Goal: Task Accomplishment & Management: Complete application form

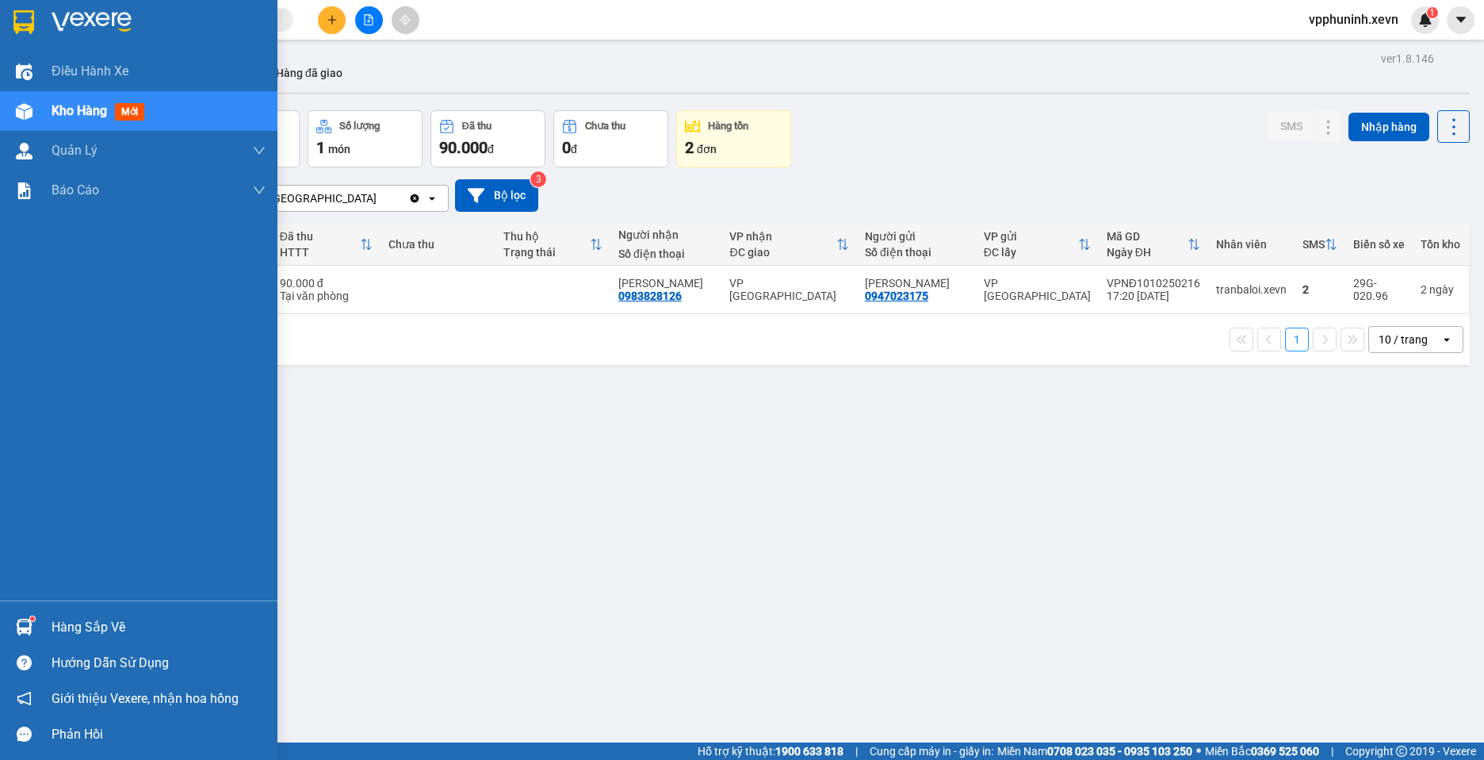
click at [43, 631] on div "Hàng sắp về" at bounding box center [138, 627] width 277 height 36
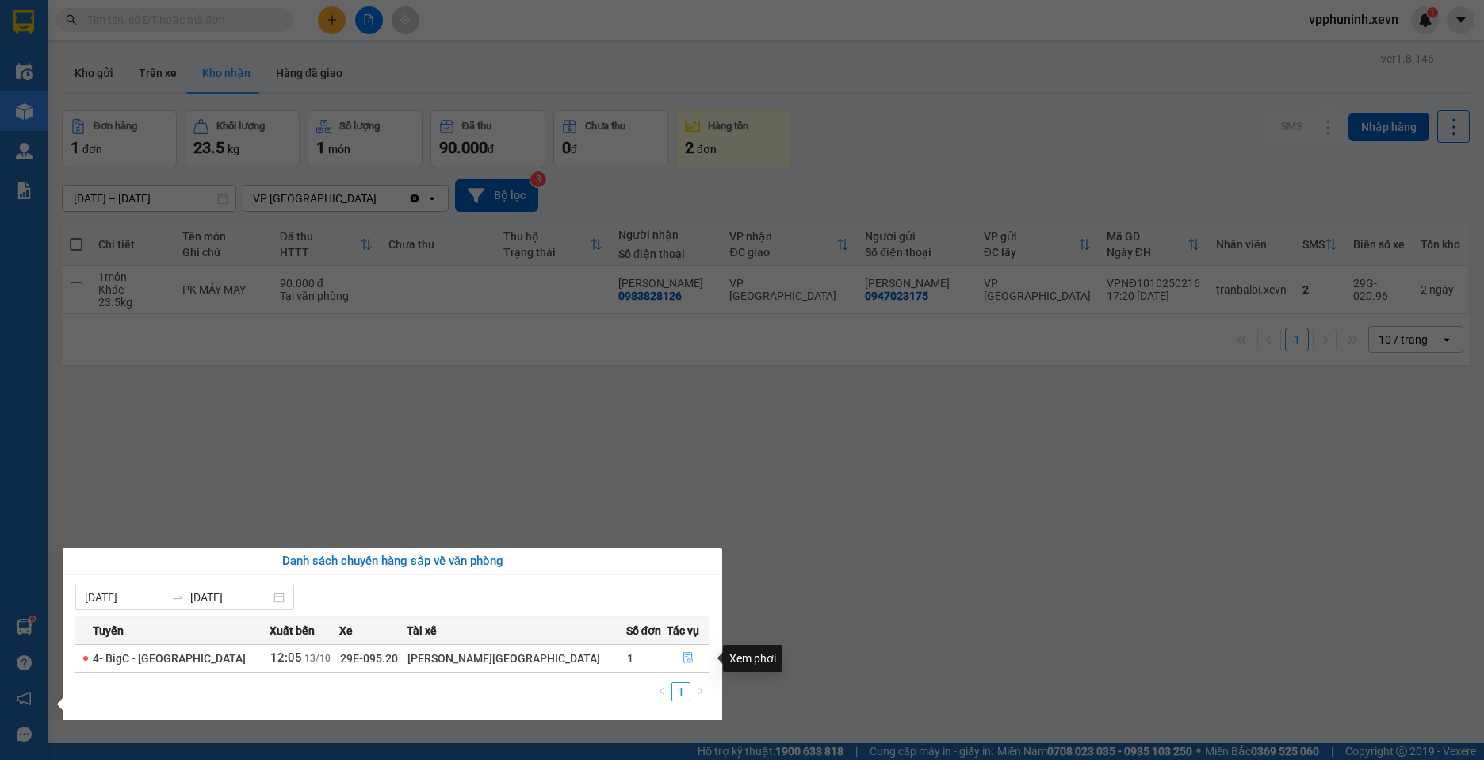
drag, startPoint x: 679, startPoint y: 656, endPoint x: 1067, endPoint y: 602, distance: 391.5
click at [683, 656] on icon "file-done" at bounding box center [688, 657] width 11 height 11
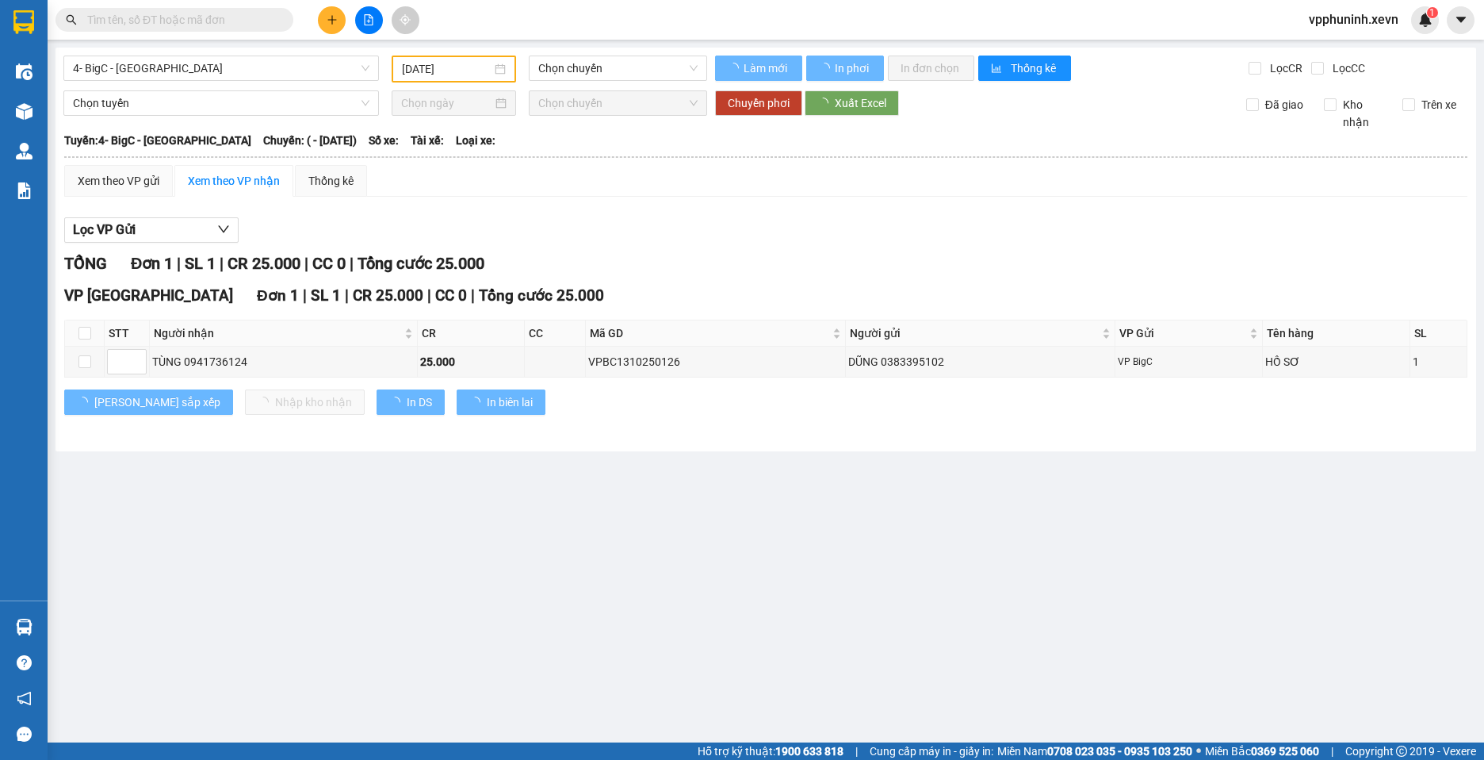
type input "[DATE]"
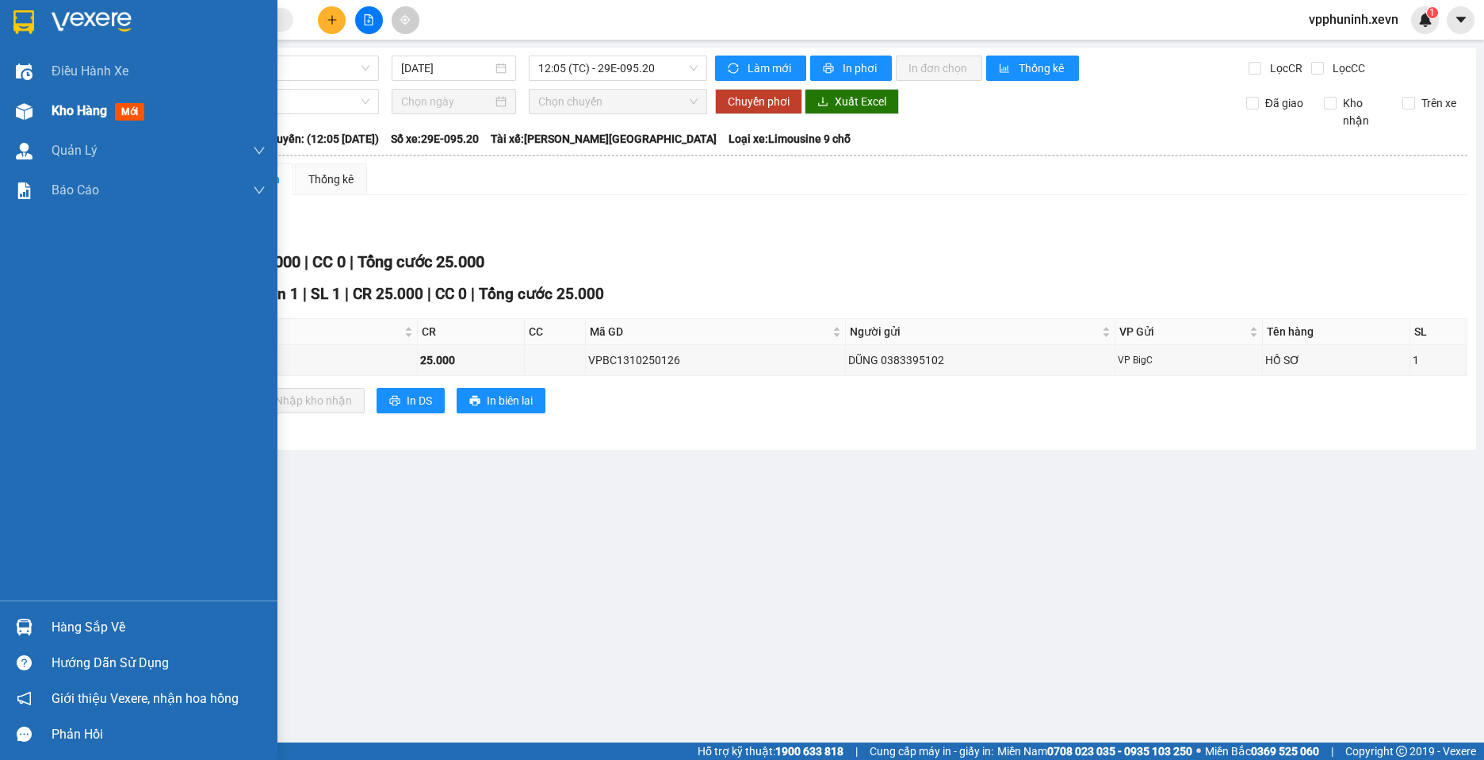
click at [35, 113] on div at bounding box center [24, 112] width 28 height 28
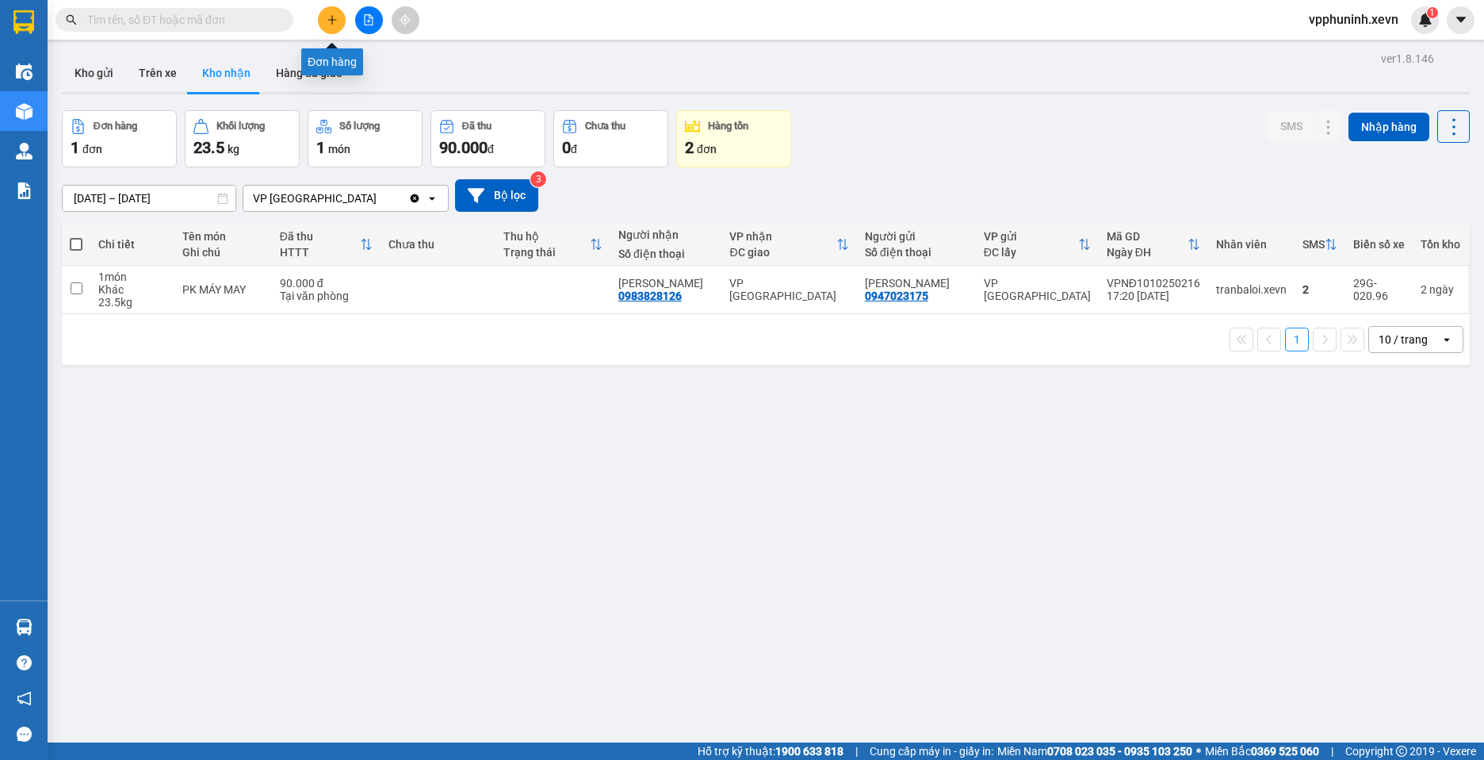
click at [332, 21] on icon "plus" at bounding box center [331, 19] width 1 height 9
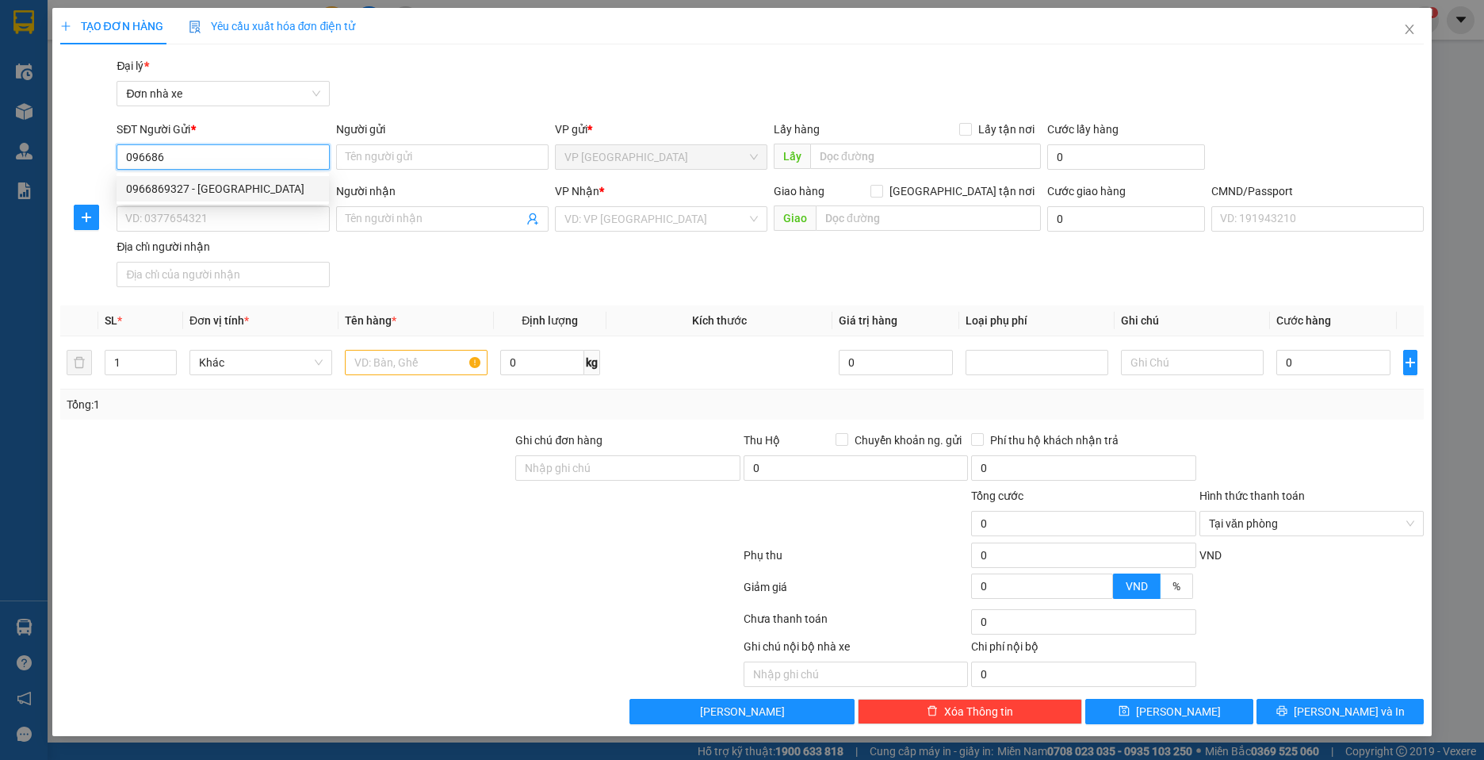
click at [246, 185] on div "0966869327 - [GEOGRAPHIC_DATA]" at bounding box center [222, 188] width 193 height 17
type input "0966869327"
type input "ĐỨC"
type input "0912615997"
type input "GREEN LAB"
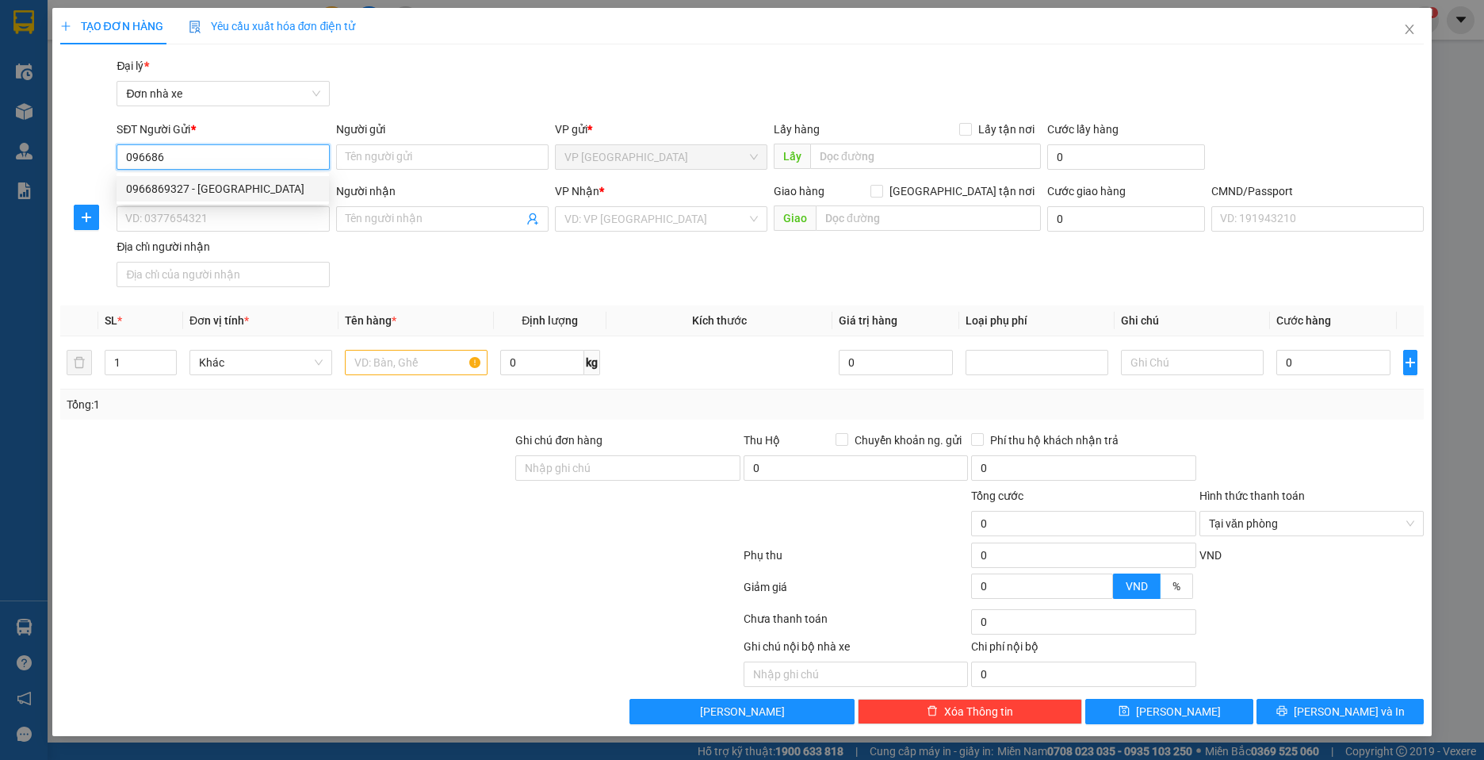
type input "1"
type input "0966869327"
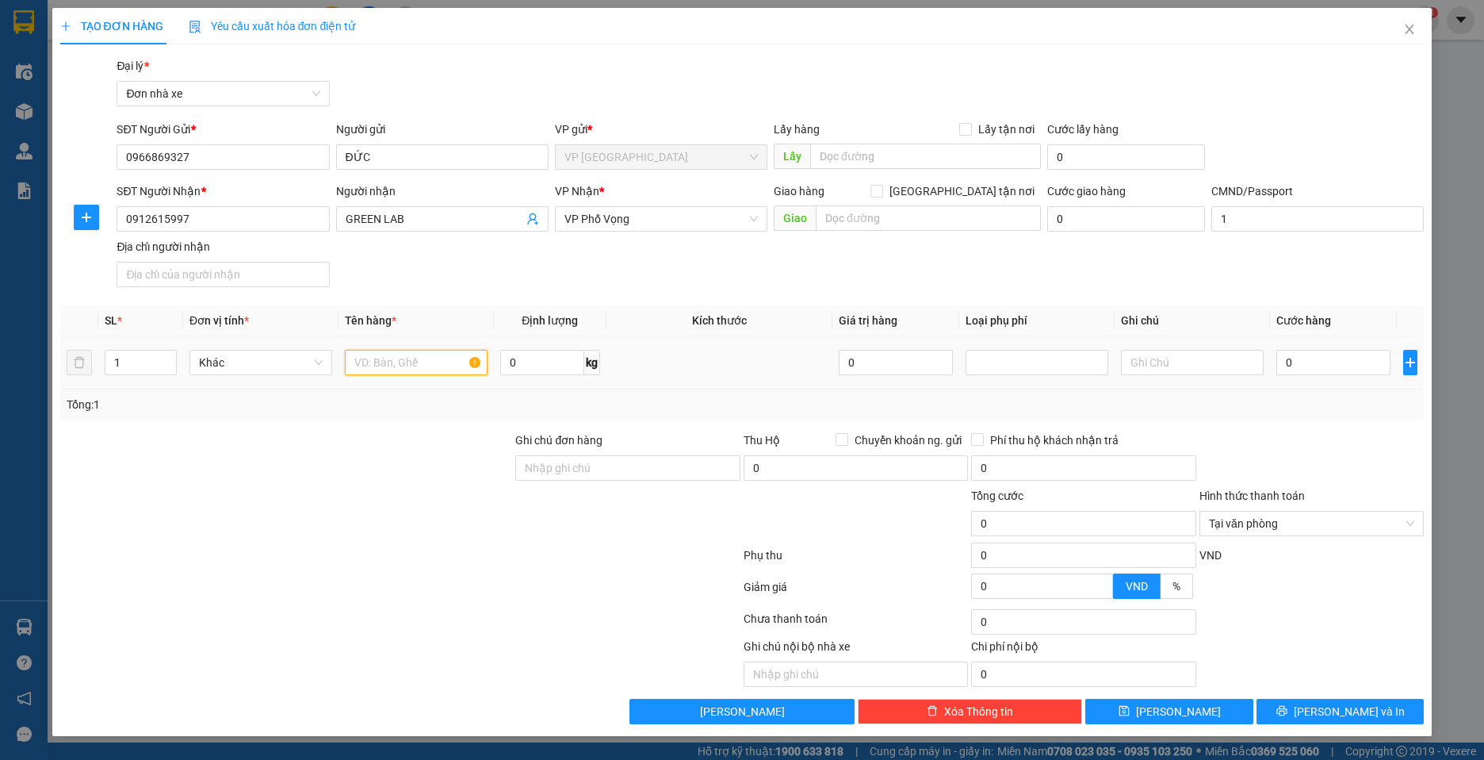
click at [399, 365] on input "text" at bounding box center [416, 362] width 143 height 25
type input "m"
type input "MẪU XN"
click at [1353, 364] on input "0" at bounding box center [1333, 362] width 114 height 25
type input "20"
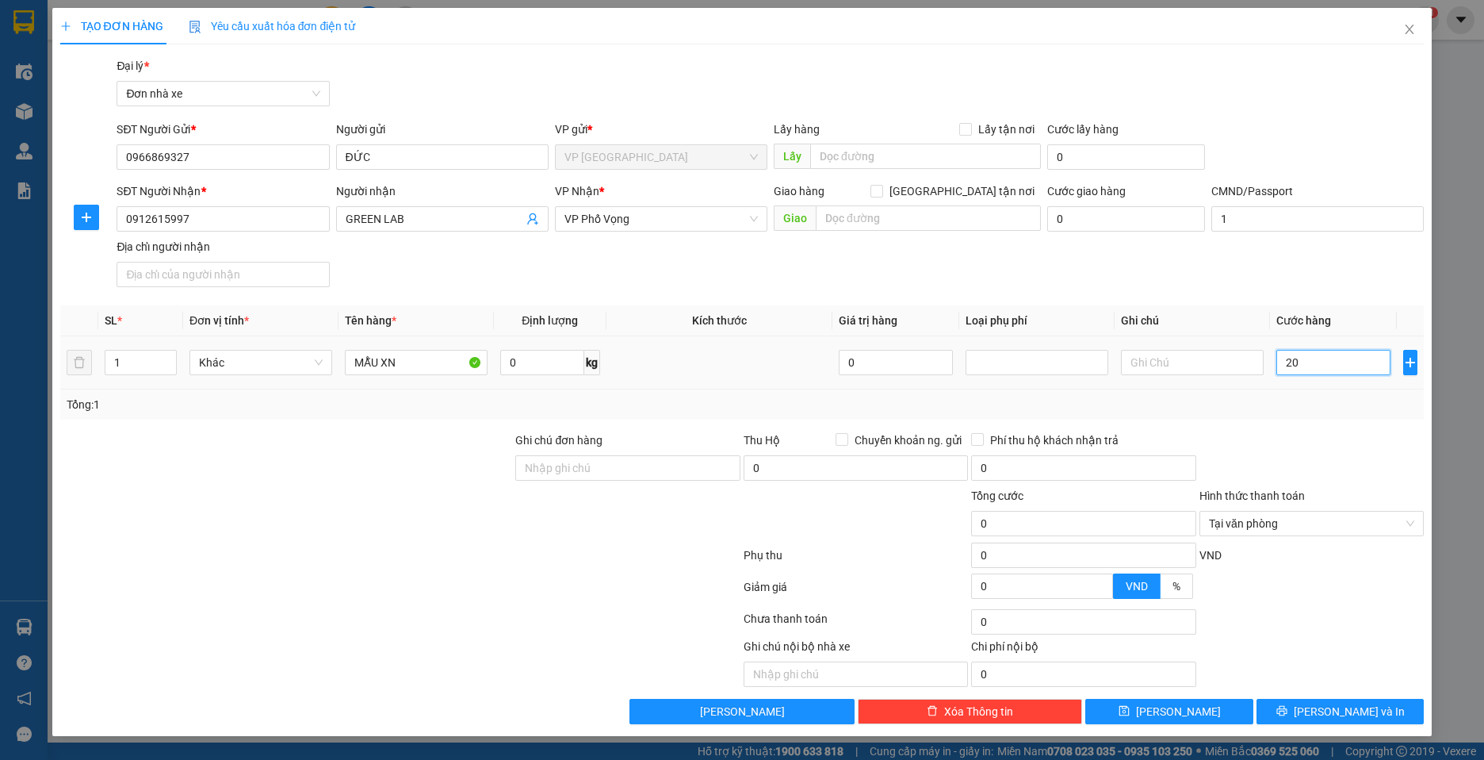
type input "20"
type input "250"
type input "25"
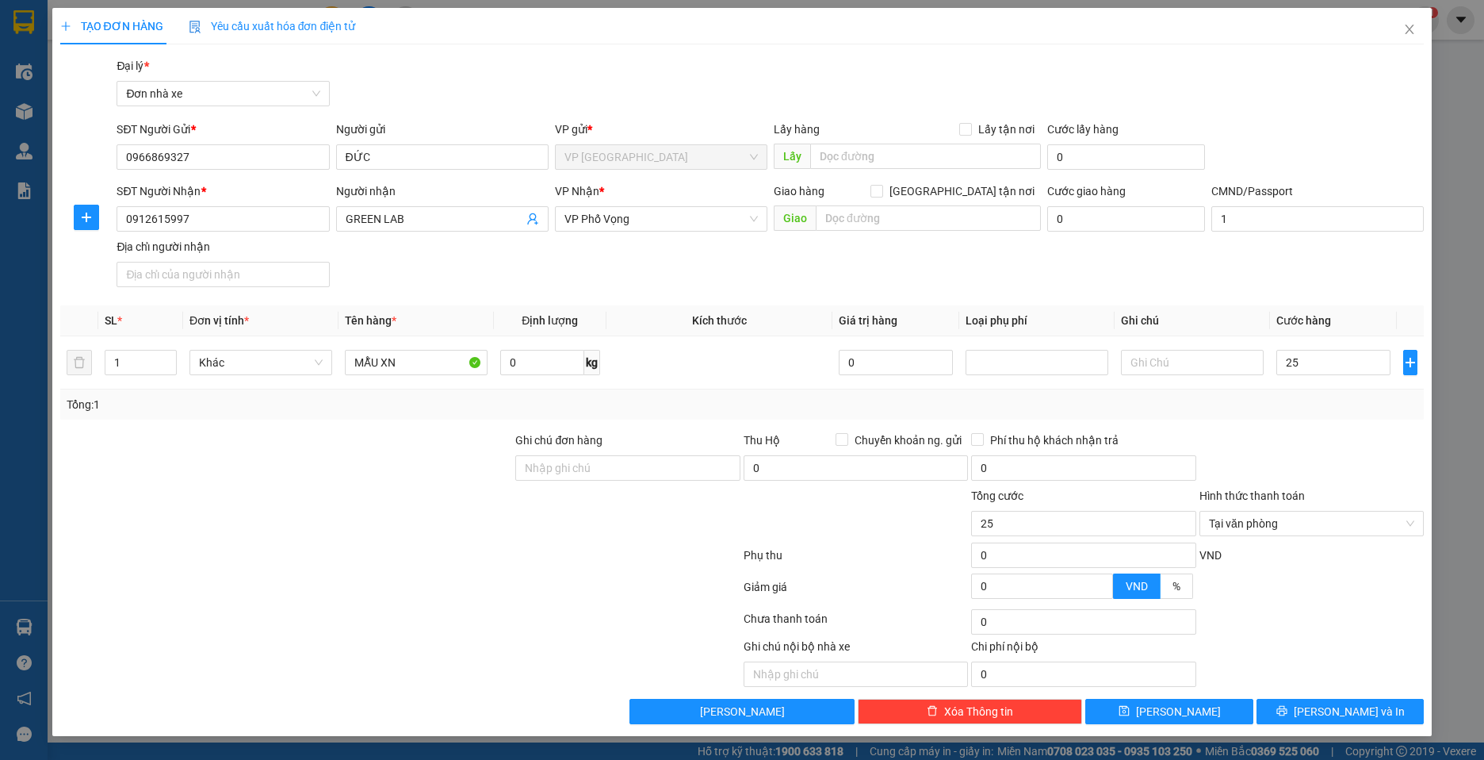
type input "25.000"
click at [1364, 457] on div at bounding box center [1312, 458] width 228 height 55
type input "25.000"
click at [1340, 457] on div at bounding box center [1312, 458] width 228 height 55
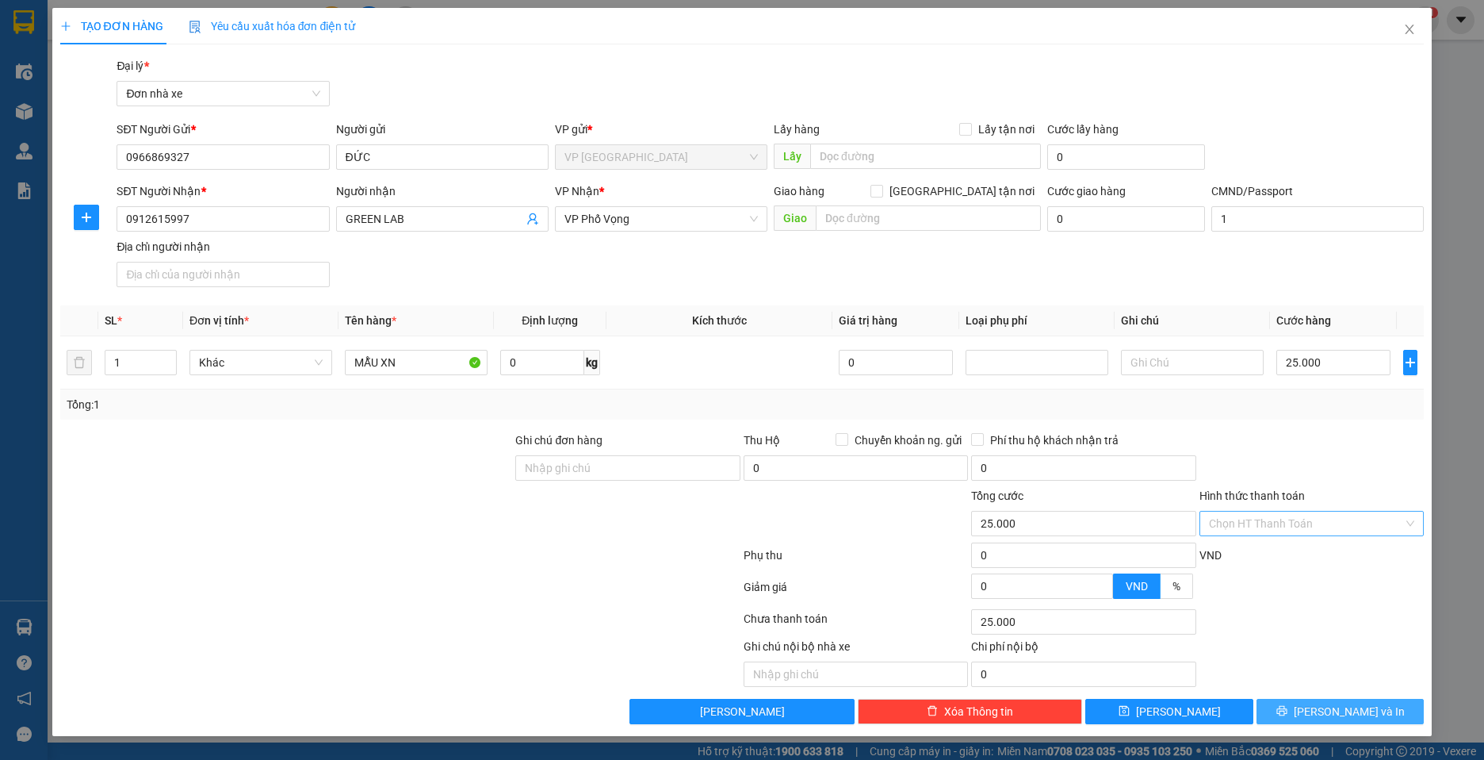
click at [1352, 706] on span "[PERSON_NAME] và In" at bounding box center [1349, 710] width 111 height 17
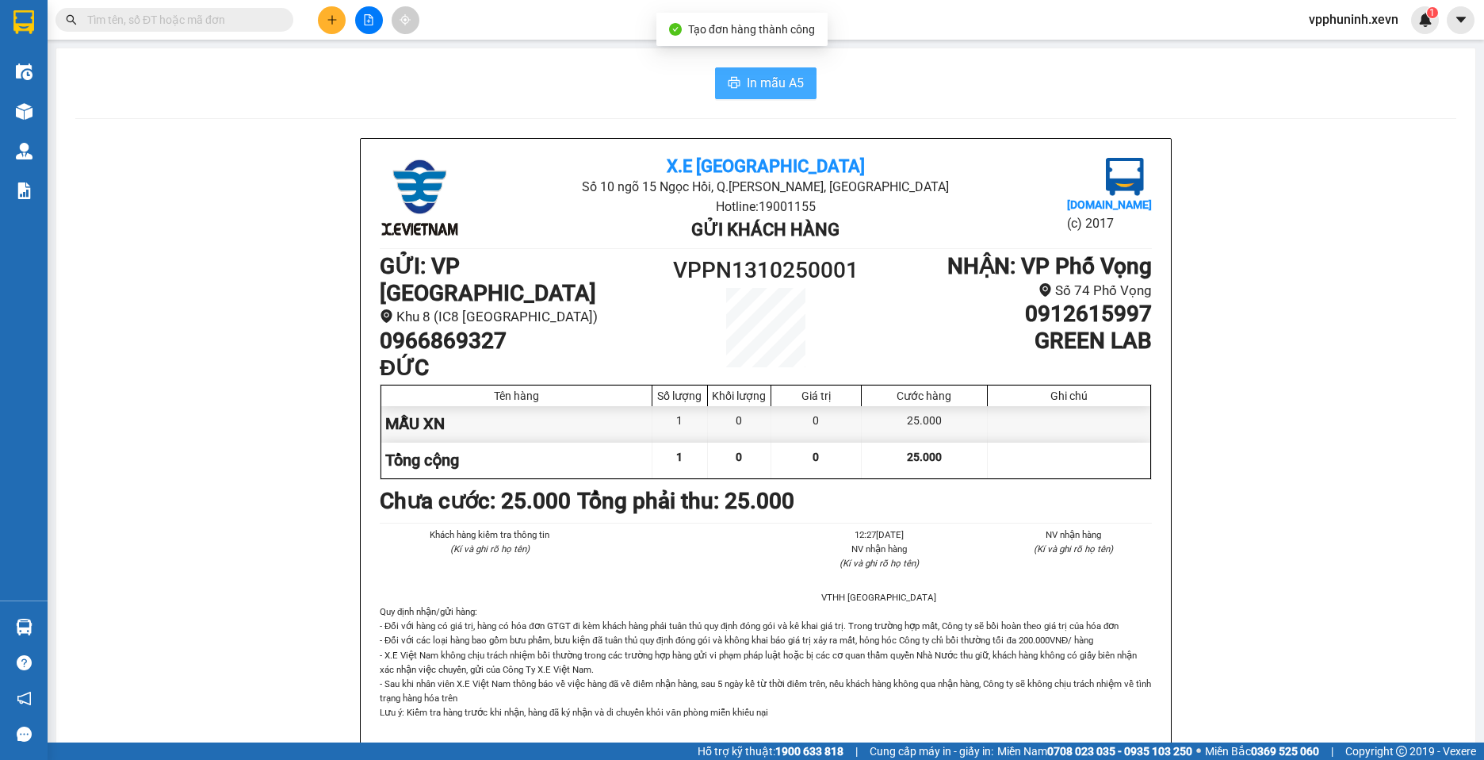
click at [763, 84] on span "In mẫu A5" at bounding box center [775, 83] width 57 height 20
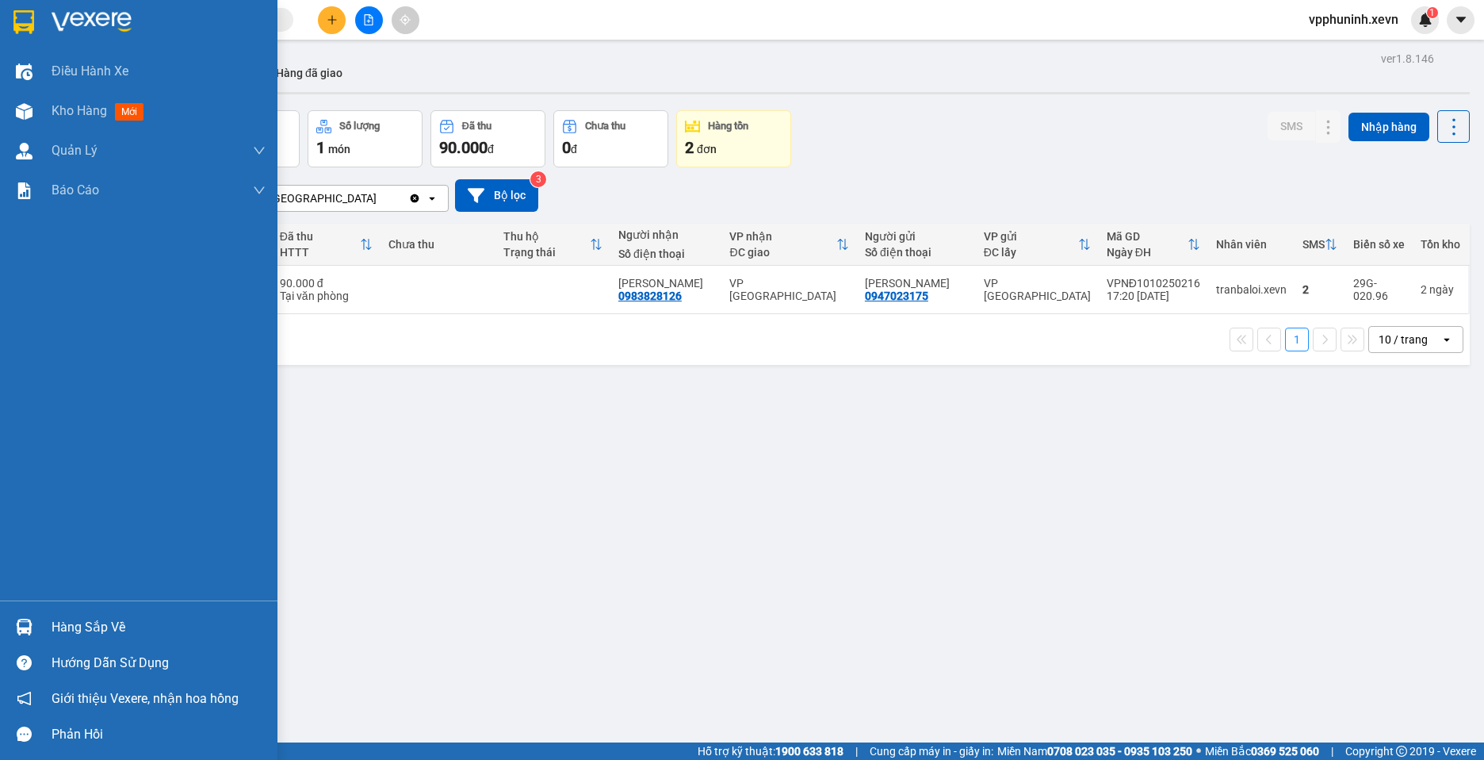
click at [46, 632] on div "Hàng sắp về" at bounding box center [138, 627] width 277 height 36
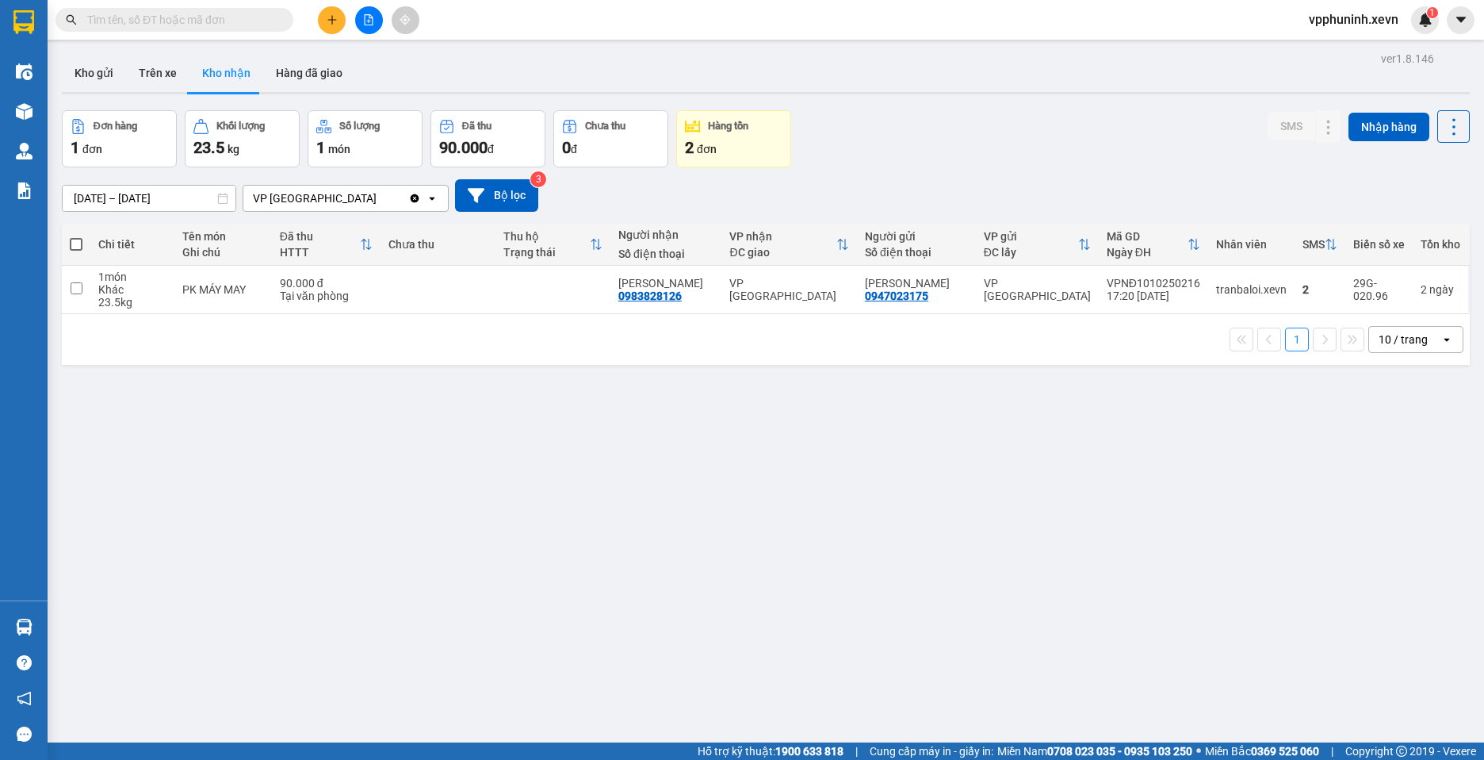
click at [1012, 491] on section "Kết quả tìm kiếm ( 0 ) Bộ lọc No Data vpphuninh.xevn 1 Điều hành xe Kho hàng mớ…" at bounding box center [742, 380] width 1484 height 760
click at [97, 76] on button "Kho gửi" at bounding box center [94, 73] width 64 height 38
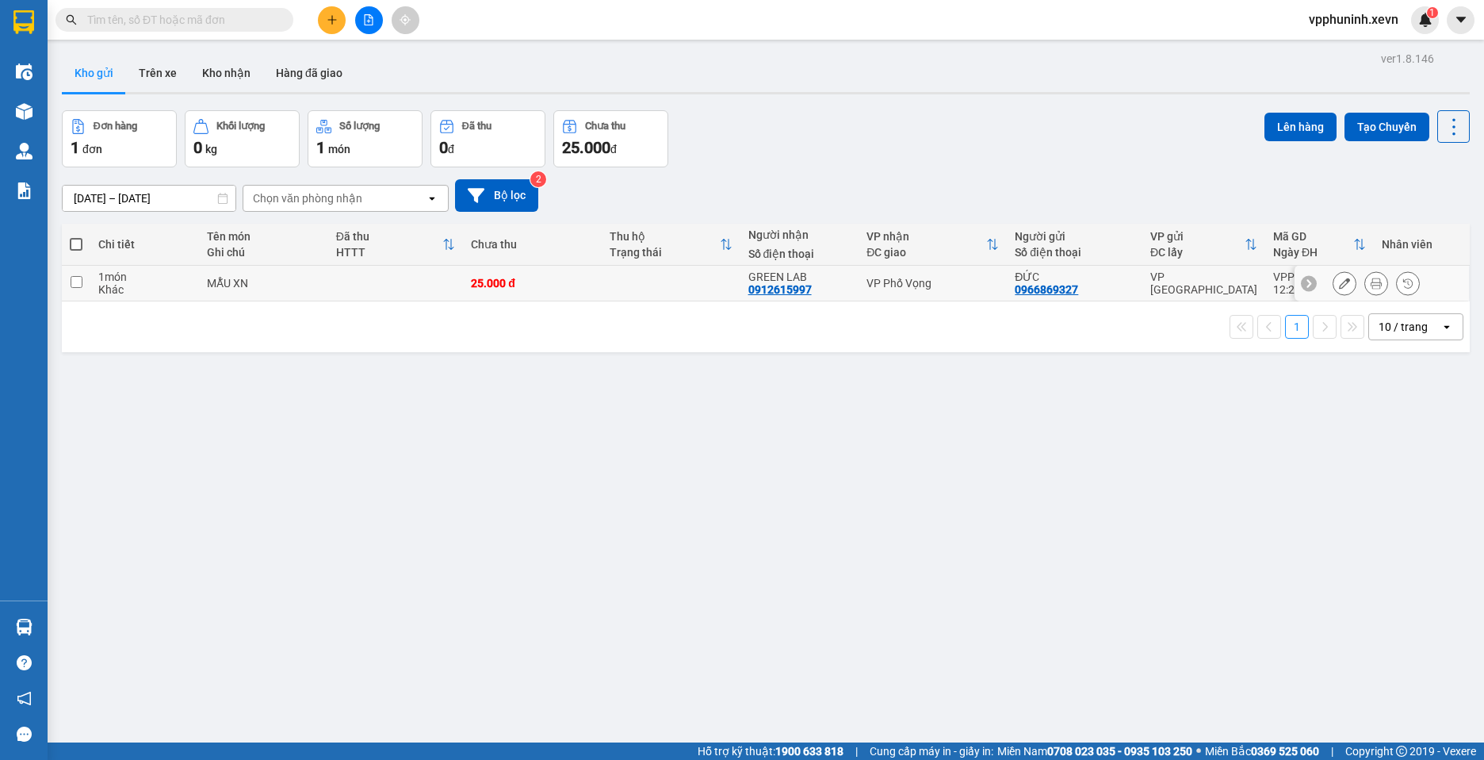
click at [211, 278] on div "MẪU XN" at bounding box center [263, 283] width 113 height 13
checkbox input "true"
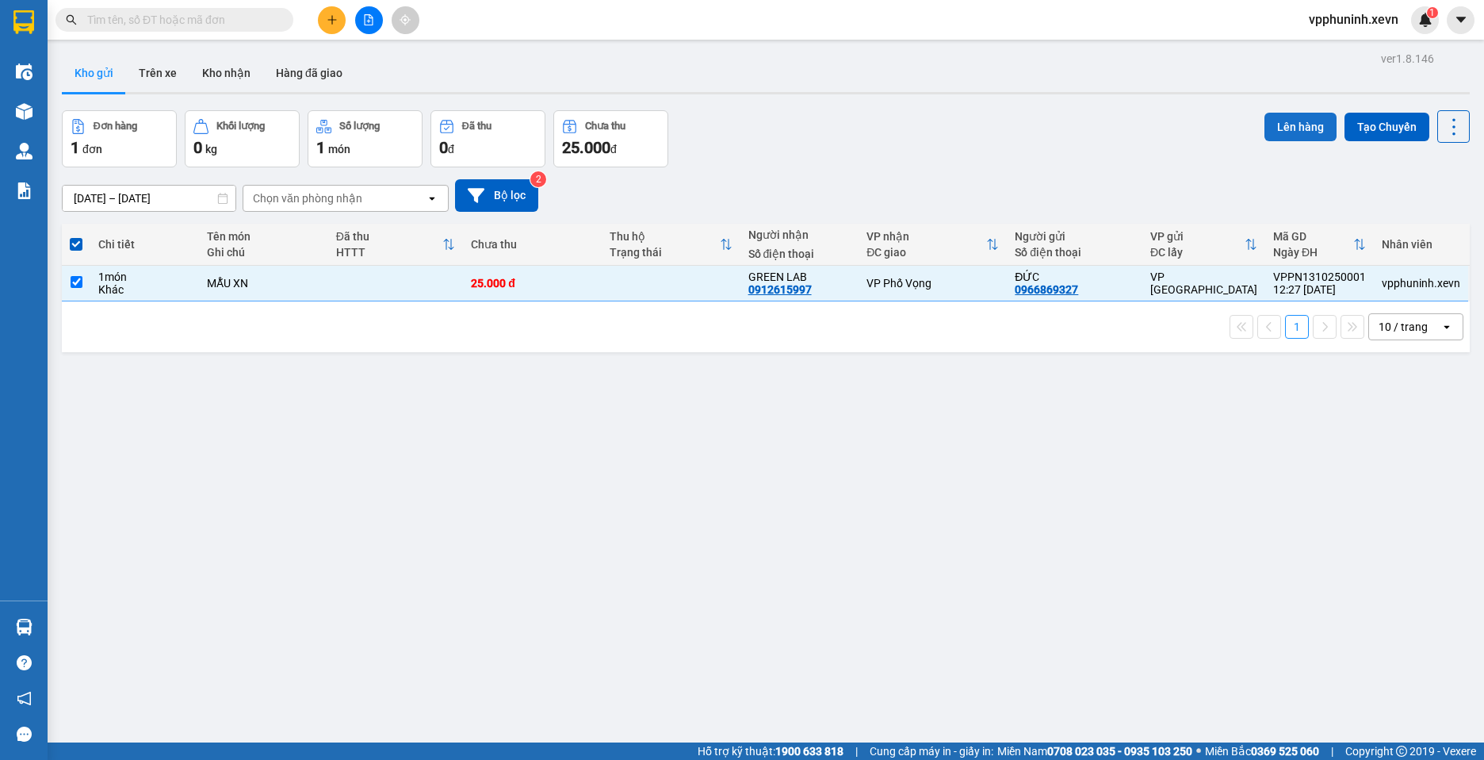
click at [1288, 121] on button "Lên hàng" at bounding box center [1301, 127] width 72 height 29
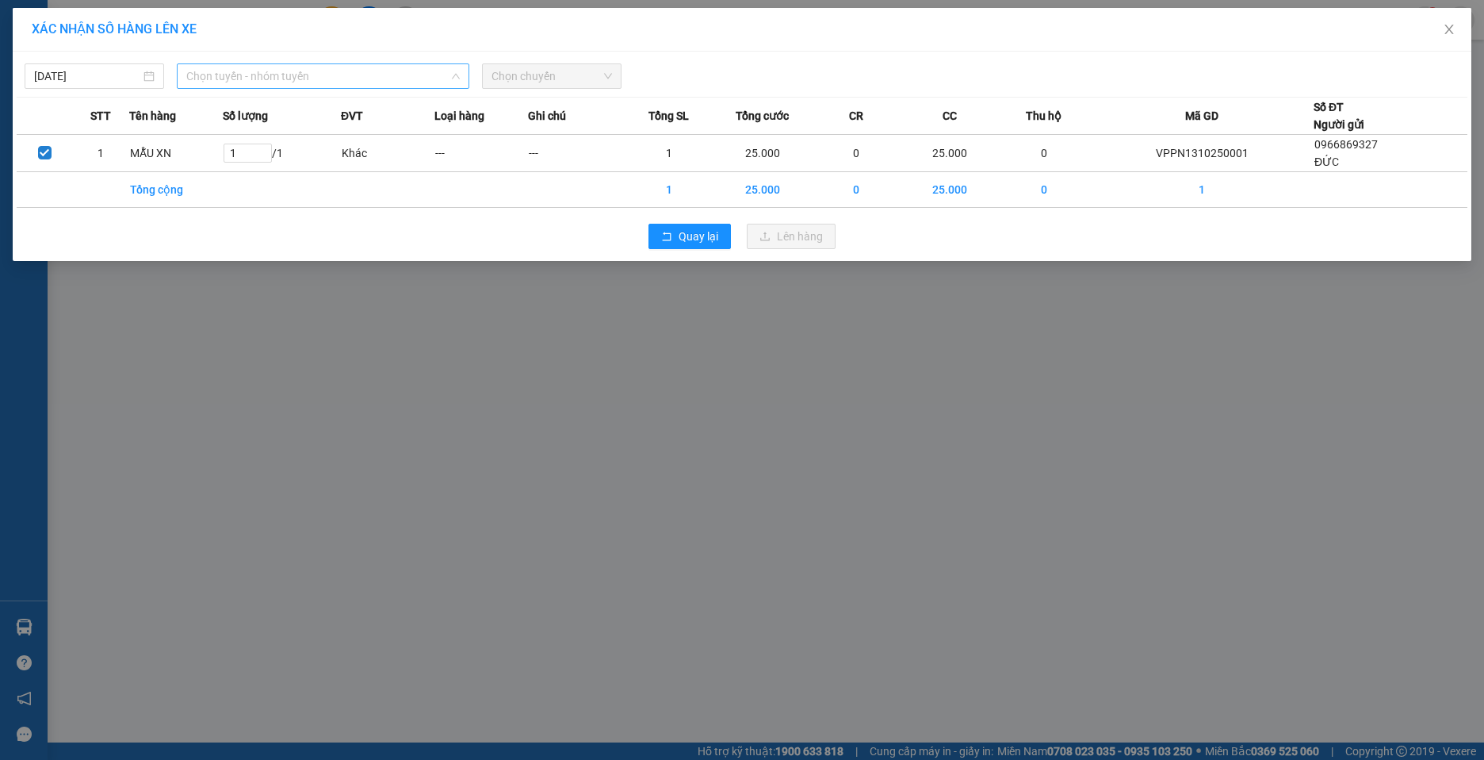
click at [357, 77] on span "Chọn tuyến - nhóm tuyến" at bounding box center [323, 76] width 274 height 24
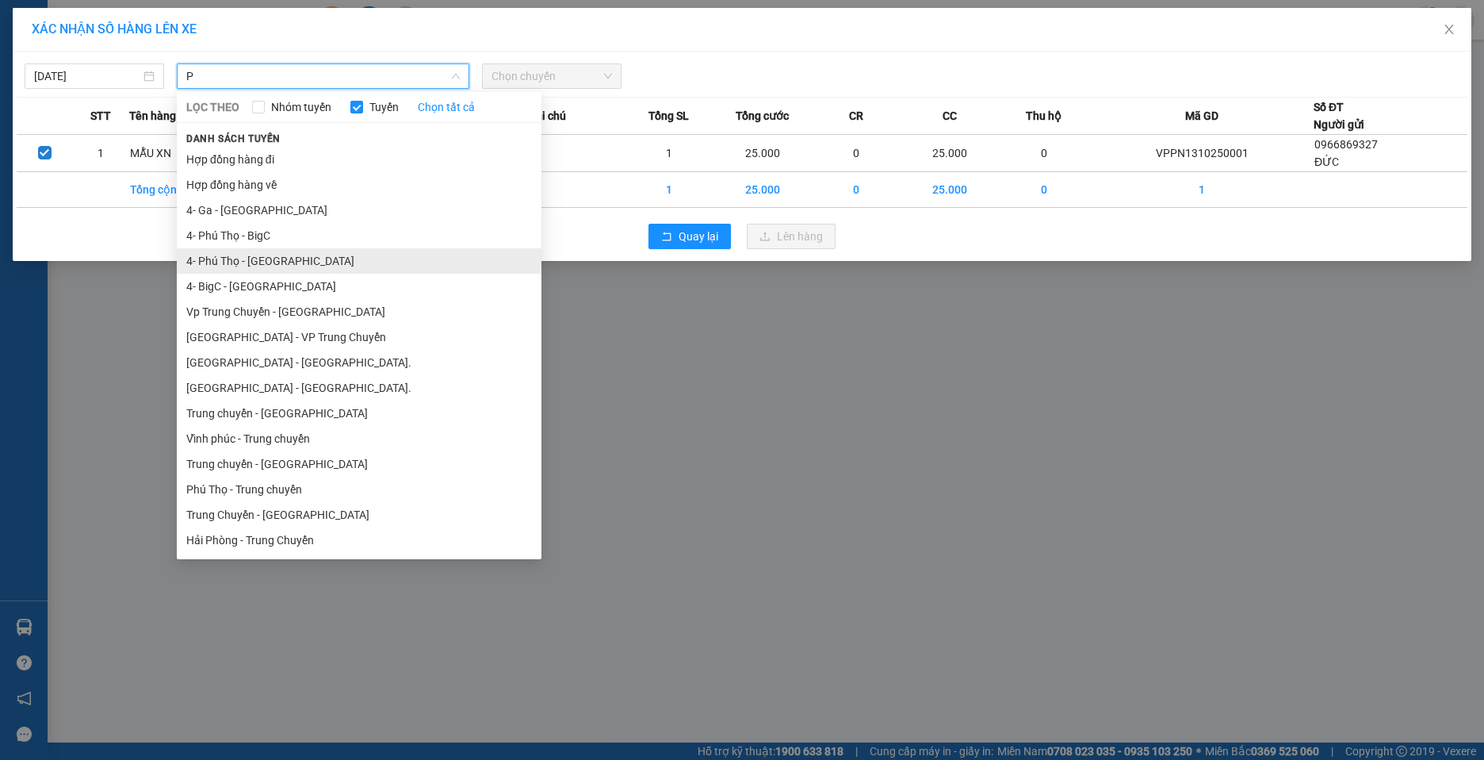
type input "P"
click at [276, 264] on li "4- Phú Thọ - [GEOGRAPHIC_DATA]" at bounding box center [359, 260] width 365 height 25
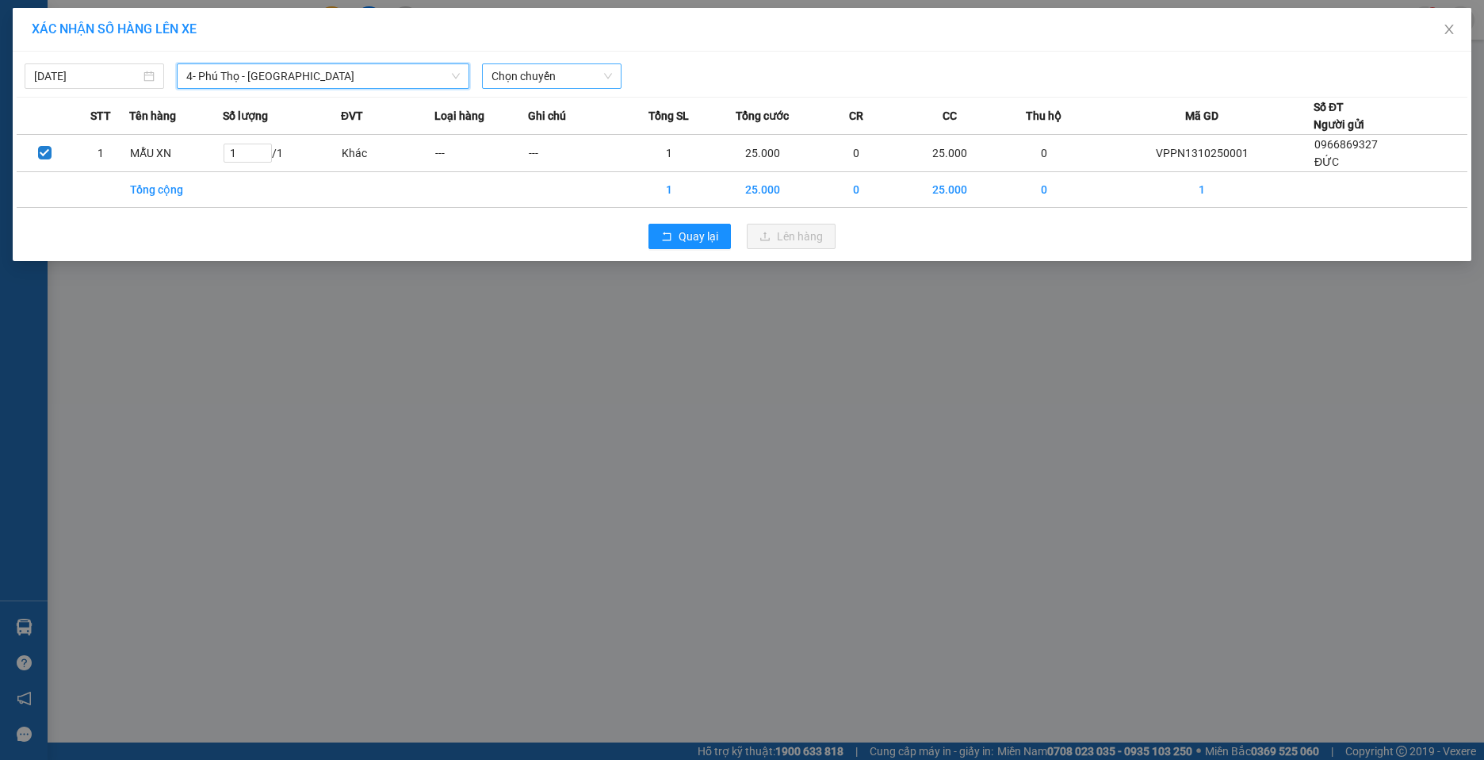
click at [603, 71] on span "Chọn chuyến" at bounding box center [552, 76] width 121 height 24
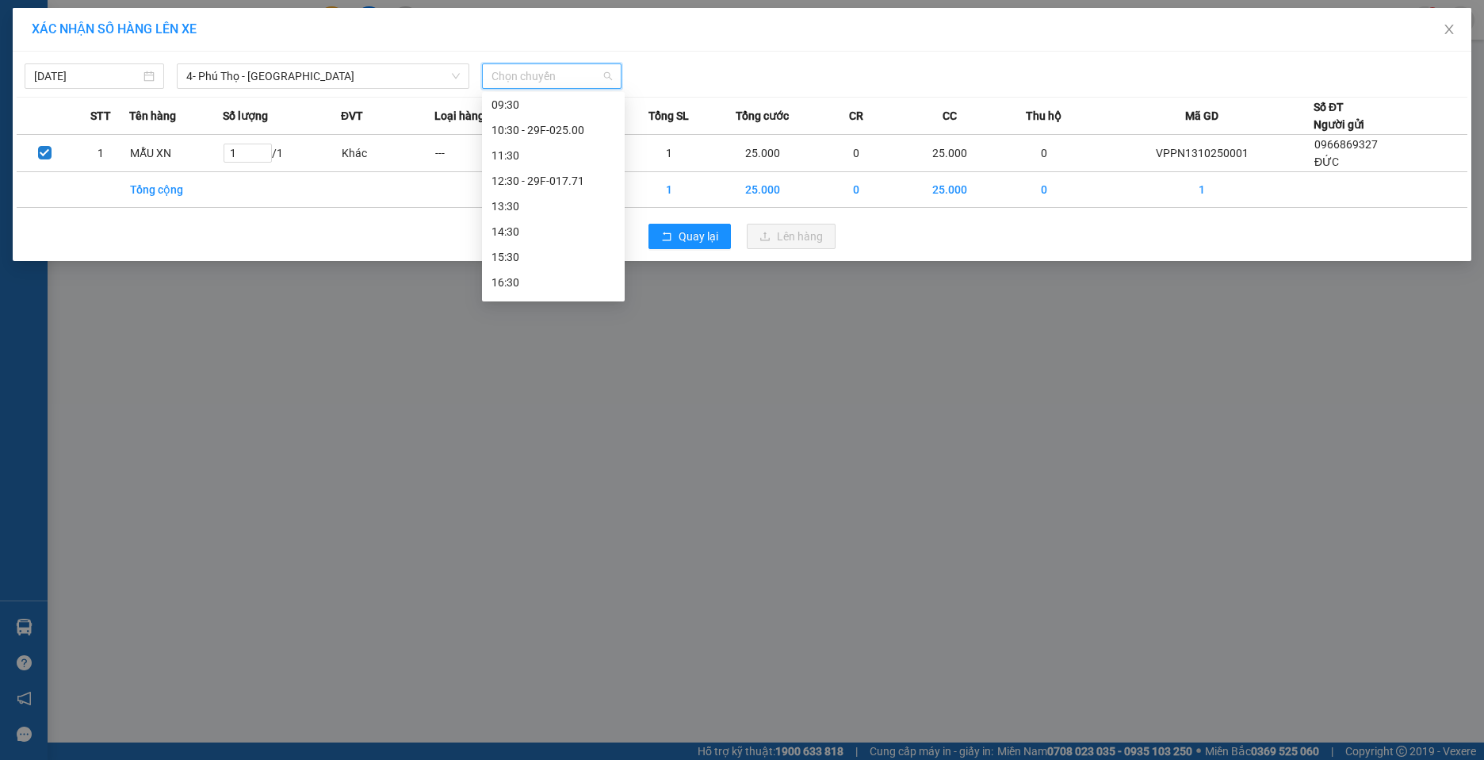
scroll to position [159, 0]
click at [574, 174] on div "12:30 - 29F-017.71" at bounding box center [554, 177] width 124 height 17
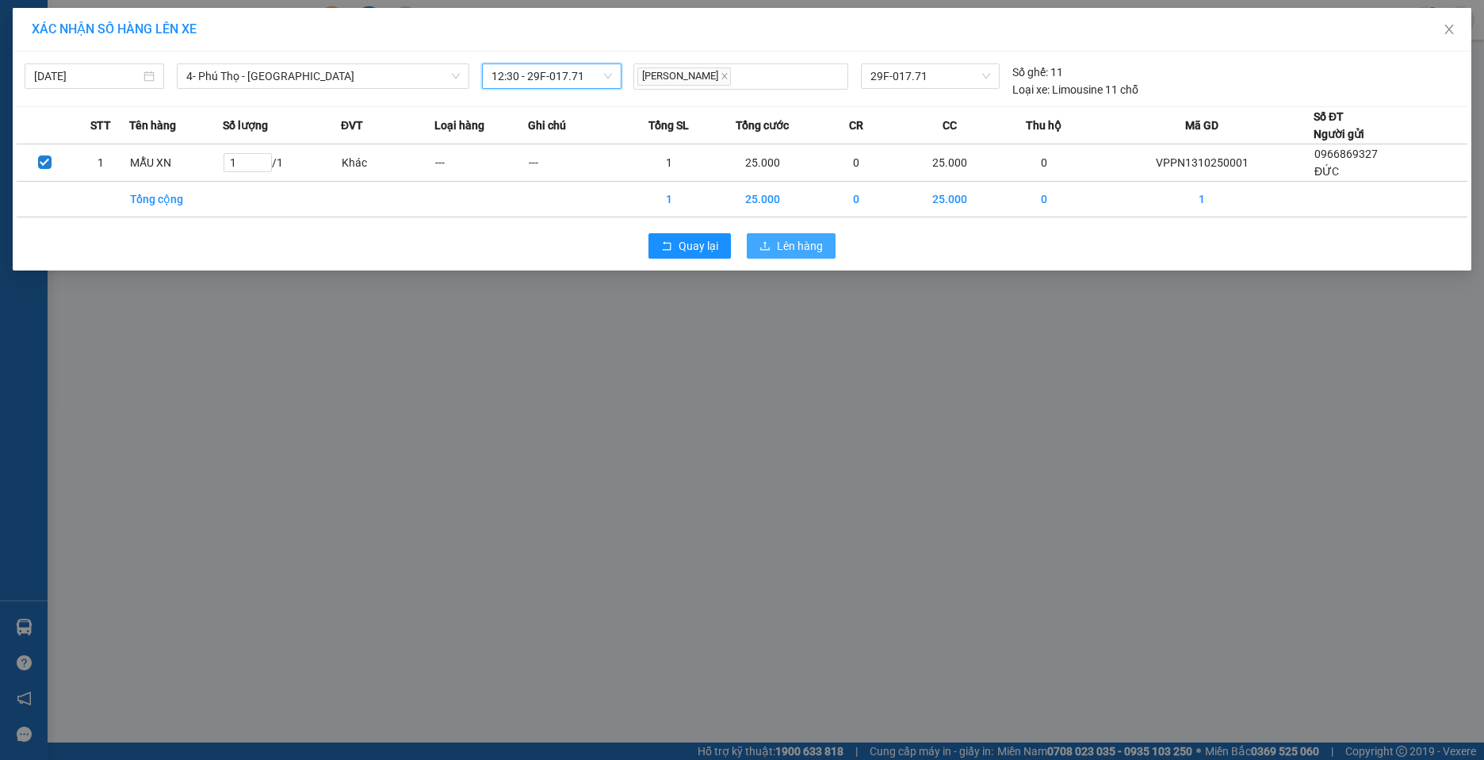
click at [794, 243] on span "Lên hàng" at bounding box center [800, 245] width 46 height 17
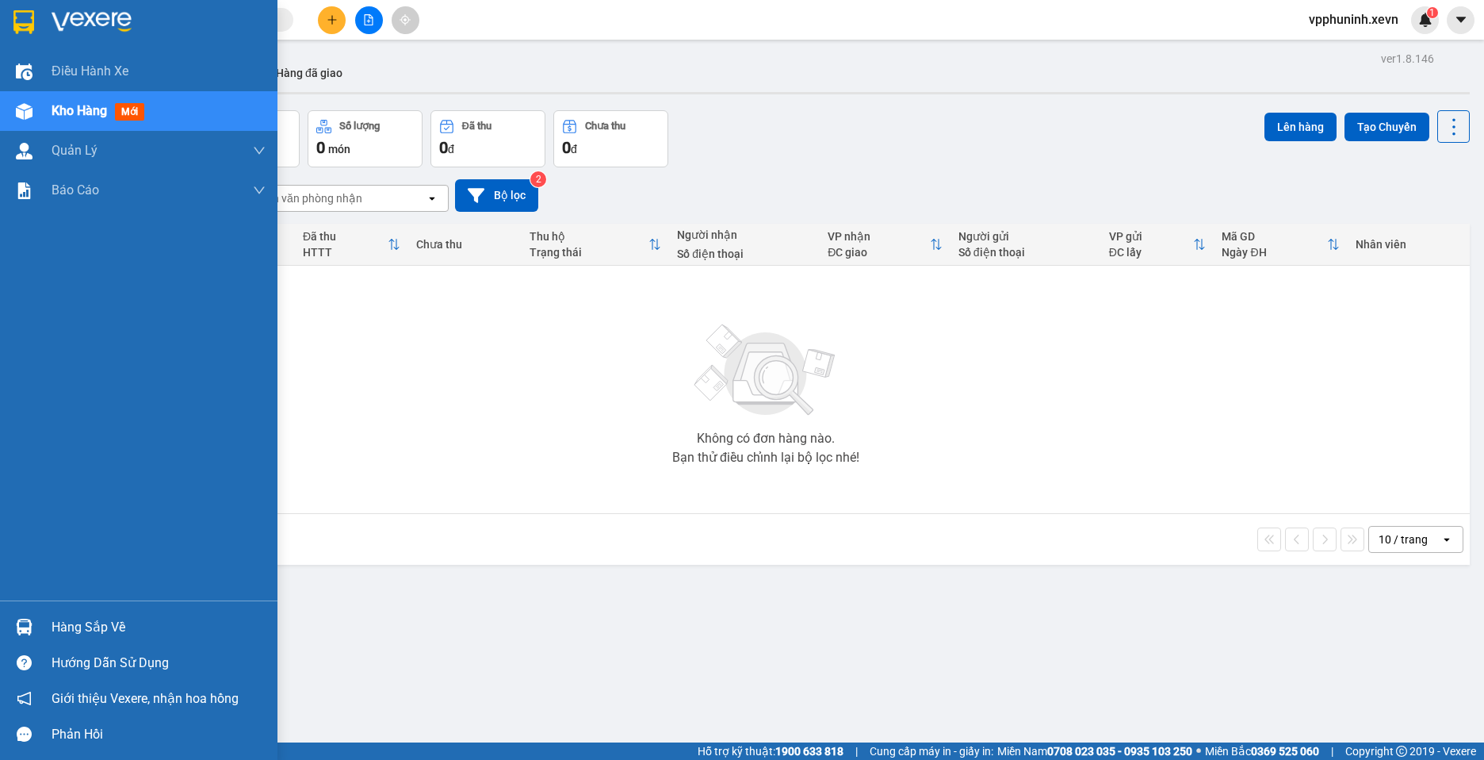
drag, startPoint x: 34, startPoint y: 622, endPoint x: 174, endPoint y: 622, distance: 140.3
click at [34, 622] on div at bounding box center [24, 627] width 28 height 28
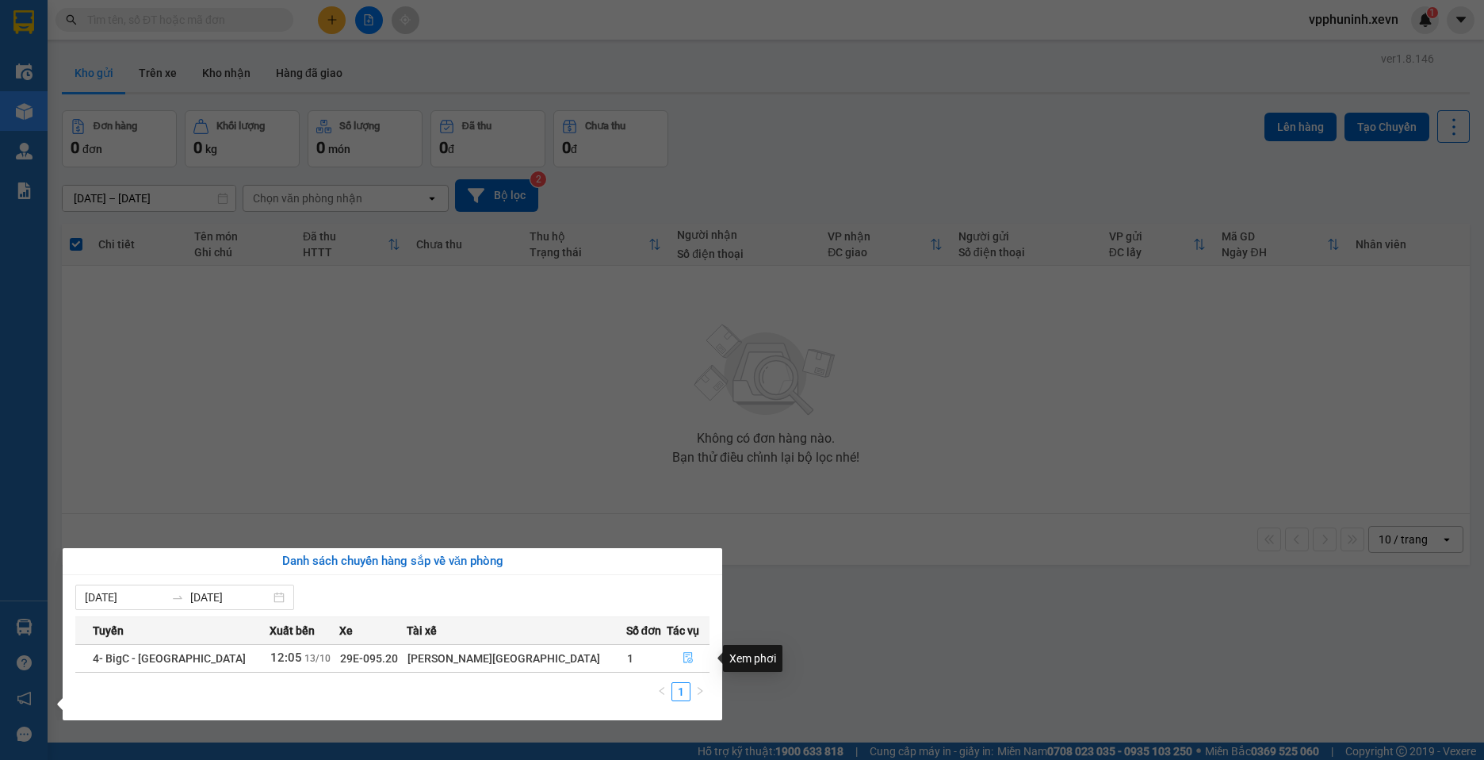
click at [683, 654] on icon "file-done" at bounding box center [688, 657] width 10 height 11
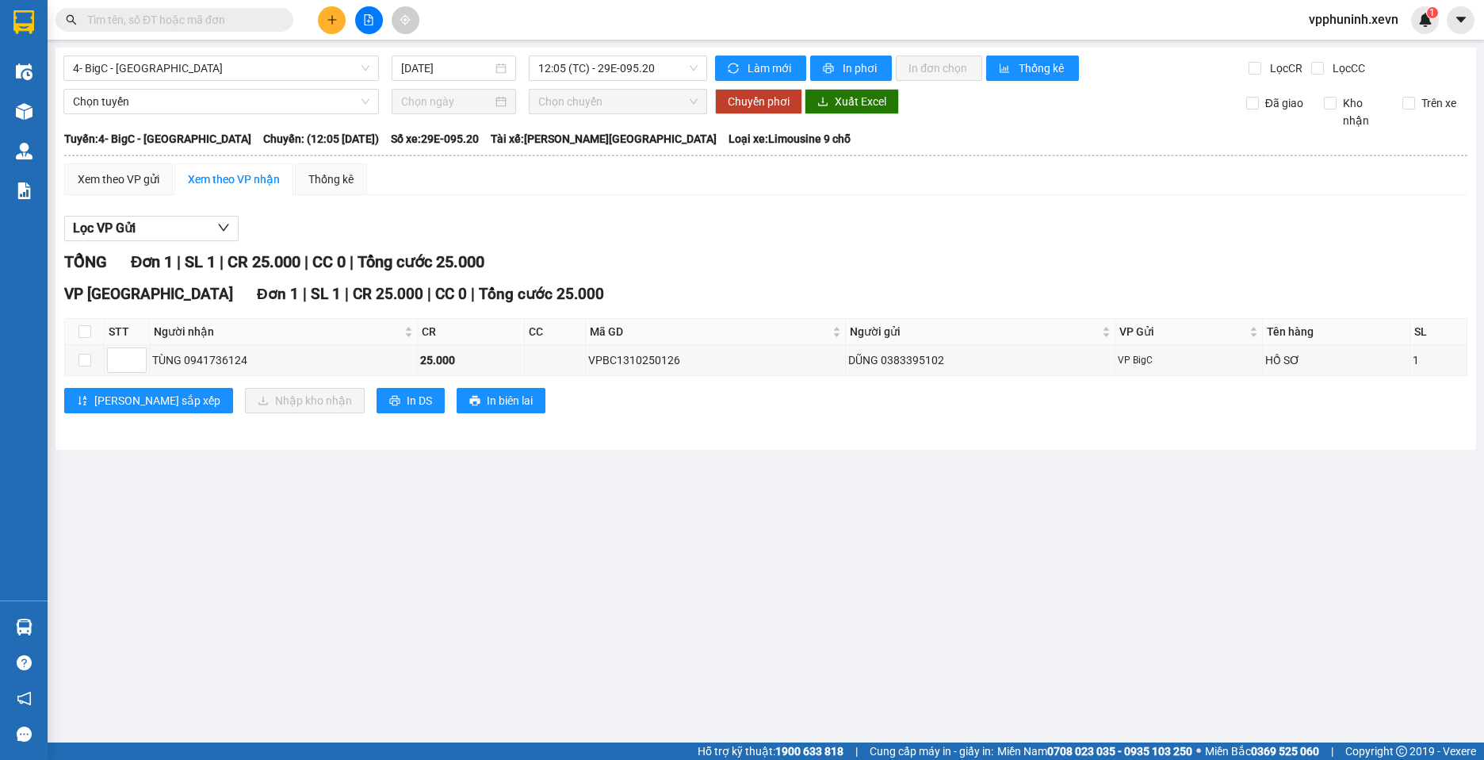
click at [31, 112] on img at bounding box center [24, 111] width 17 height 17
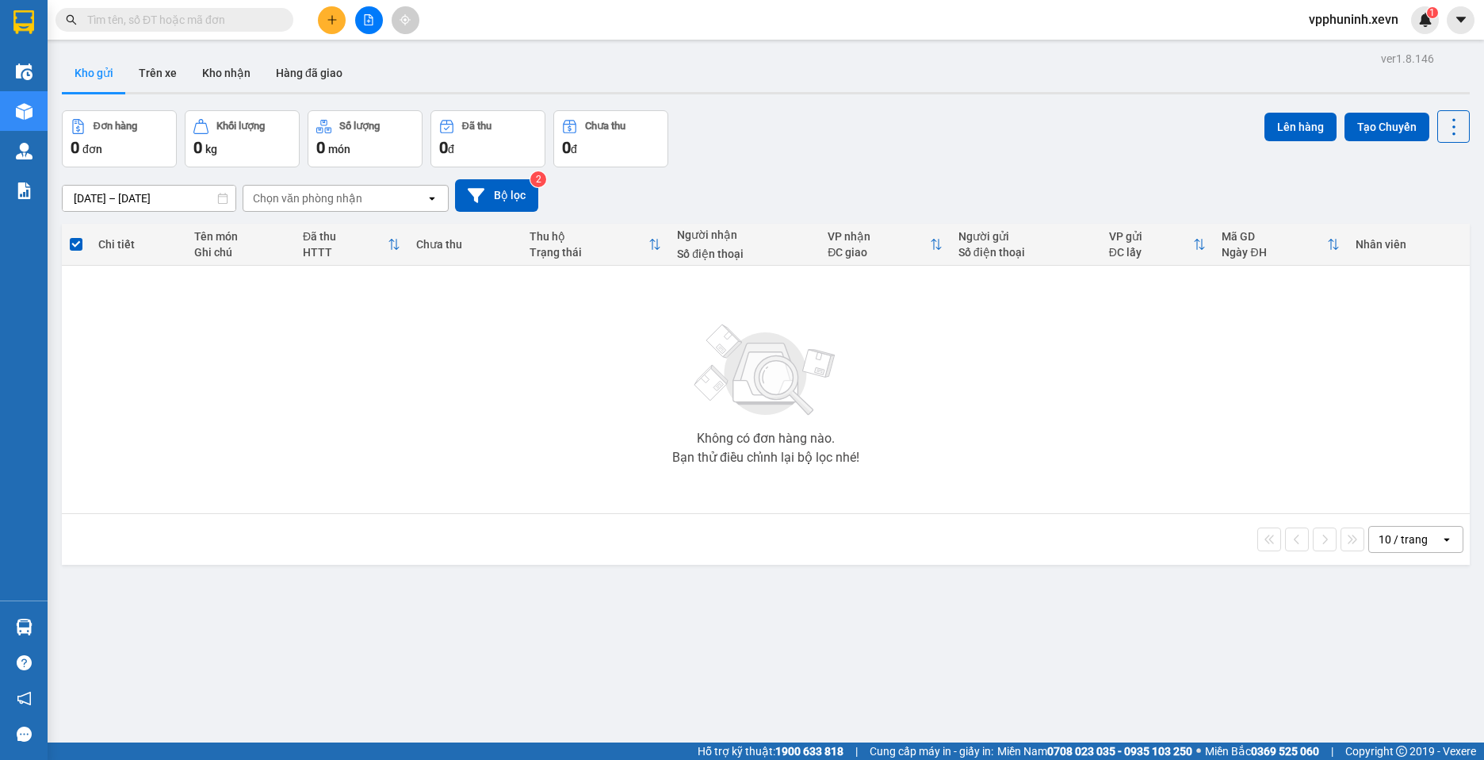
click at [319, 20] on button at bounding box center [332, 20] width 28 height 28
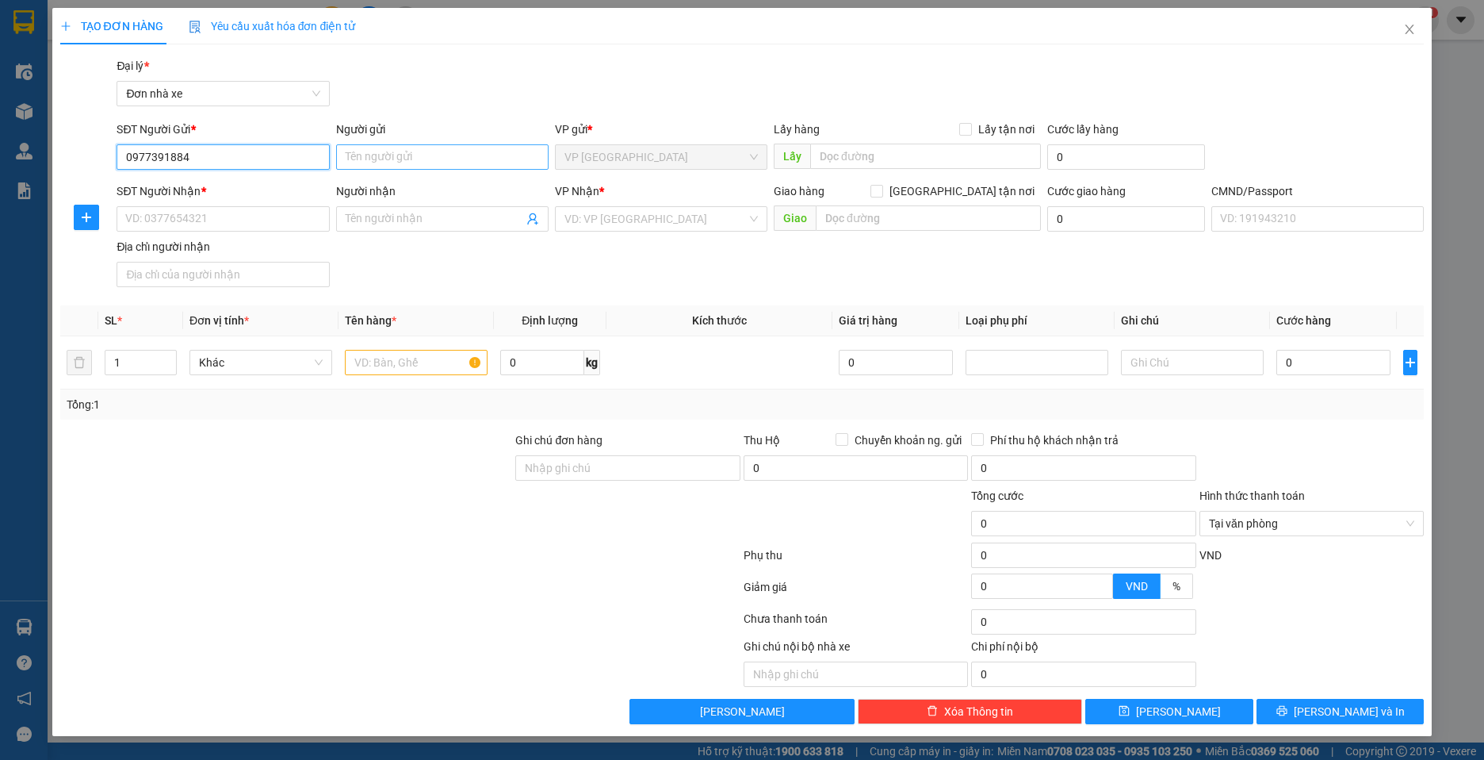
type input "0977391884"
click at [411, 155] on input "Người gửi" at bounding box center [442, 156] width 212 height 25
click at [376, 160] on input "Người gửi" at bounding box center [442, 156] width 212 height 25
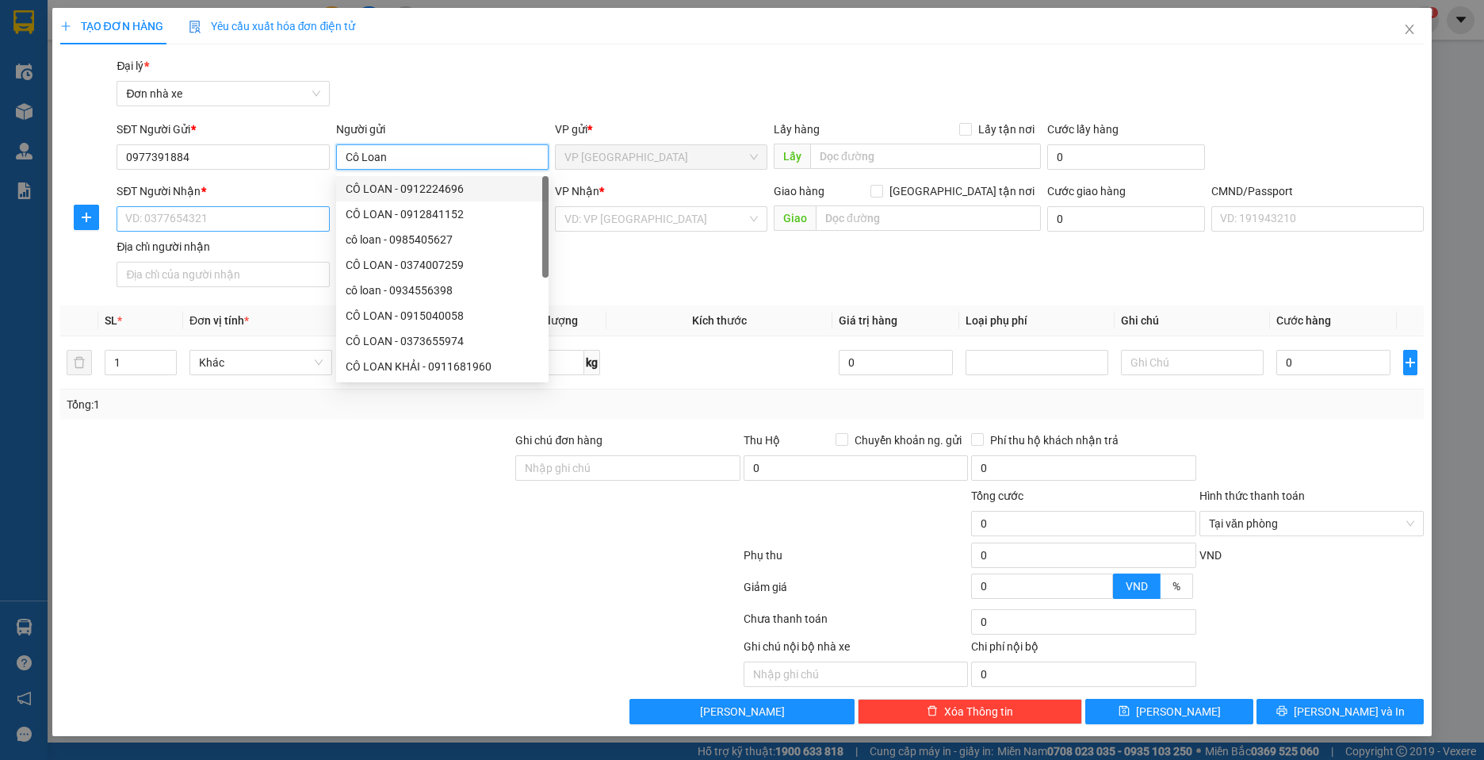
type input "Cô Loan"
click at [181, 214] on input "SĐT Người Nhận *" at bounding box center [223, 218] width 212 height 25
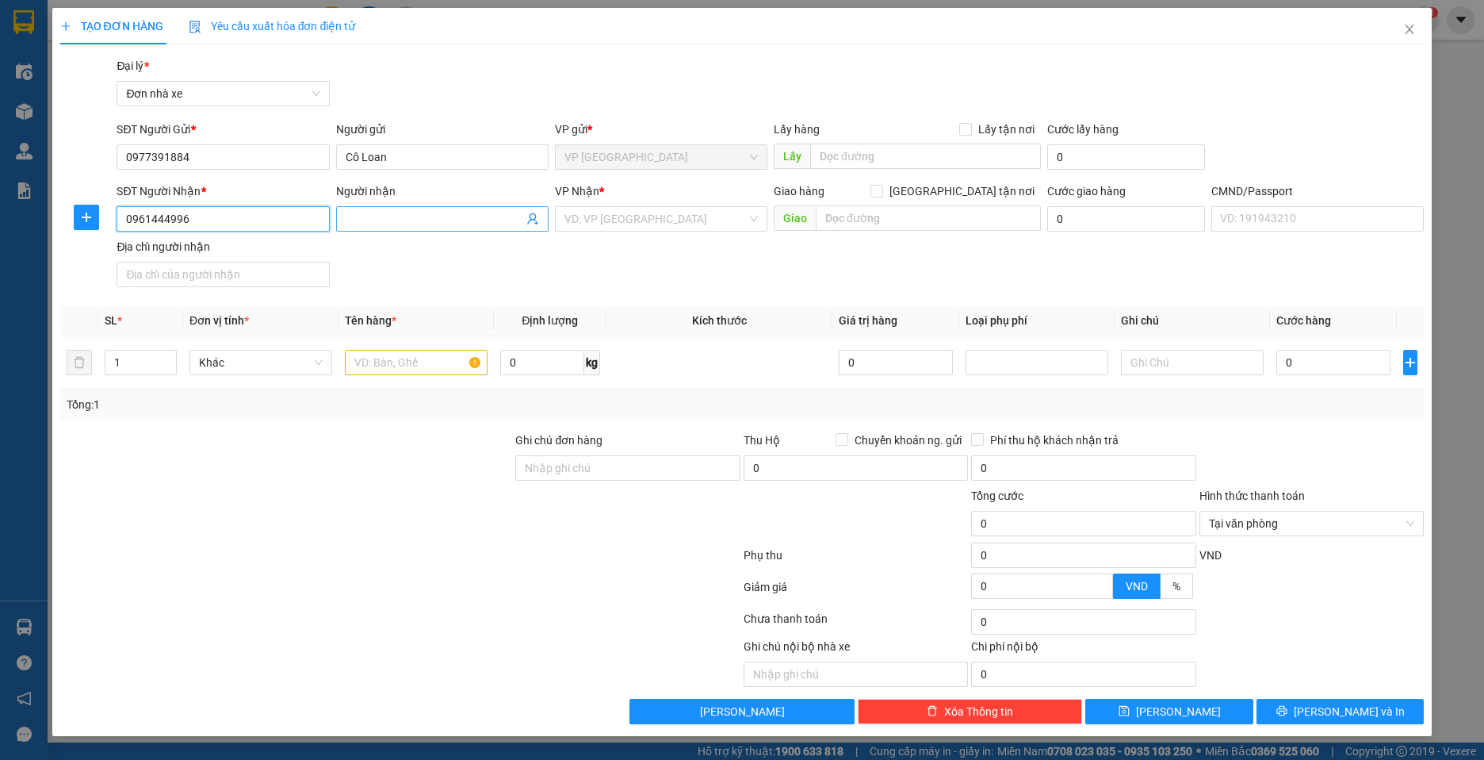
type input "0961444996"
click at [407, 209] on span at bounding box center [442, 218] width 212 height 25
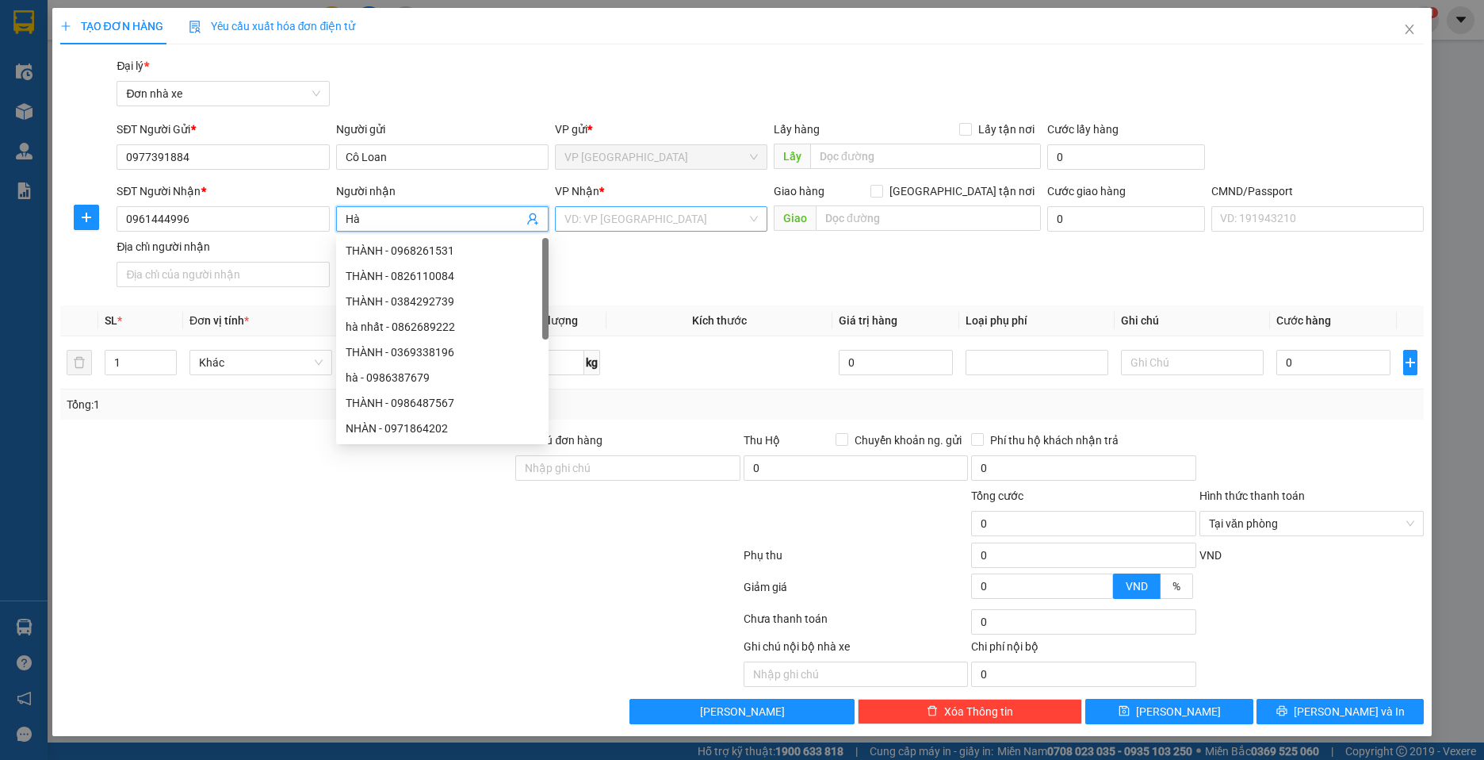
type input "Hà"
click at [718, 224] on input "search" at bounding box center [655, 219] width 182 height 24
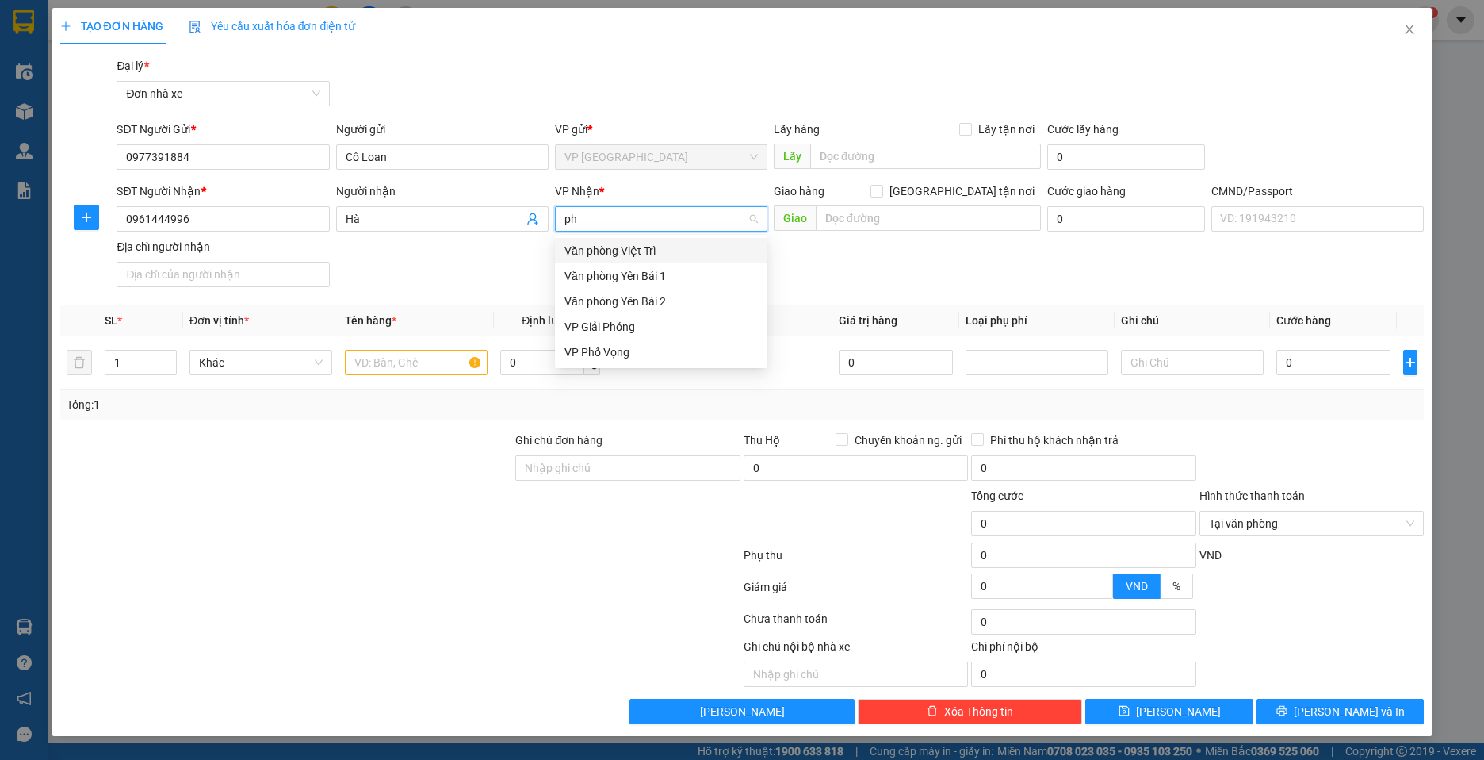
type input "phố"
click at [636, 352] on div "VP Phố Vọng" at bounding box center [660, 351] width 193 height 17
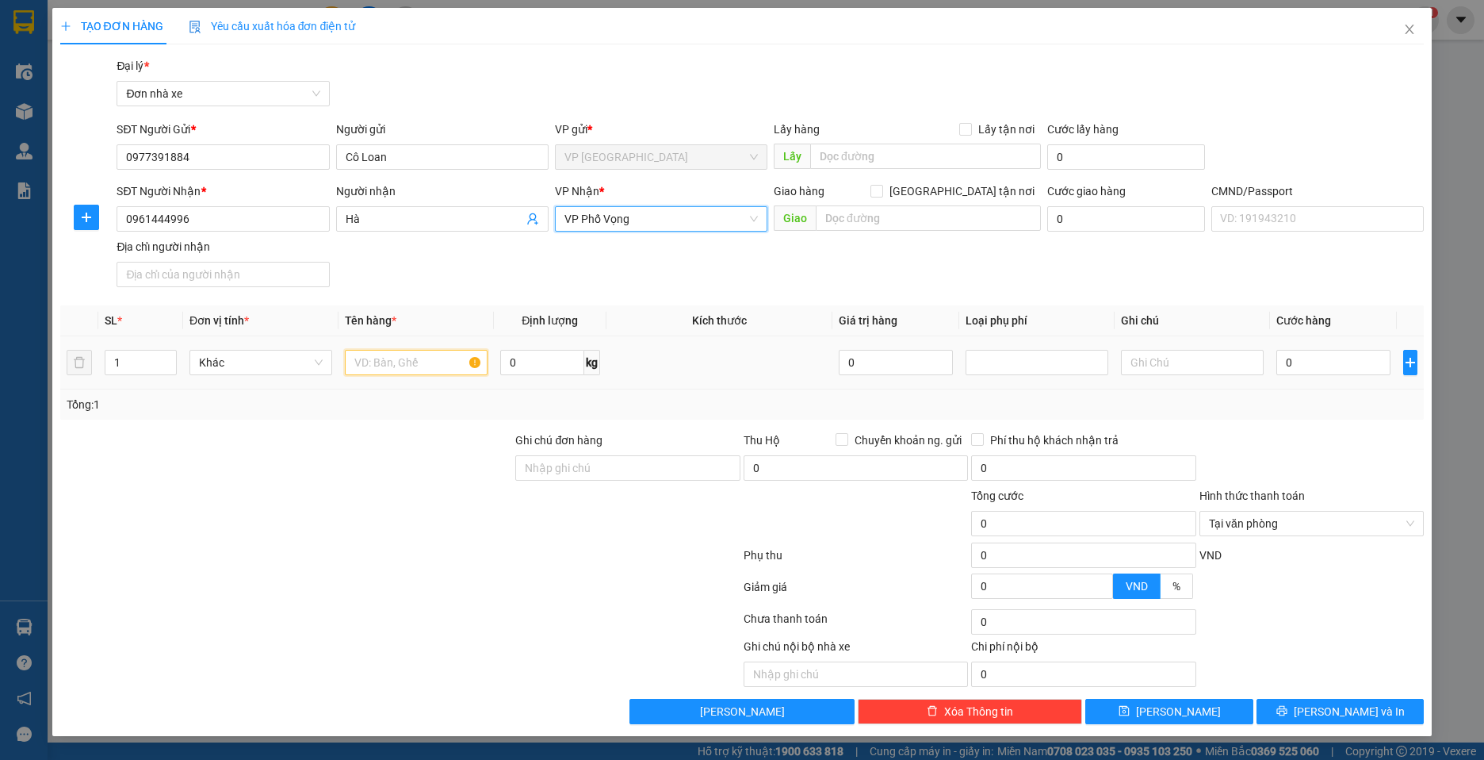
drag, startPoint x: 388, startPoint y: 368, endPoint x: 479, endPoint y: 381, distance: 91.3
click at [406, 371] on input "text" at bounding box center [416, 362] width 143 height 25
type input "hộ chiếu"
click at [1343, 374] on input "0" at bounding box center [1333, 362] width 114 height 25
type input "20"
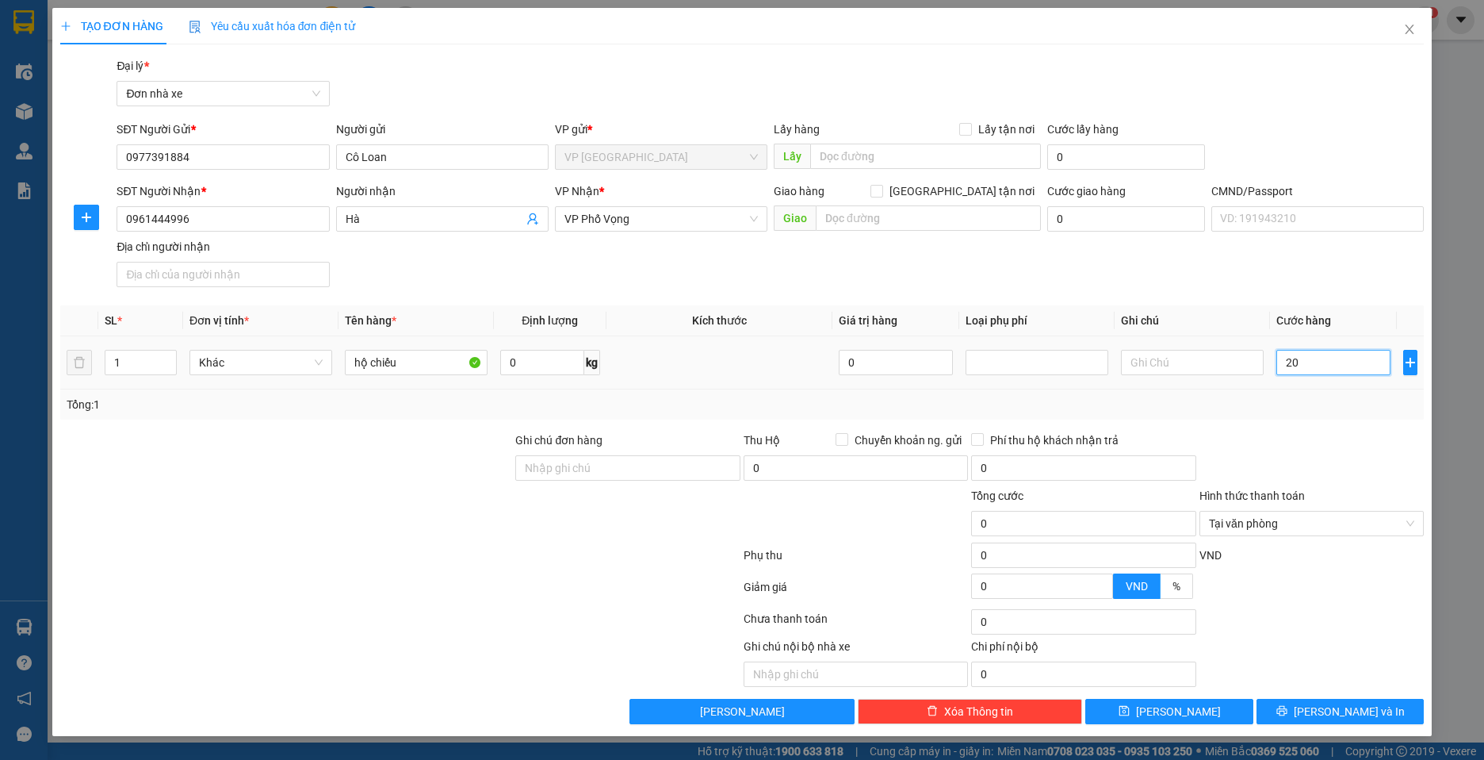
type input "20"
type input "250"
type input "25"
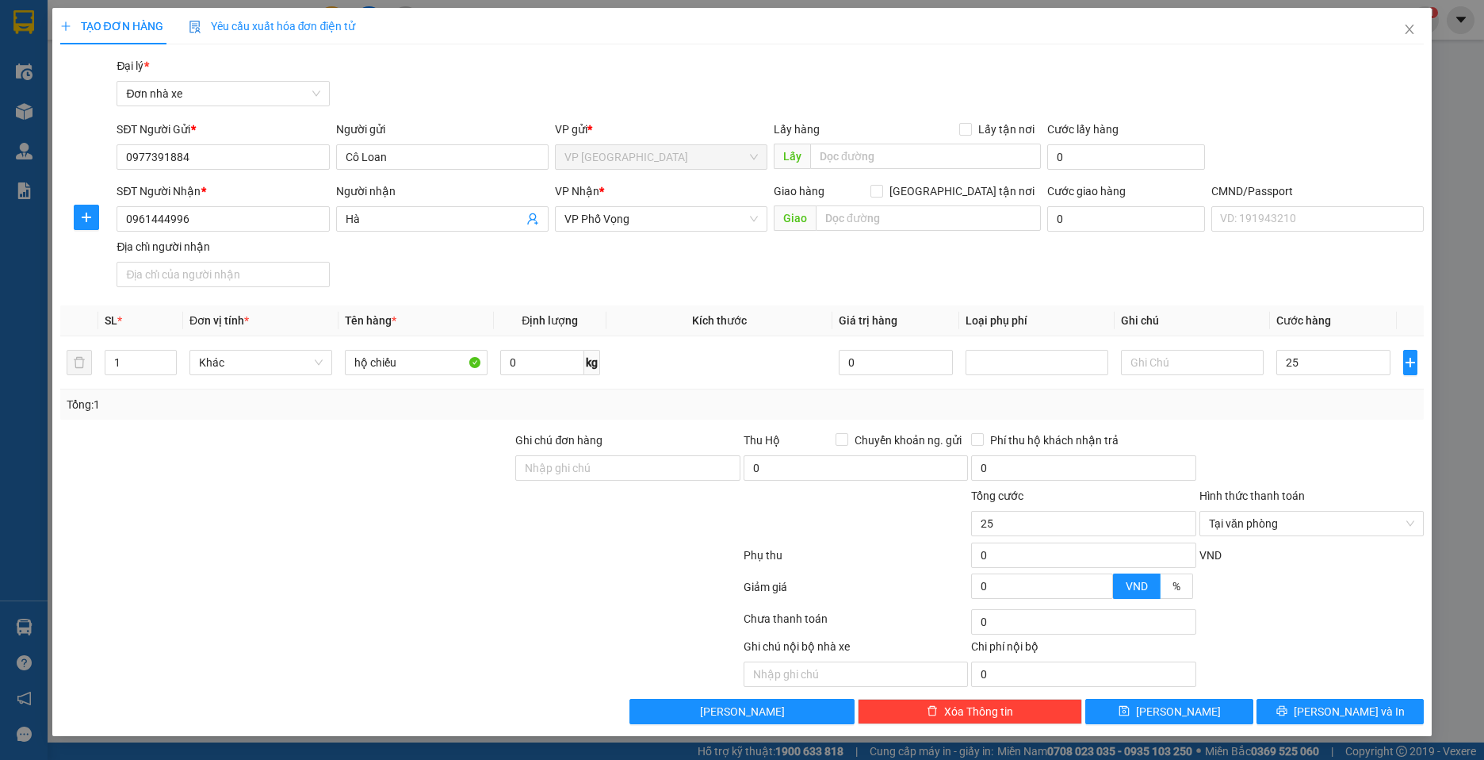
type input "25.000"
click at [1248, 424] on div "Transit Pickup Surcharge Ids Transit Deliver Surcharge Ids Transit Deliver Surc…" at bounding box center [742, 390] width 1364 height 667
click at [1383, 709] on button "[PERSON_NAME] và In" at bounding box center [1341, 710] width 168 height 25
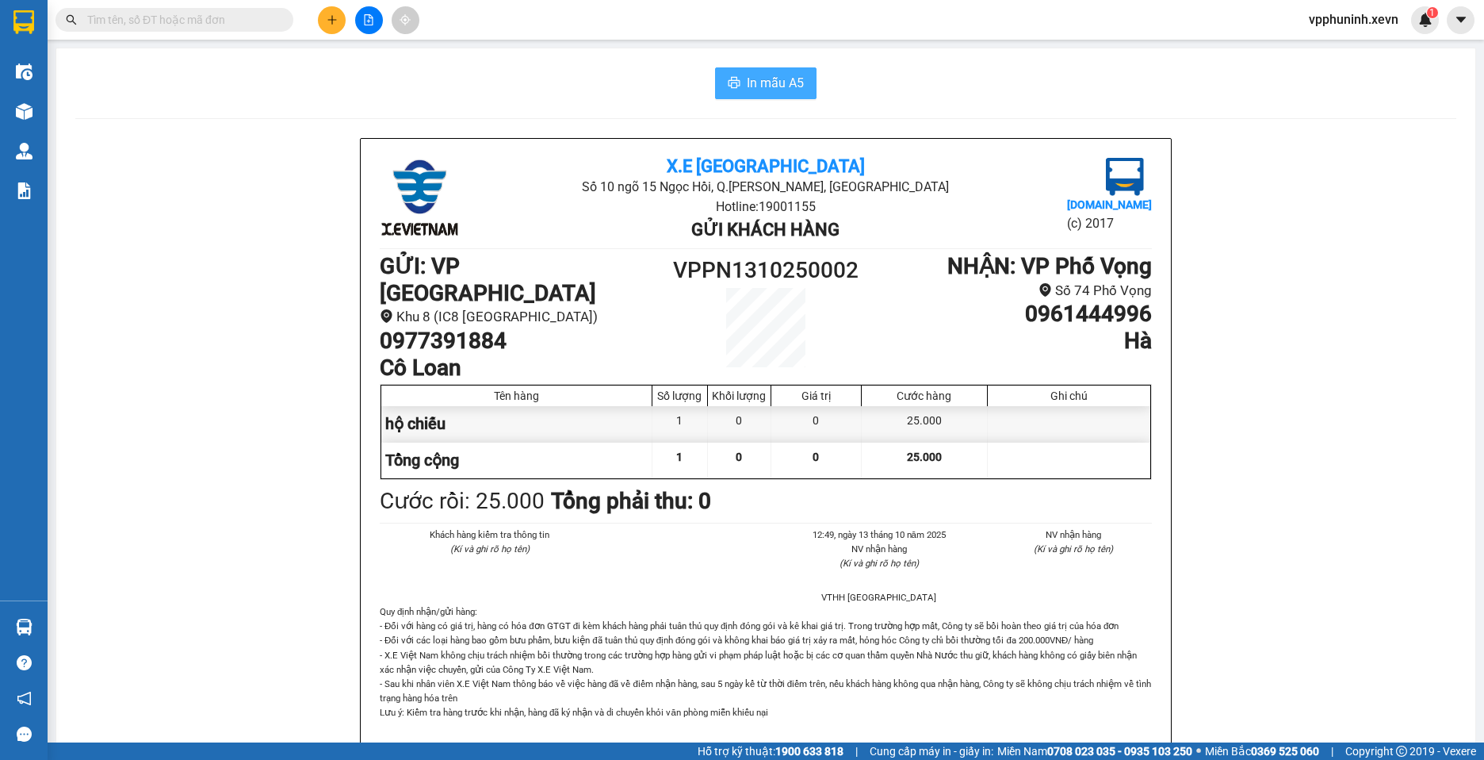
click at [769, 86] on span "In mẫu A5" at bounding box center [775, 83] width 57 height 20
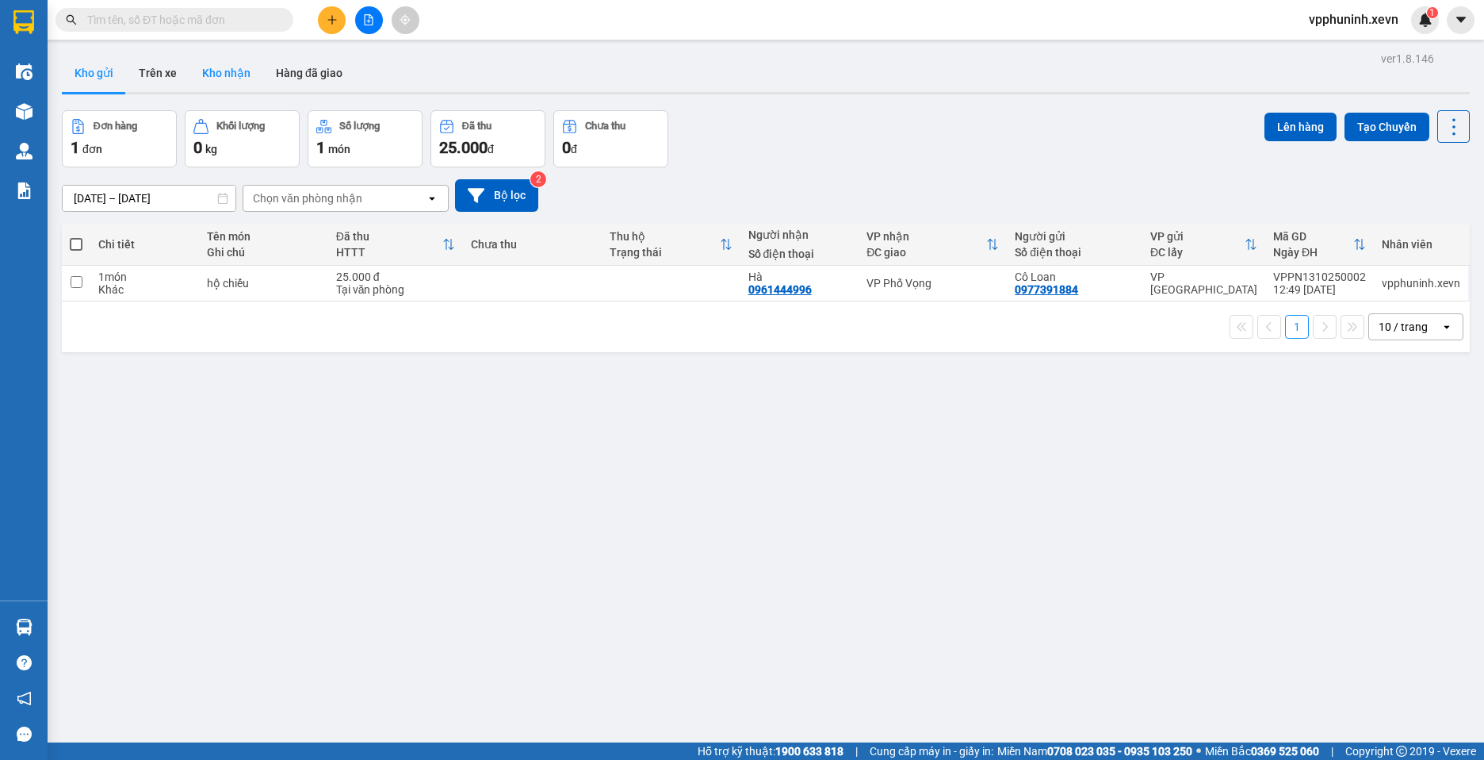
click at [226, 75] on button "Kho nhận" at bounding box center [226, 73] width 74 height 38
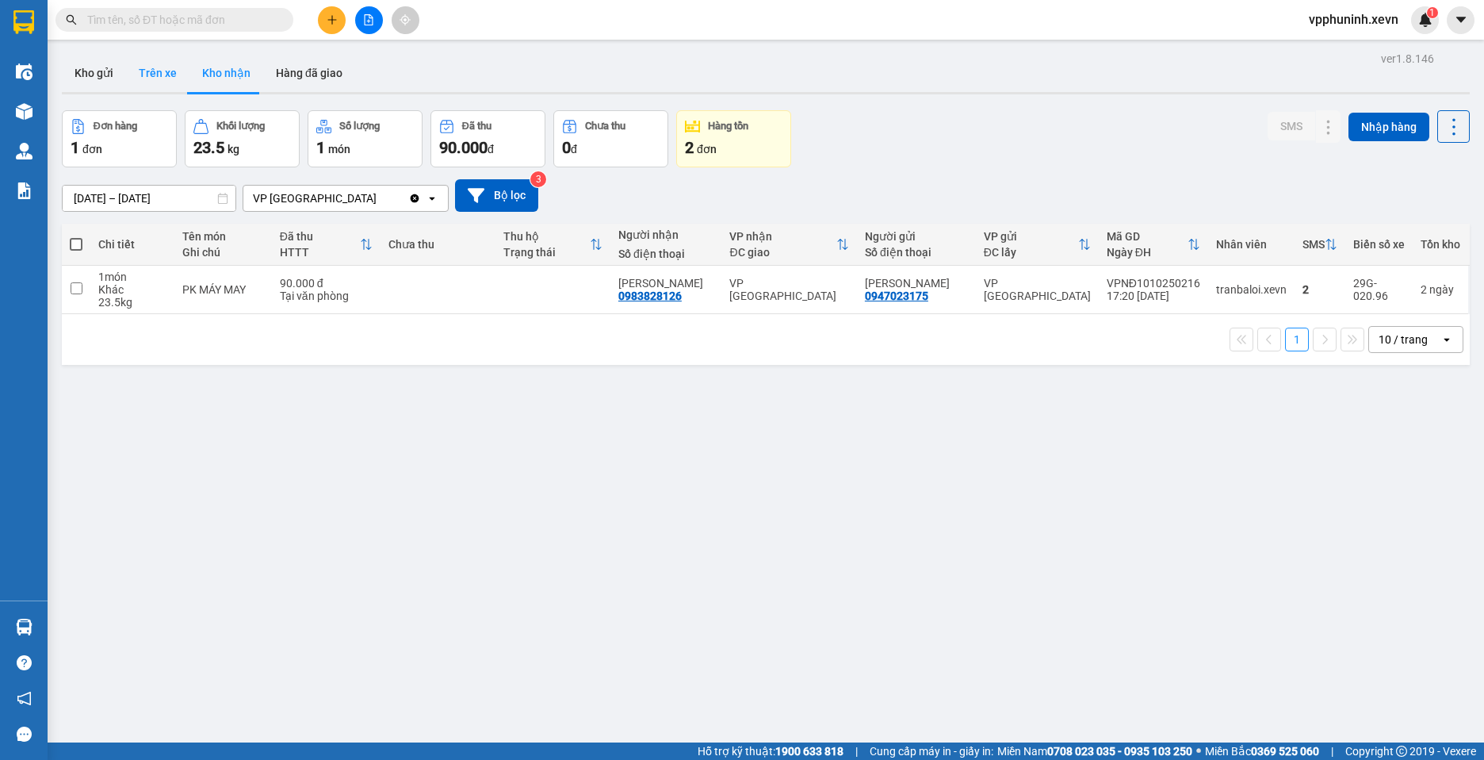
click at [144, 80] on button "Trên xe" at bounding box center [157, 73] width 63 height 38
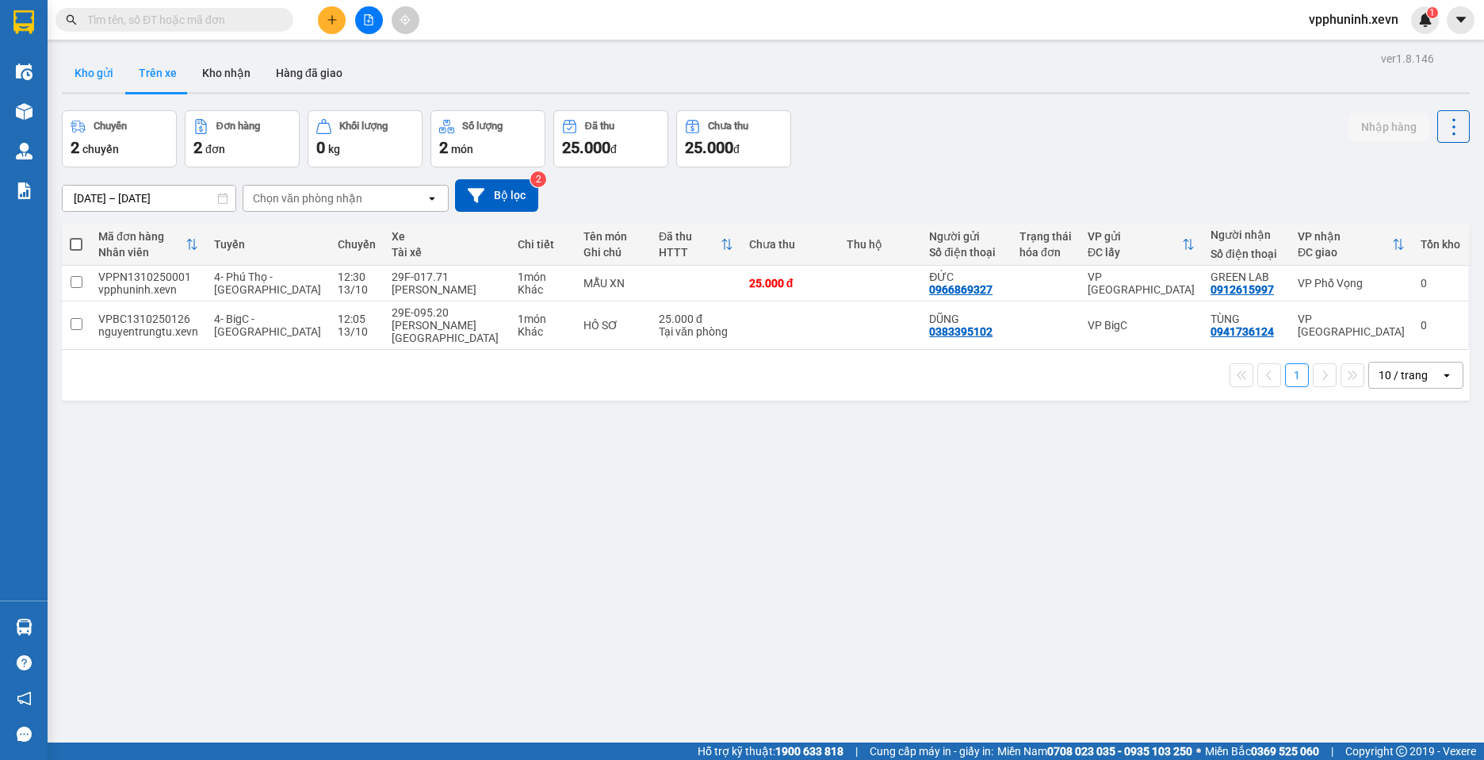
click at [104, 75] on button "Kho gửi" at bounding box center [94, 73] width 64 height 38
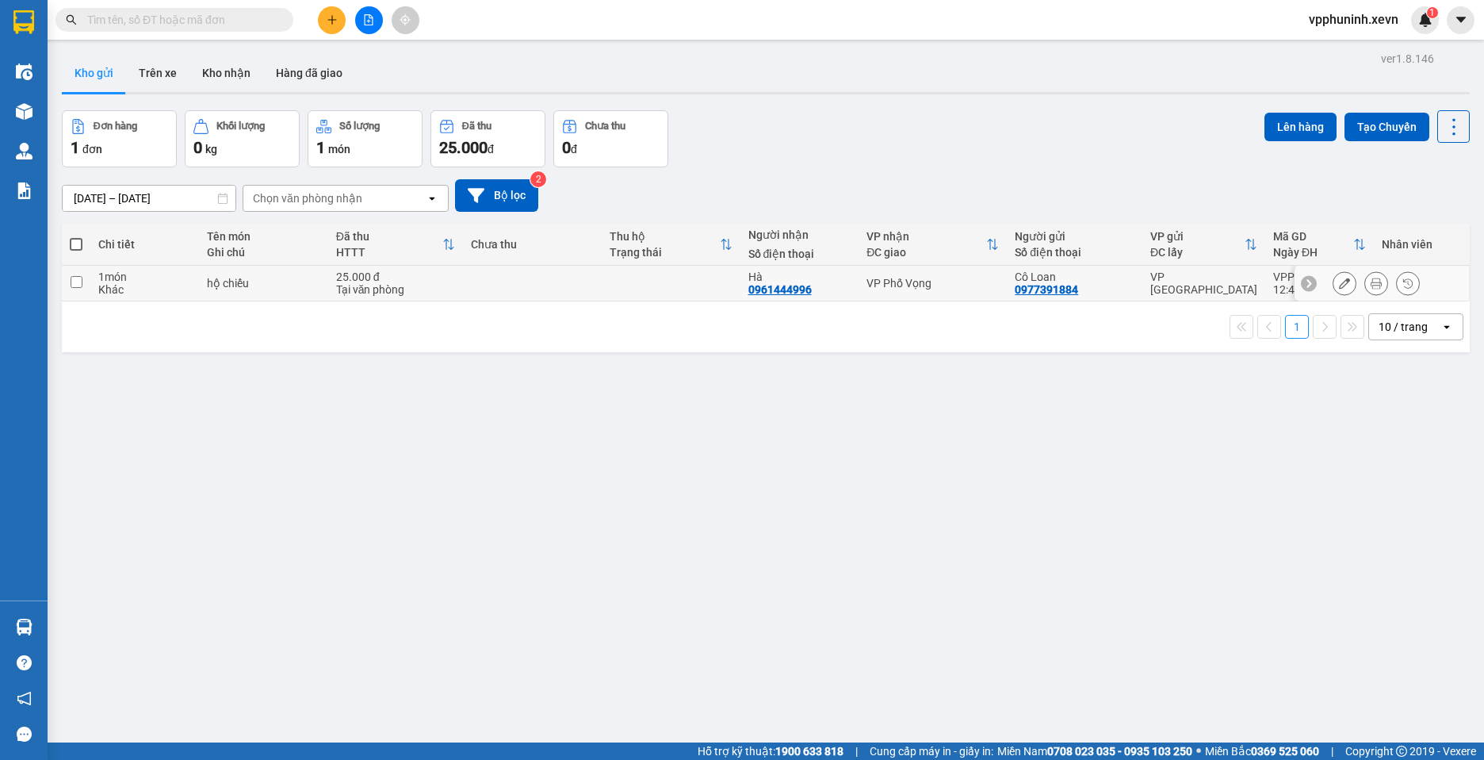
click at [292, 286] on div "hộ chiếu" at bounding box center [263, 283] width 113 height 13
checkbox input "true"
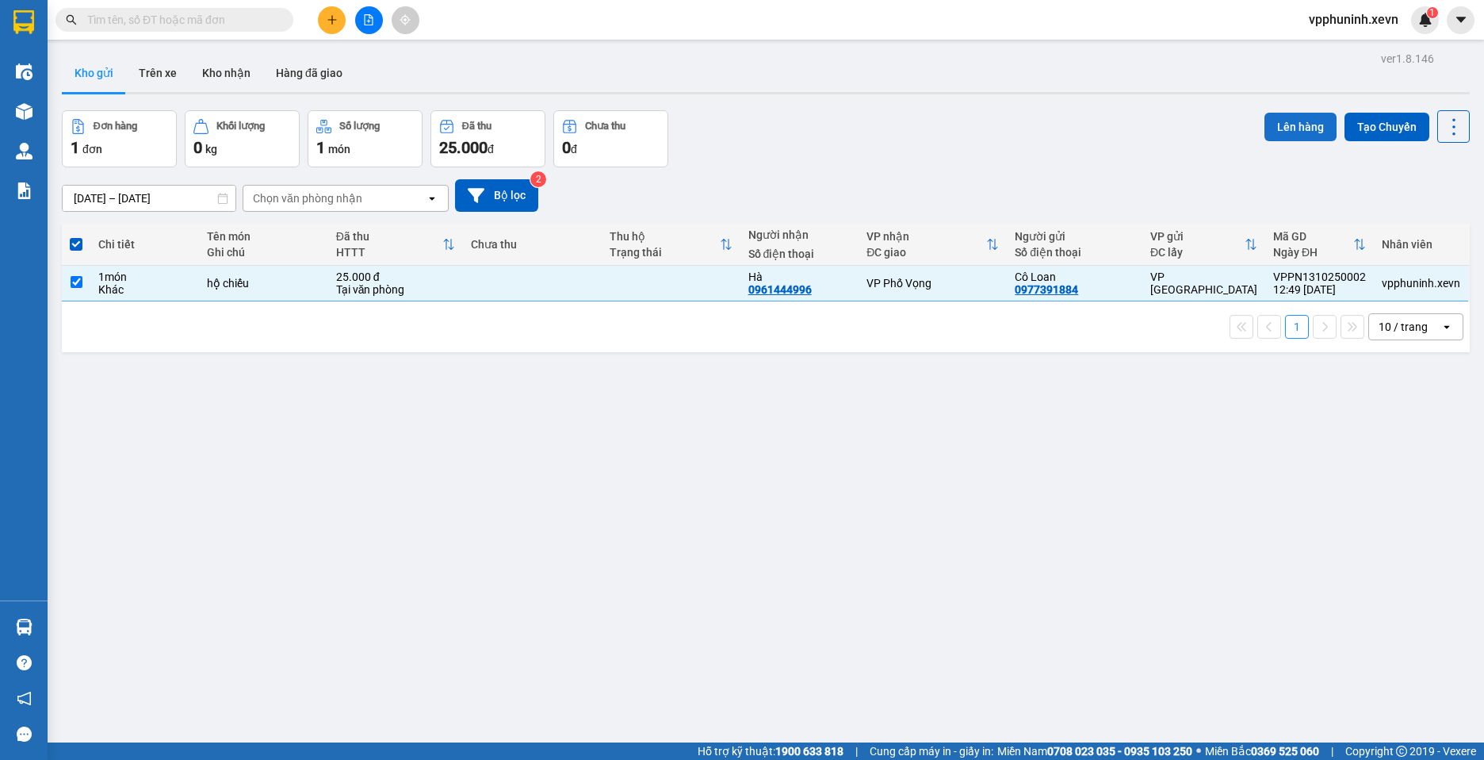
click at [1289, 131] on button "Lên hàng" at bounding box center [1301, 127] width 72 height 29
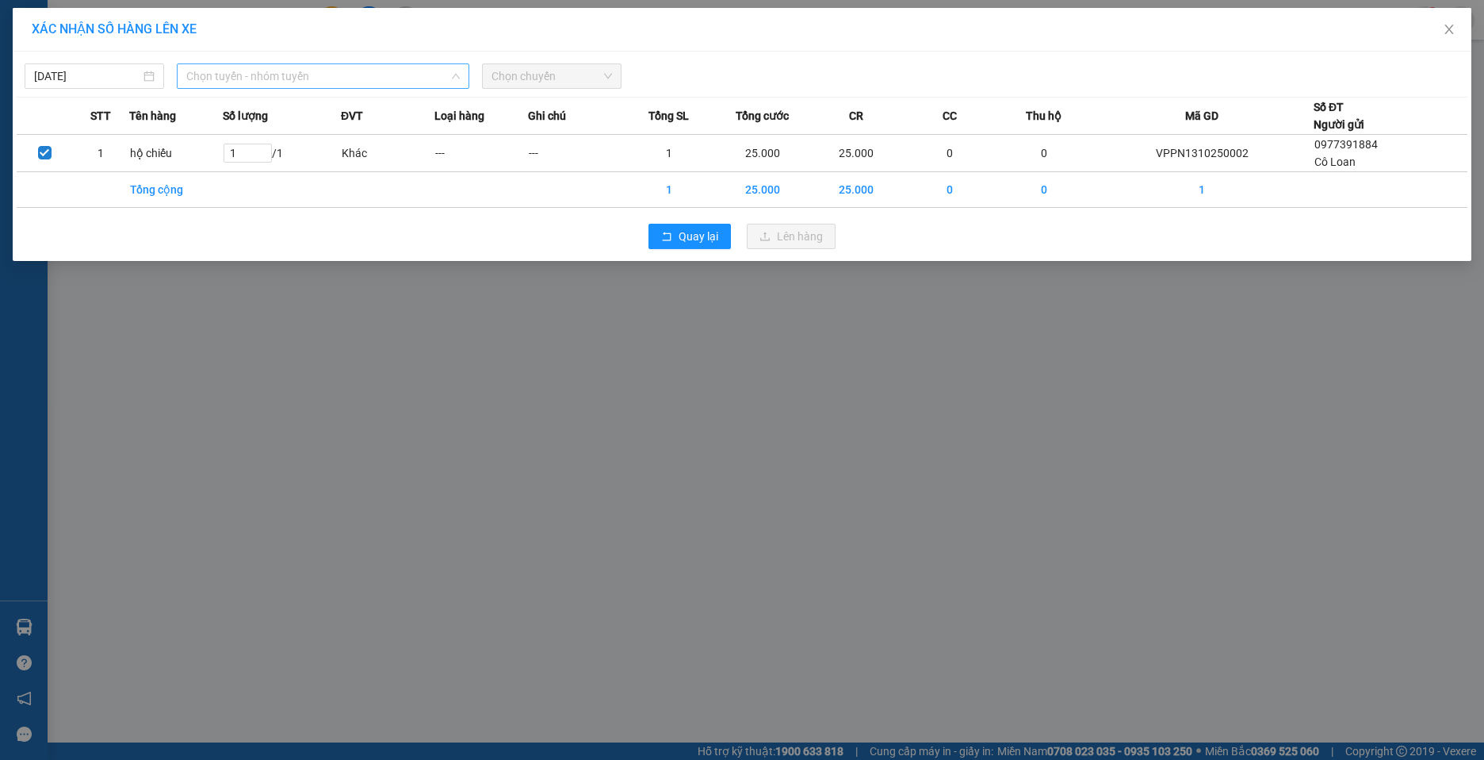
click at [360, 73] on span "Chọn tuyến - nhóm tuyến" at bounding box center [323, 76] width 274 height 24
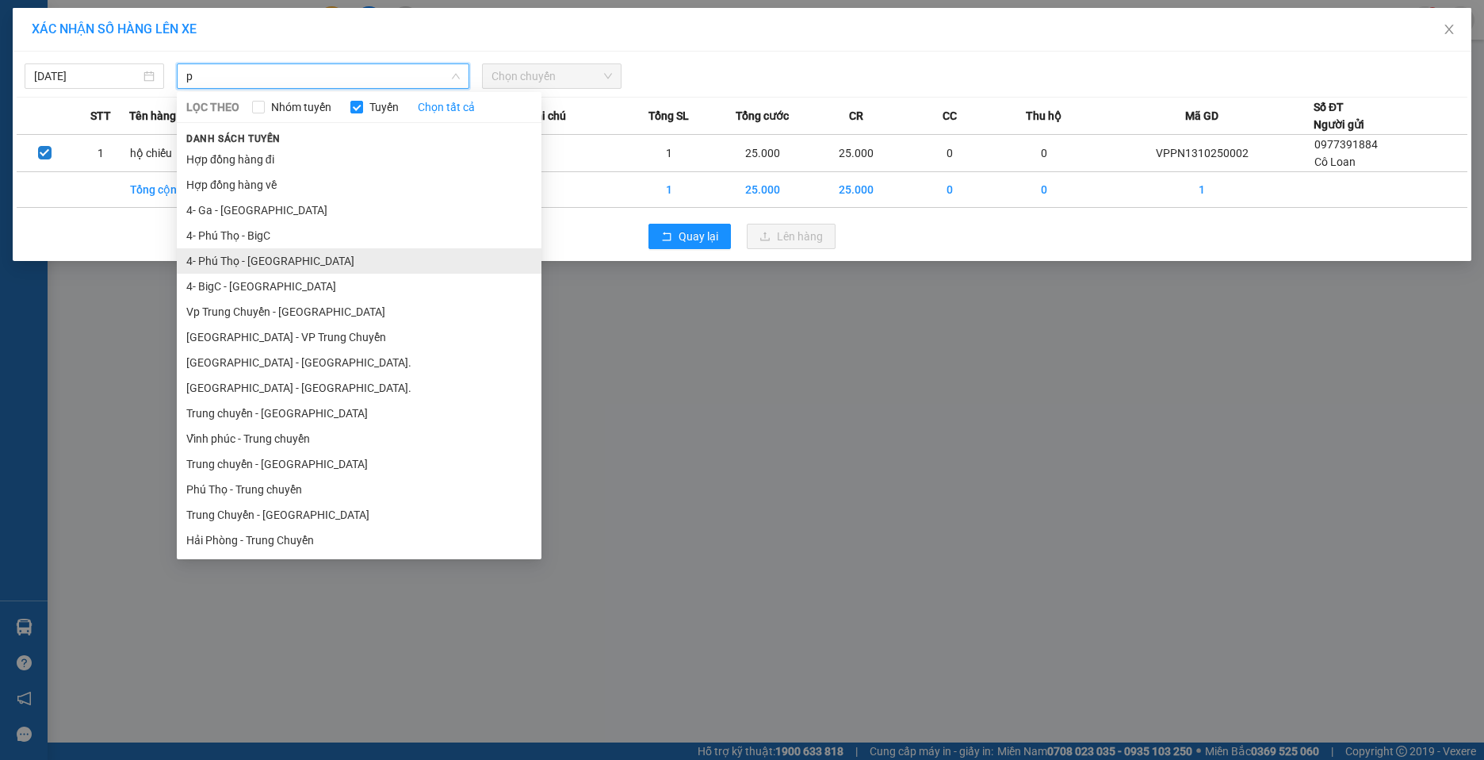
type input "p"
click at [271, 263] on li "4- Phú Thọ - [GEOGRAPHIC_DATA]" at bounding box center [359, 260] width 365 height 25
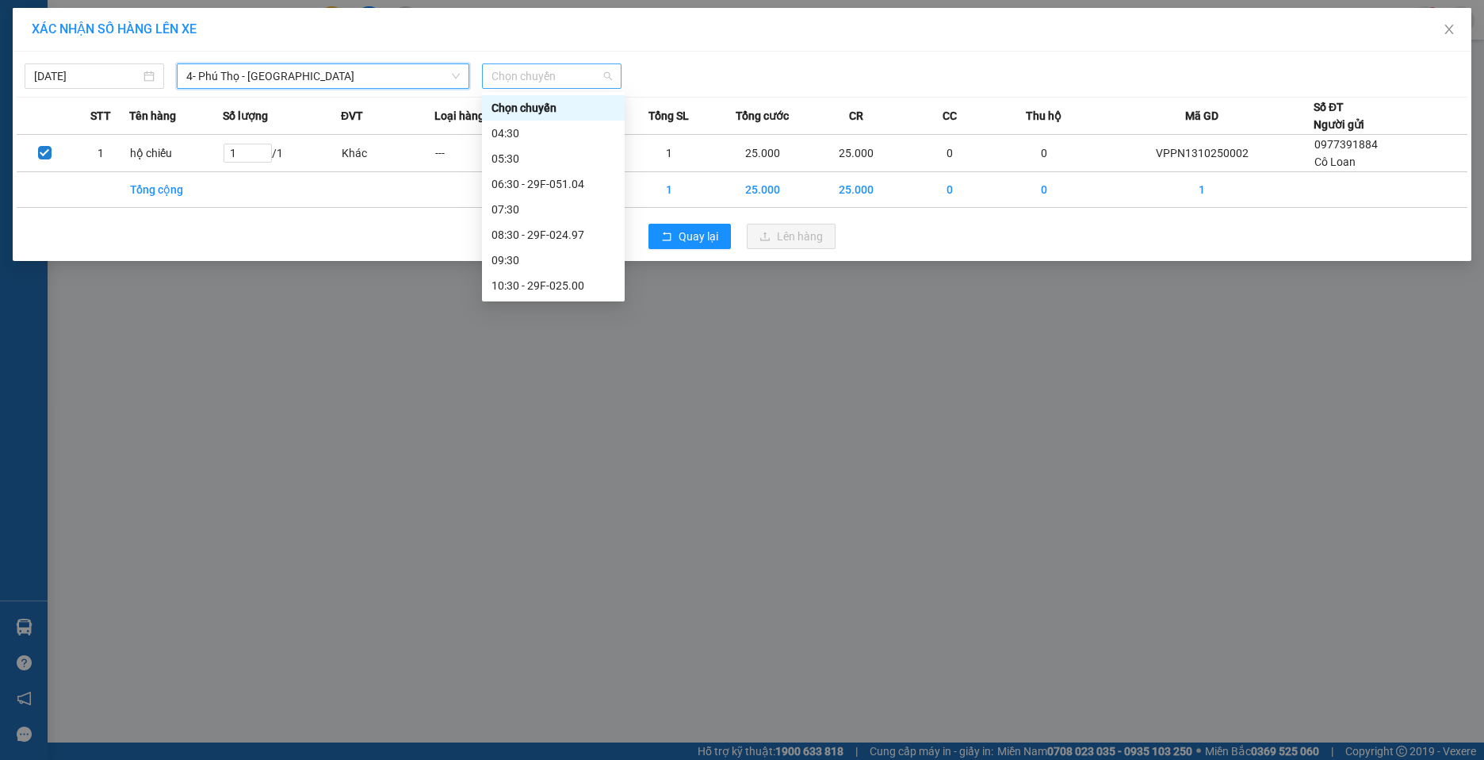
click at [568, 76] on span "Chọn chuyến" at bounding box center [552, 76] width 121 height 24
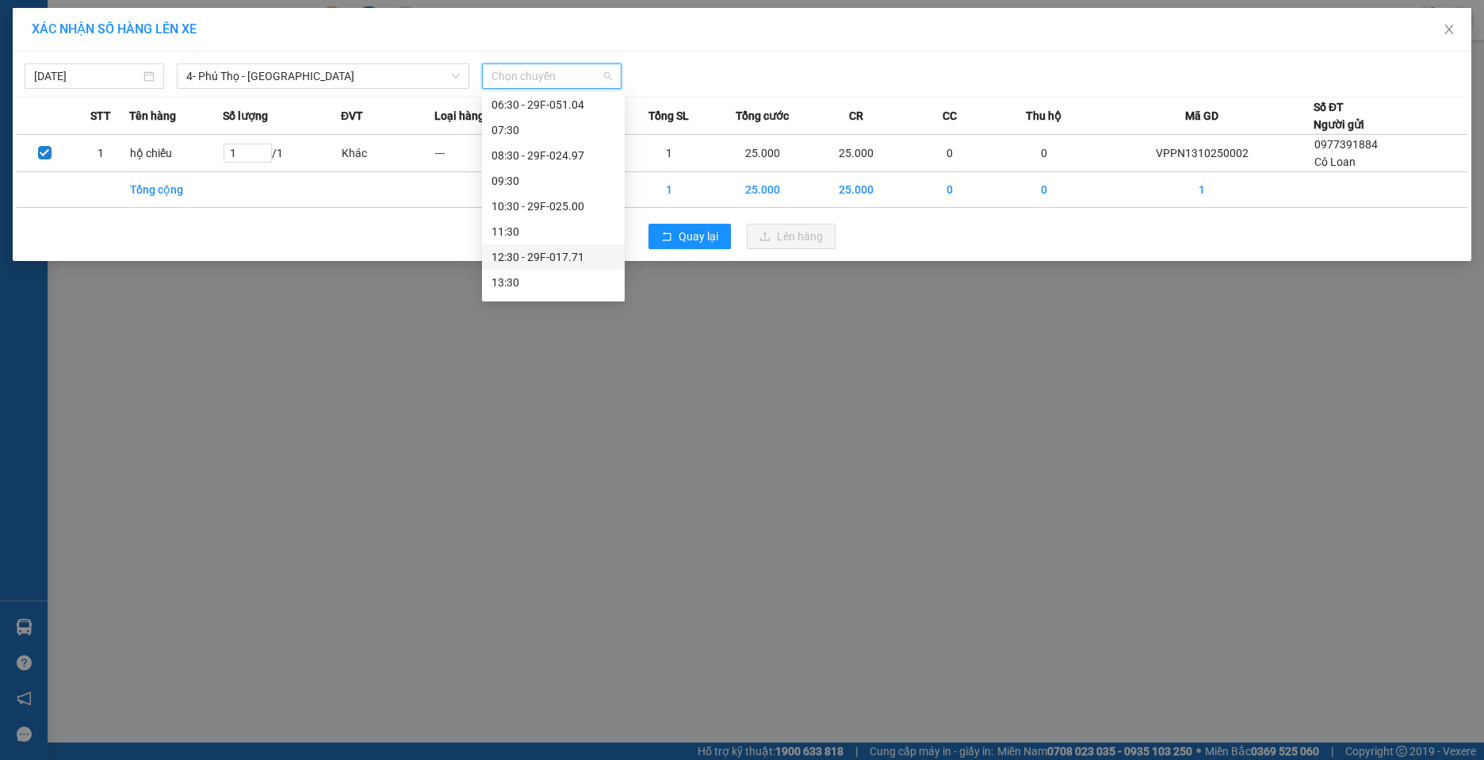
click at [565, 257] on div "12:30 - 29F-017.71" at bounding box center [554, 256] width 124 height 17
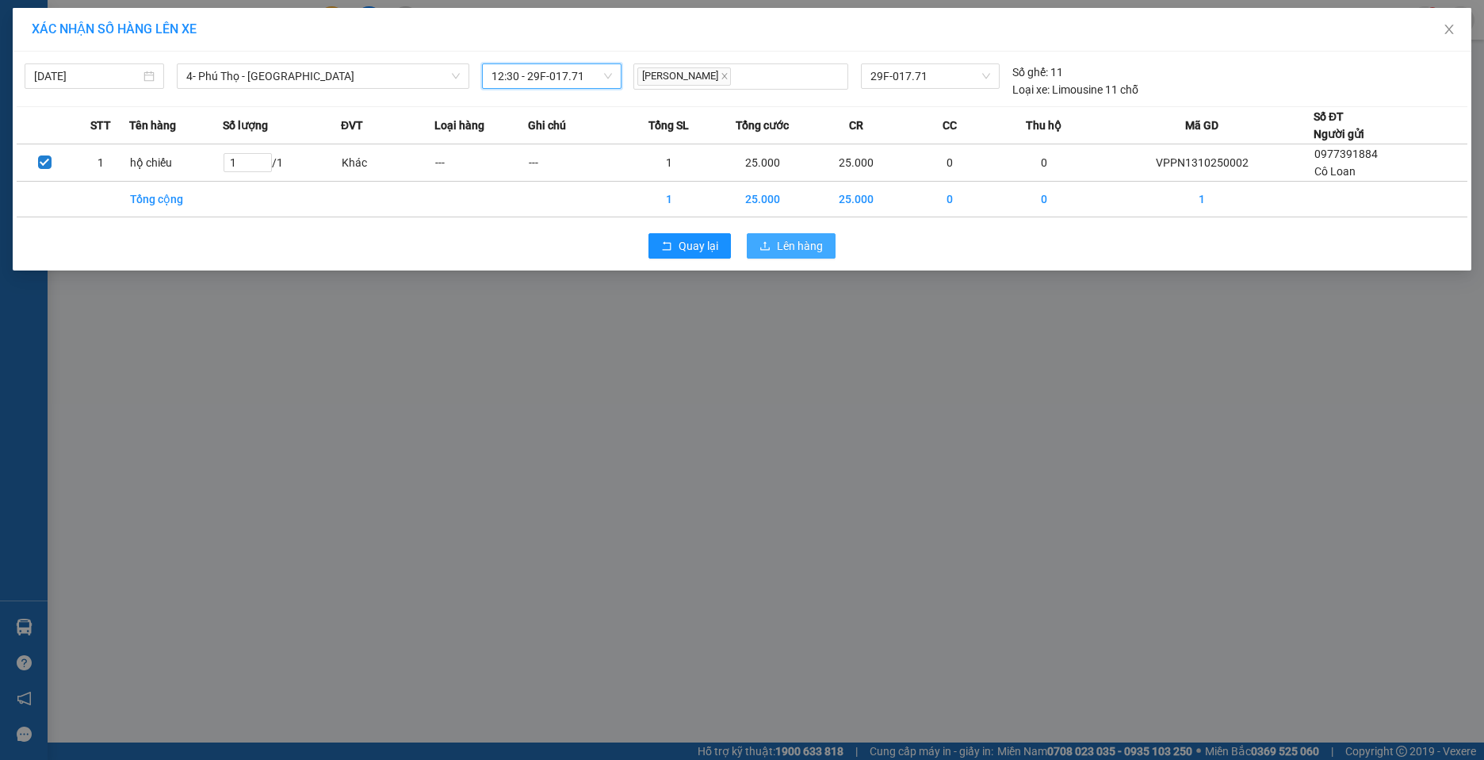
click at [813, 243] on span "Lên hàng" at bounding box center [800, 245] width 46 height 17
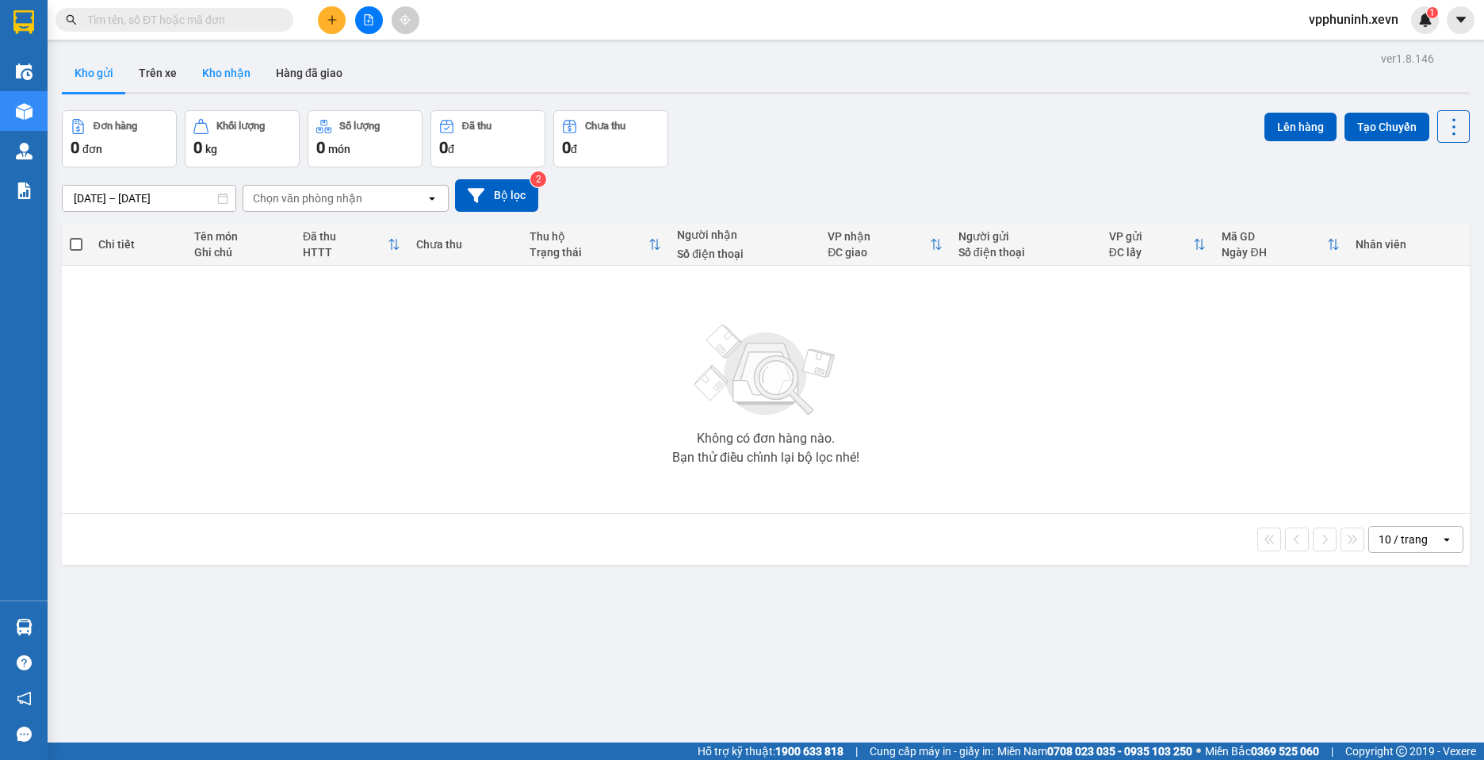
click at [245, 67] on button "Kho nhận" at bounding box center [226, 73] width 74 height 38
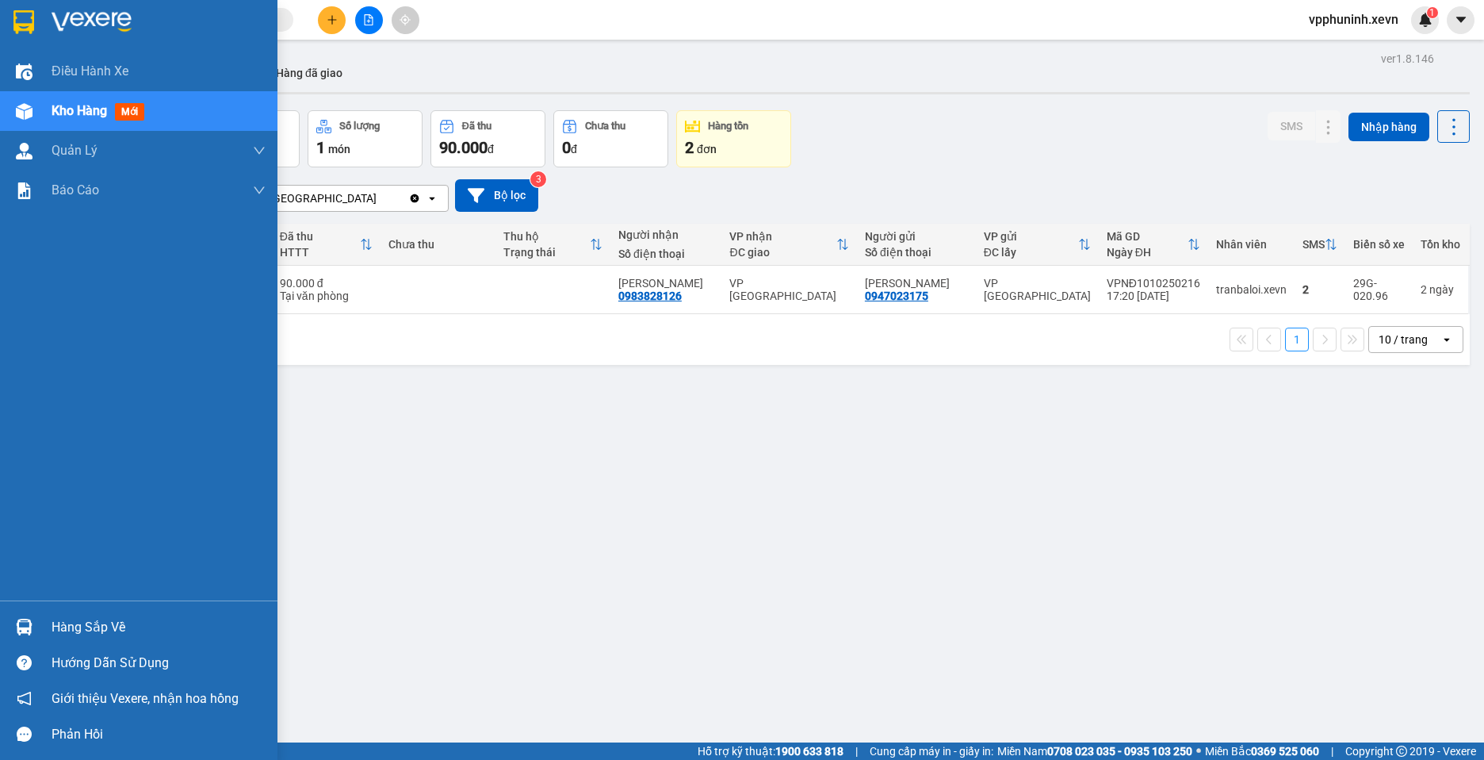
click at [29, 638] on div at bounding box center [24, 627] width 28 height 28
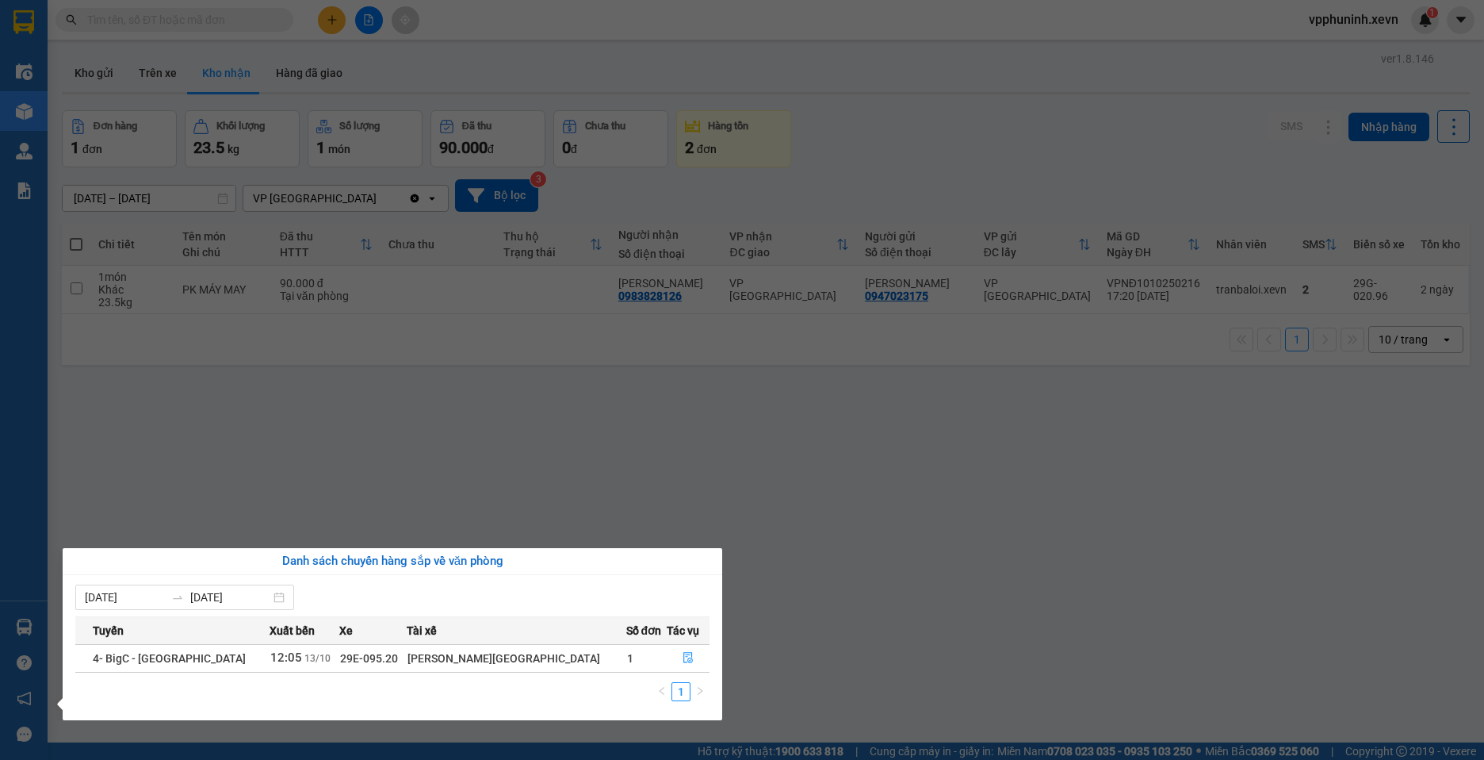
click at [984, 566] on section "Kết quả tìm kiếm ( 0 ) Bộ lọc No Data vpphuninh.xevn 1 Điều hành xe Kho hàng mớ…" at bounding box center [742, 380] width 1484 height 760
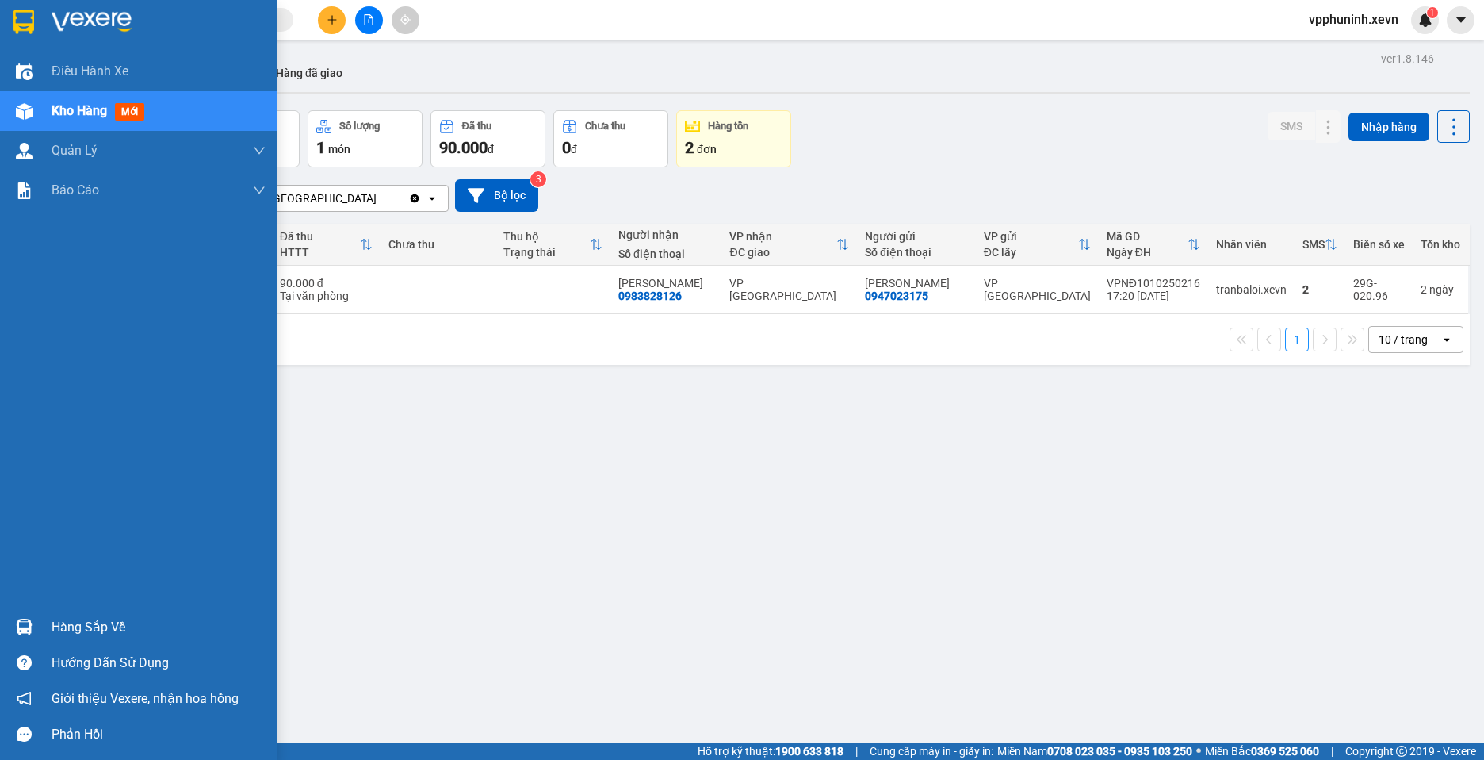
click at [69, 619] on div "Hàng sắp về" at bounding box center [159, 627] width 214 height 24
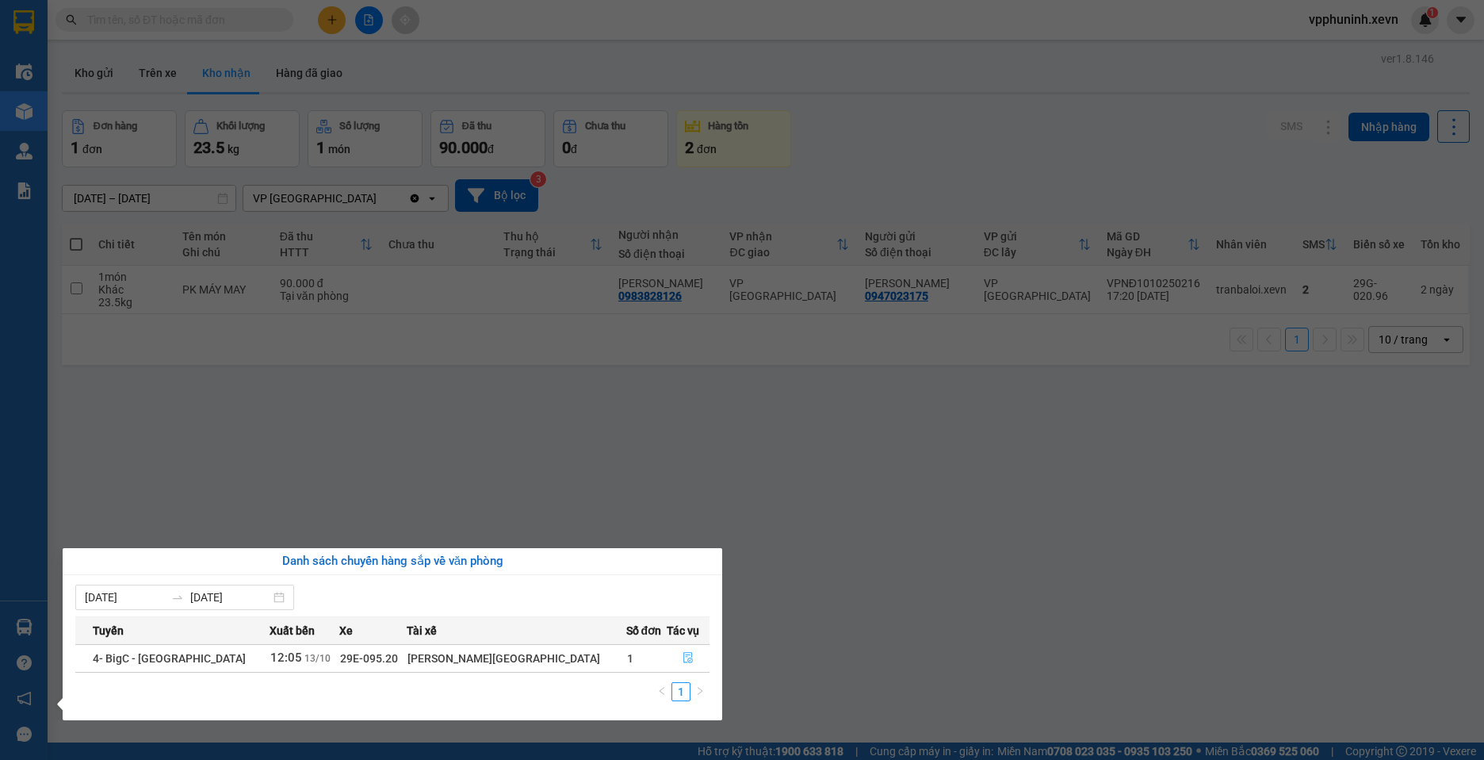
click at [683, 653] on icon "file-done" at bounding box center [688, 657] width 11 height 11
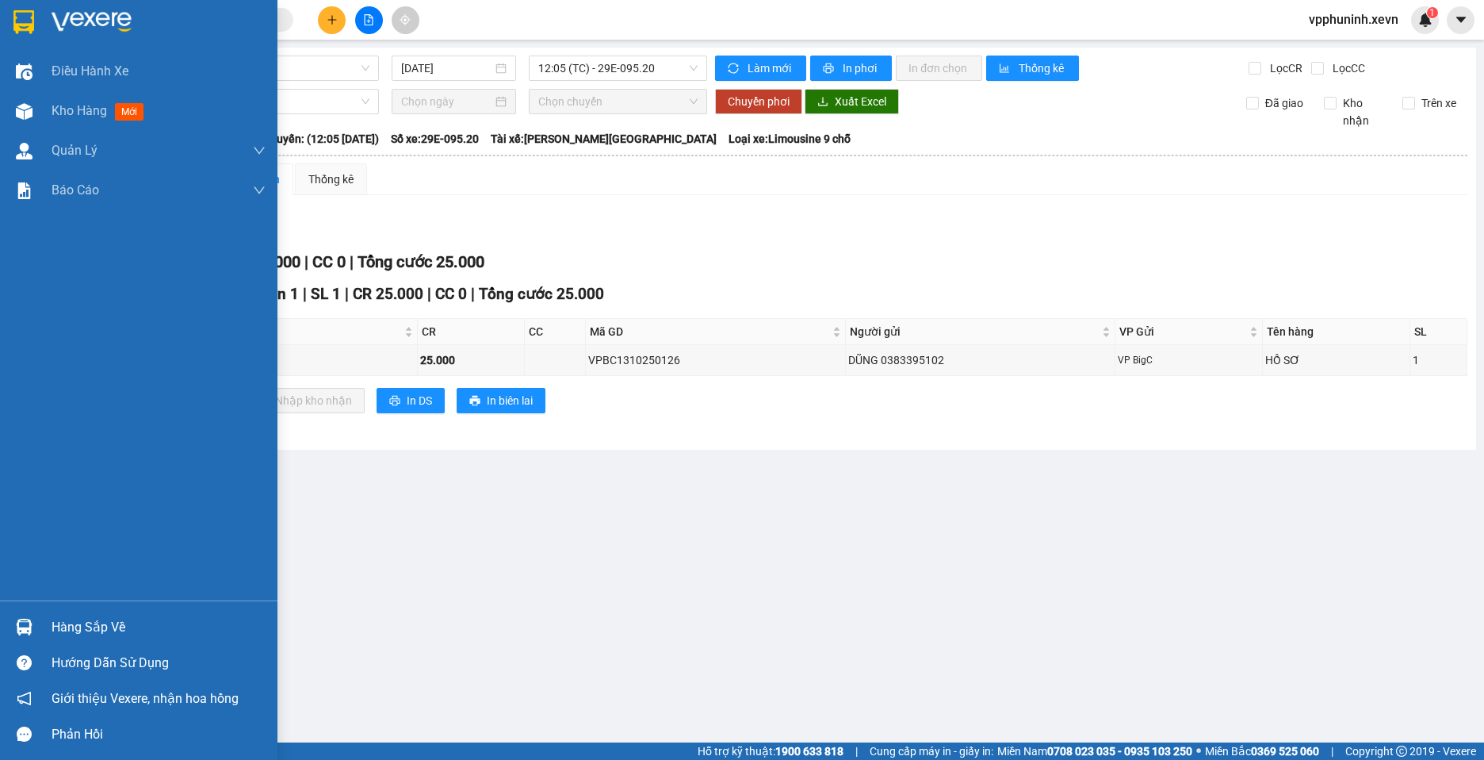
click at [79, 630] on div "Hàng sắp về" at bounding box center [159, 627] width 214 height 24
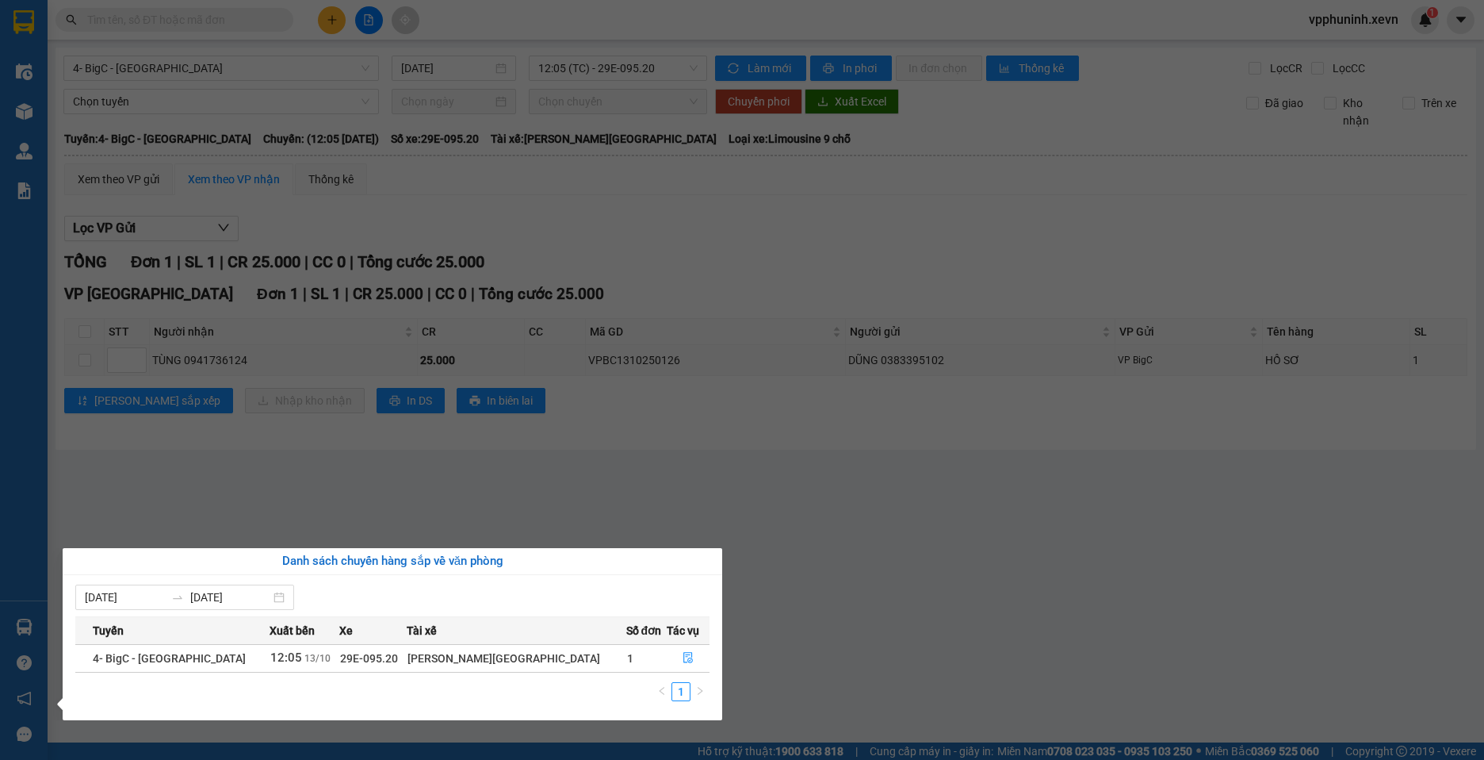
click at [828, 419] on section "Kết quả tìm kiếm ( 0 ) Bộ lọc No Data vpphuninh.xevn 1 Điều hành xe Kho hàng mớ…" at bounding box center [742, 380] width 1484 height 760
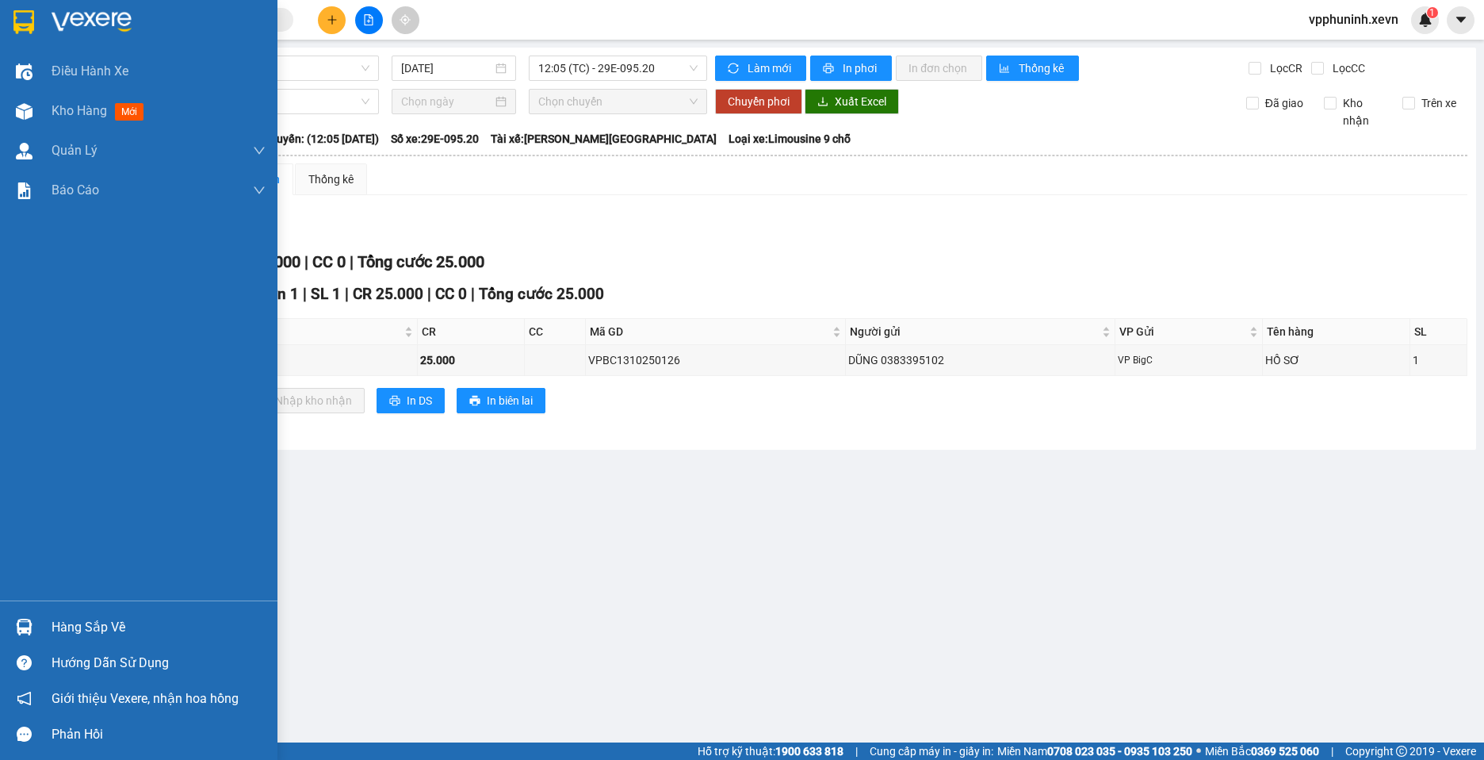
click at [37, 618] on div at bounding box center [24, 627] width 28 height 28
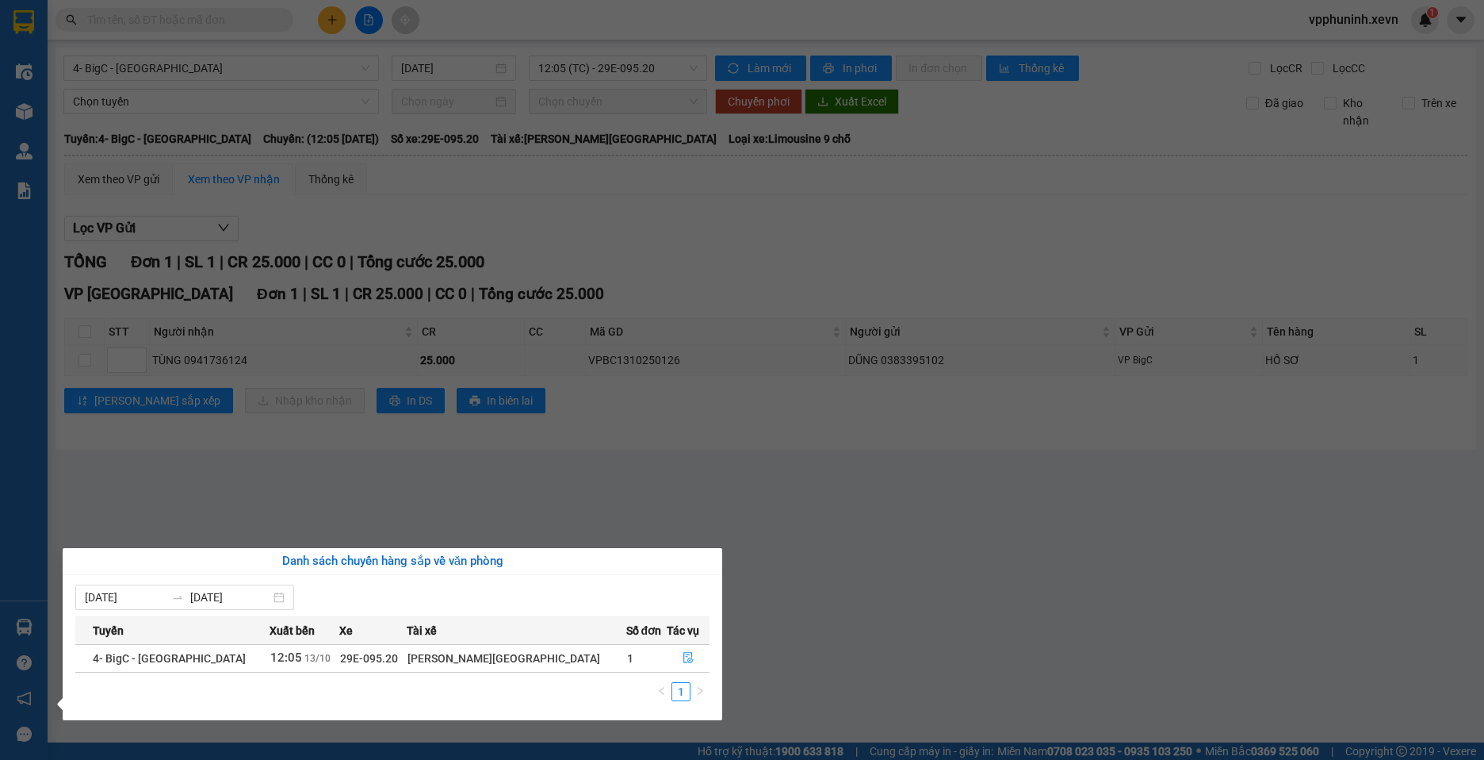
drag, startPoint x: 836, startPoint y: 584, endPoint x: 806, endPoint y: 580, distance: 29.7
click at [837, 584] on section "Kết quả tìm kiếm ( 0 ) Bộ lọc No Data vpphuninh.xevn 1 Điều hành xe Kho hàng mớ…" at bounding box center [742, 380] width 1484 height 760
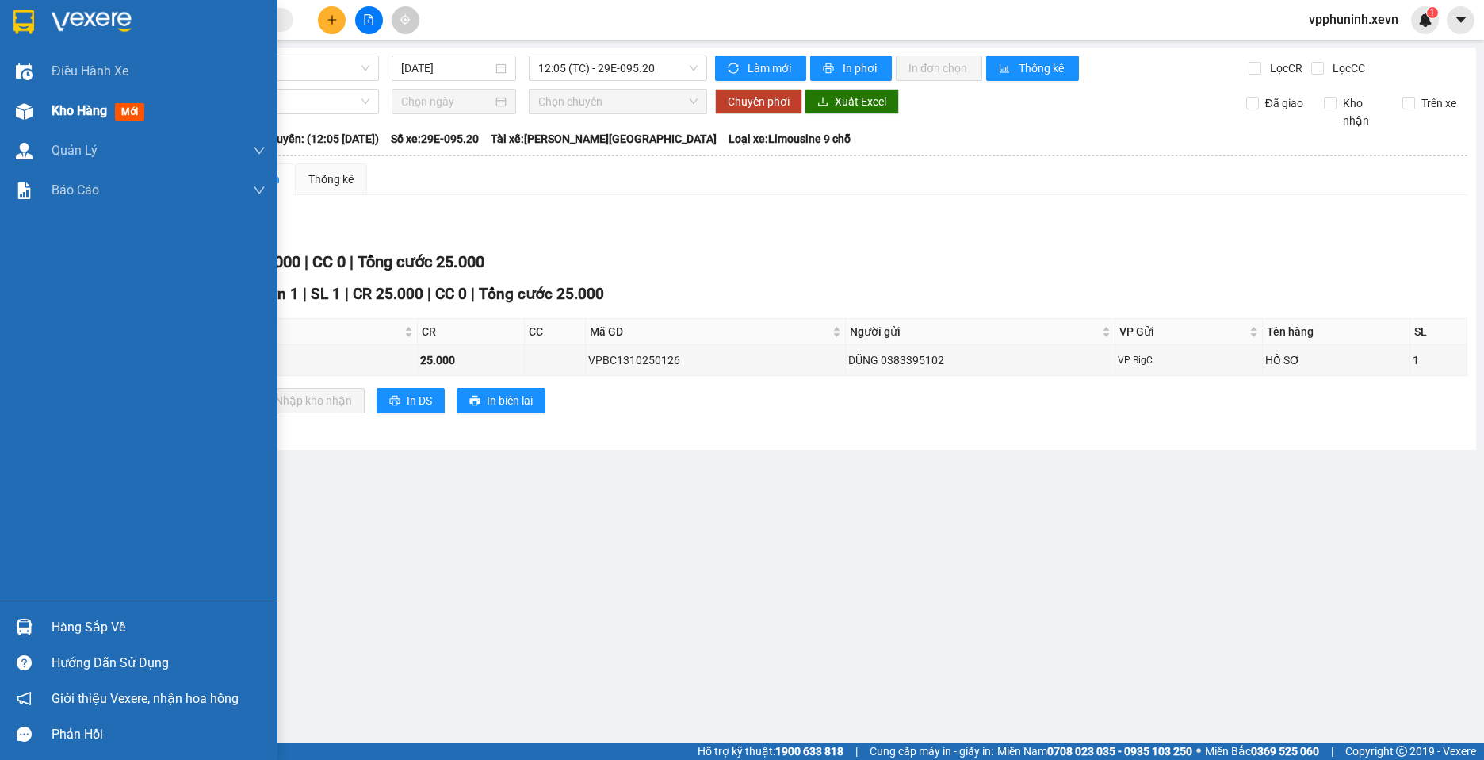
click at [50, 117] on div "Kho hàng mới" at bounding box center [138, 111] width 277 height 40
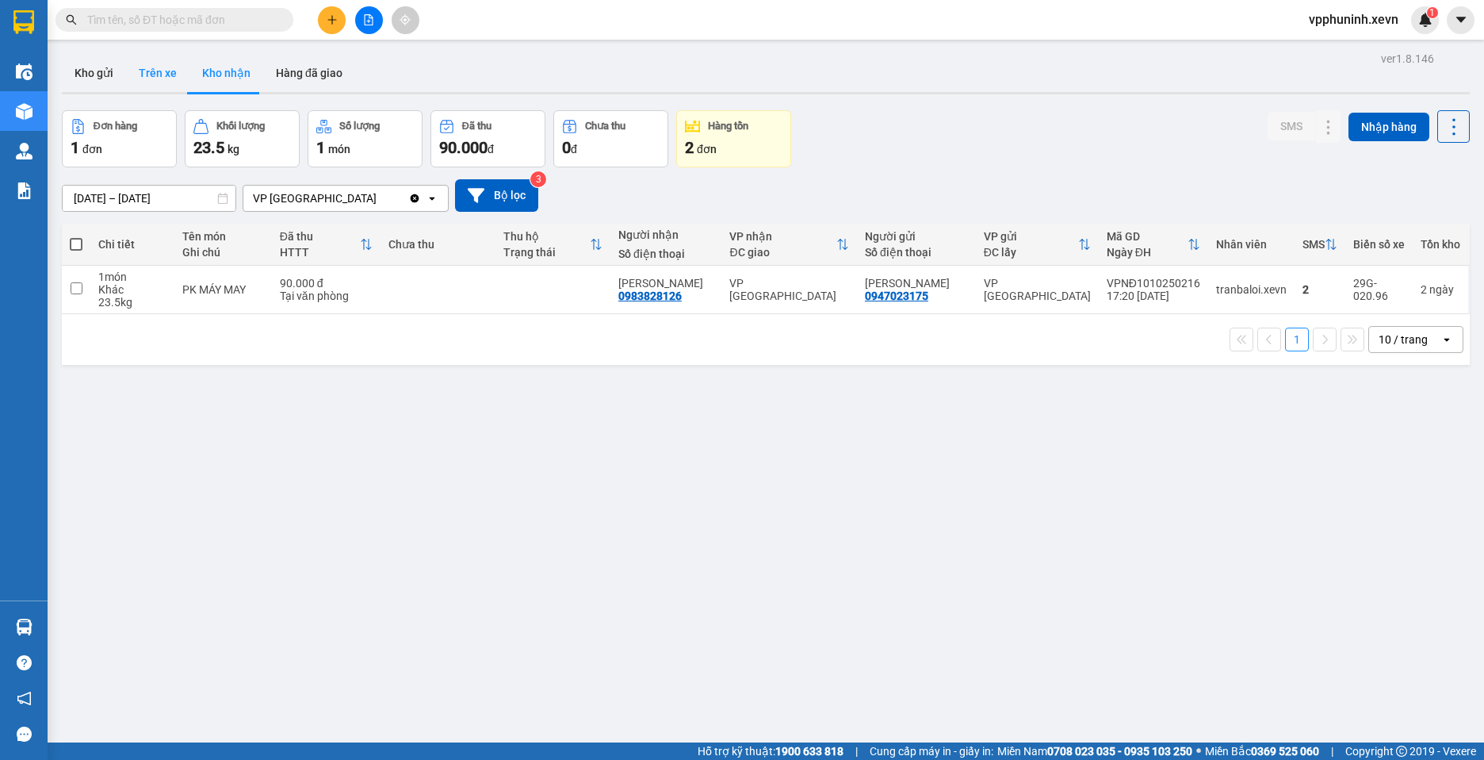
click at [159, 76] on button "Trên xe" at bounding box center [157, 73] width 63 height 38
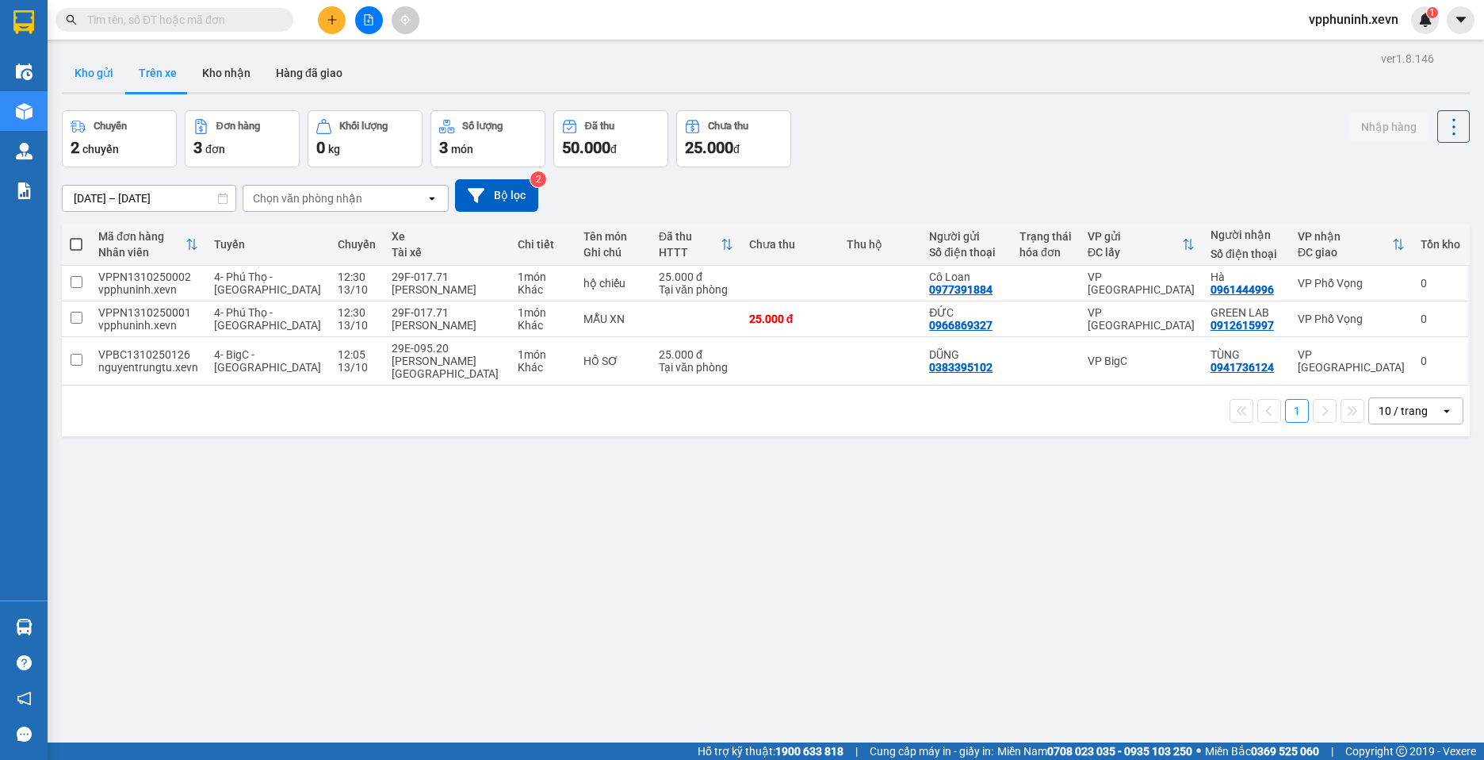
click at [100, 71] on button "Kho gửi" at bounding box center [94, 73] width 64 height 38
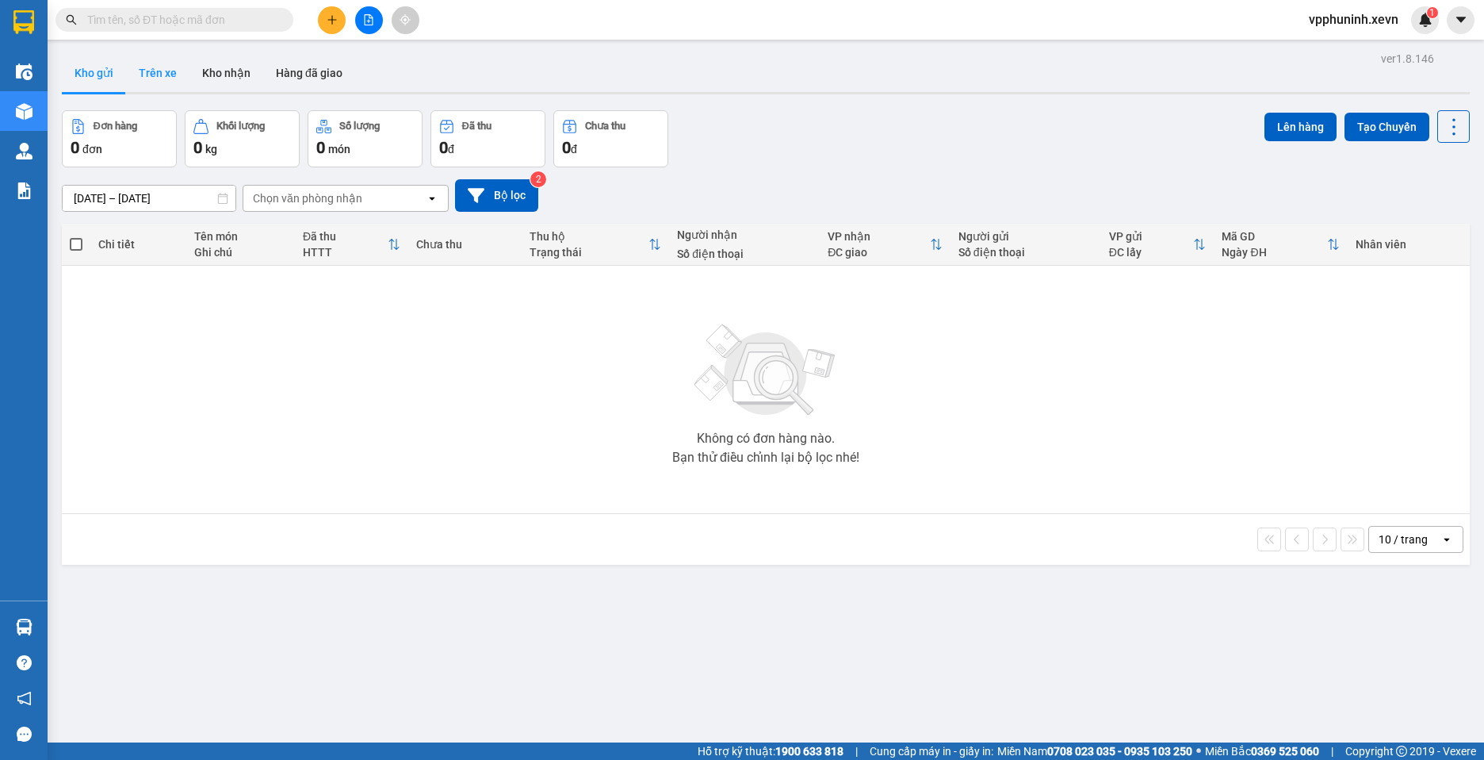
click at [161, 82] on button "Trên xe" at bounding box center [157, 73] width 63 height 38
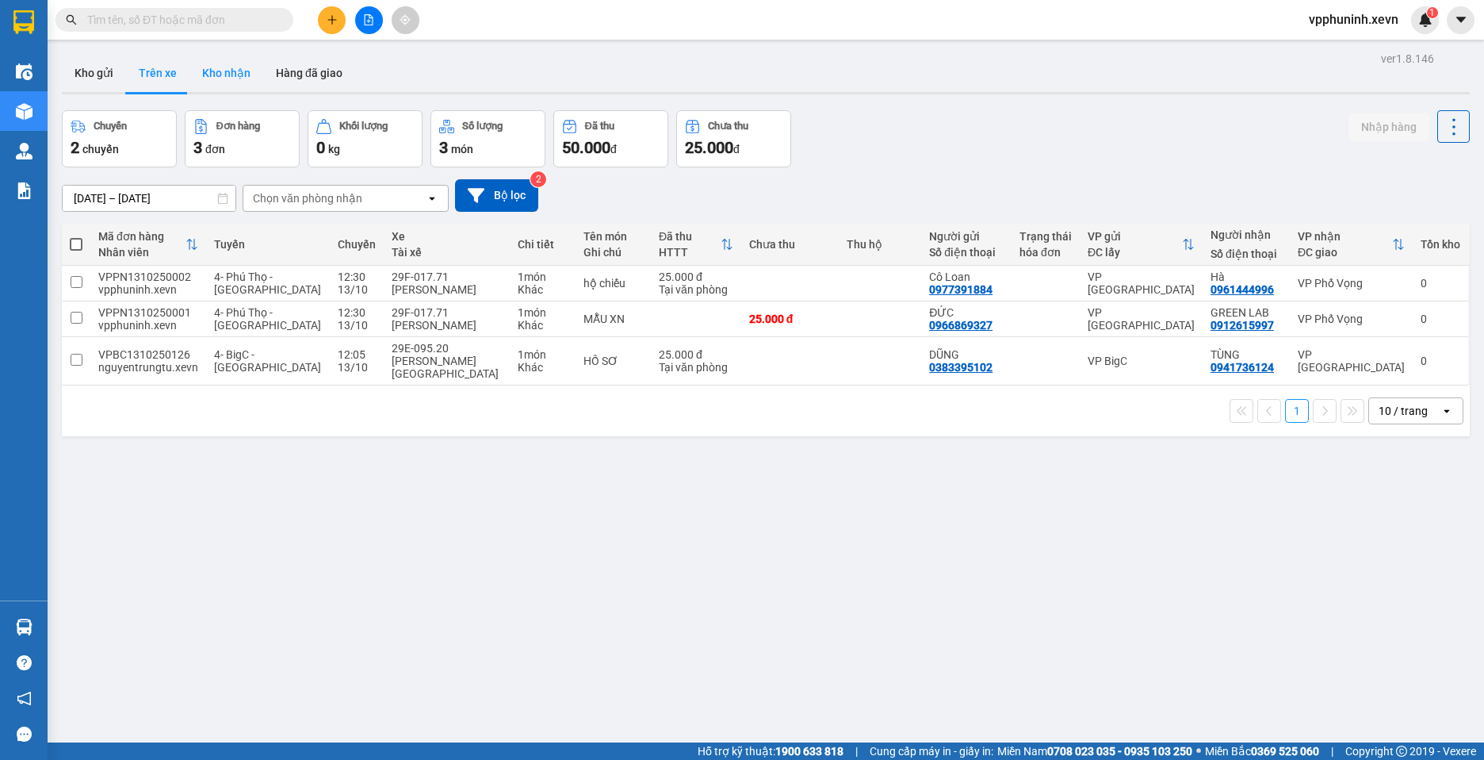
click at [221, 73] on button "Kho nhận" at bounding box center [226, 73] width 74 height 38
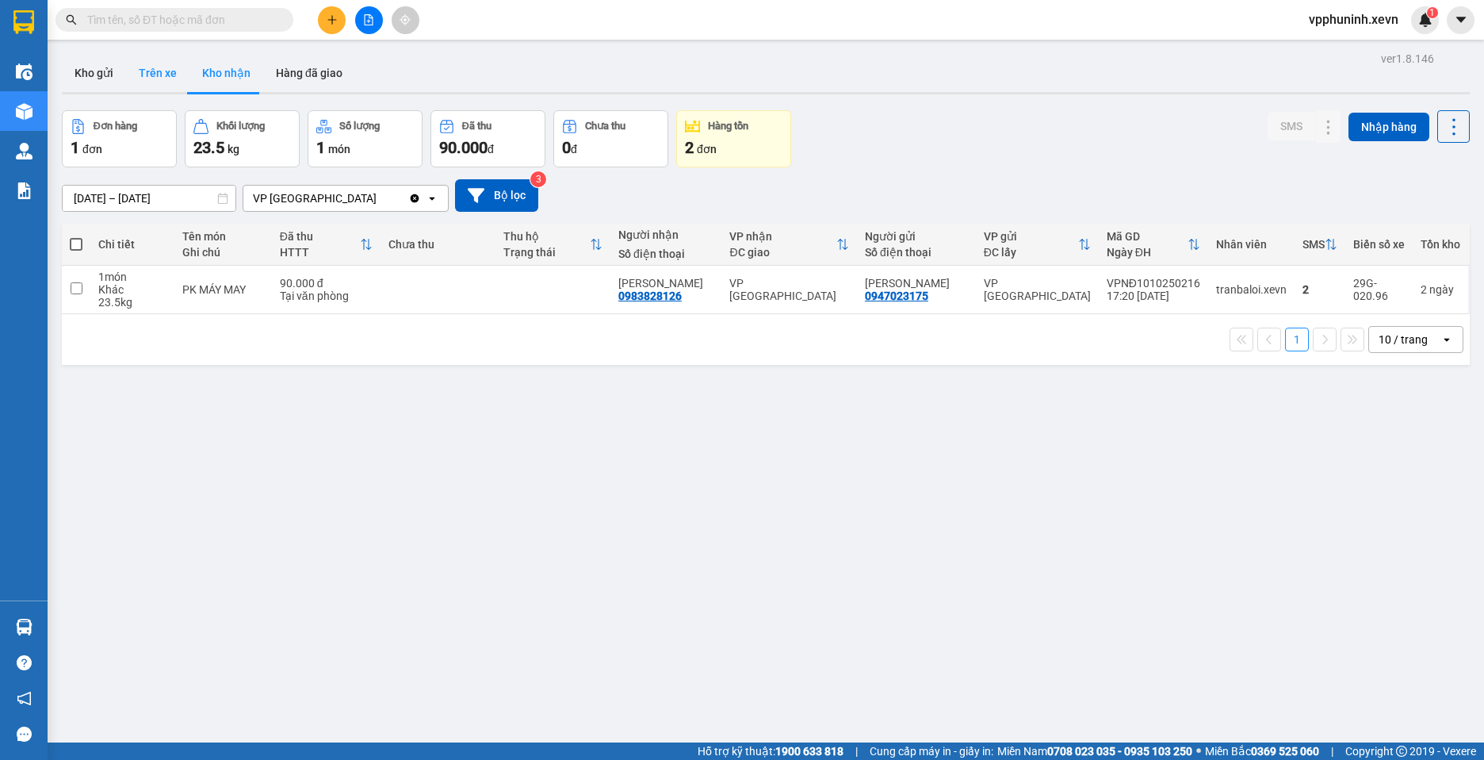
click at [156, 89] on button "Trên xe" at bounding box center [157, 73] width 63 height 38
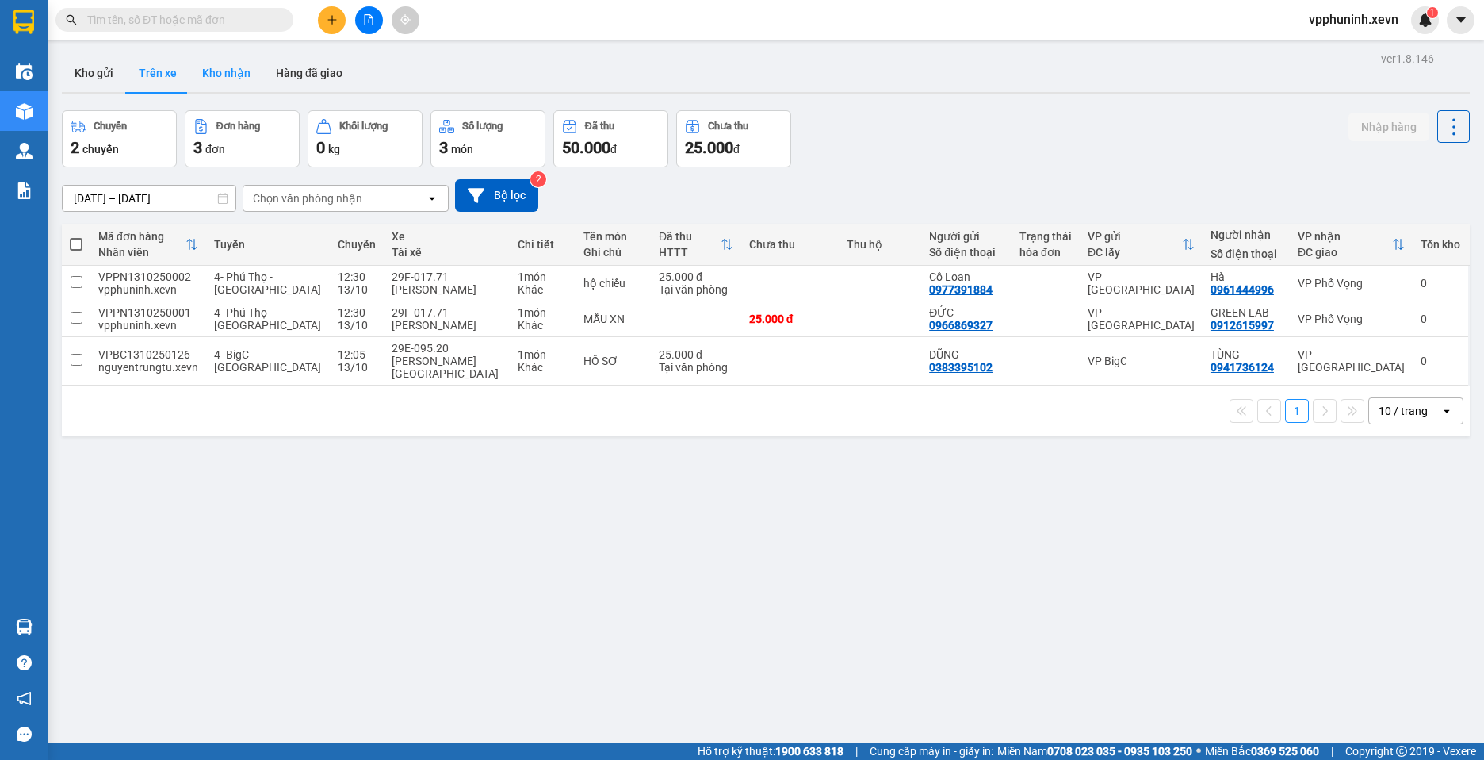
click at [227, 85] on button "Kho nhận" at bounding box center [226, 73] width 74 height 38
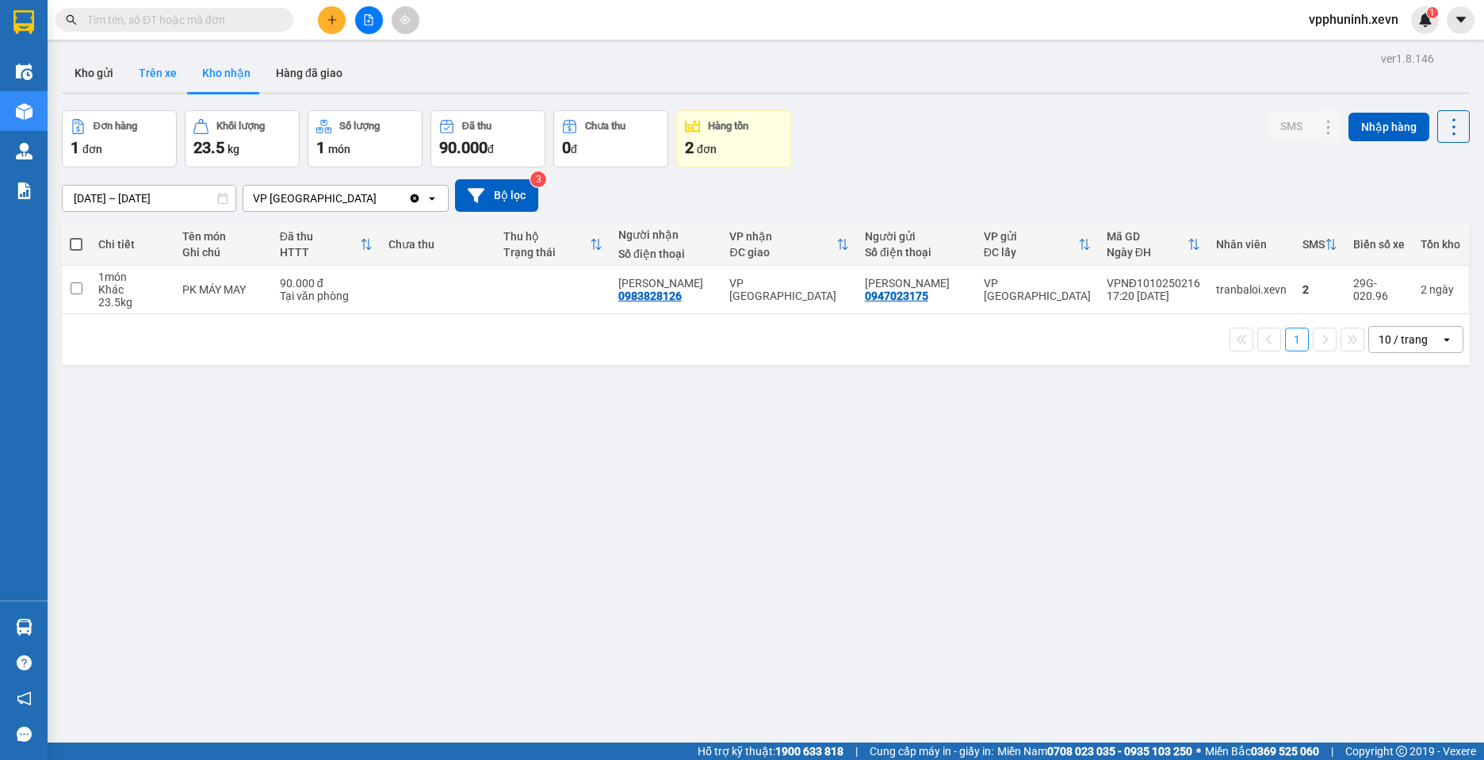
click at [144, 72] on button "Trên xe" at bounding box center [157, 73] width 63 height 38
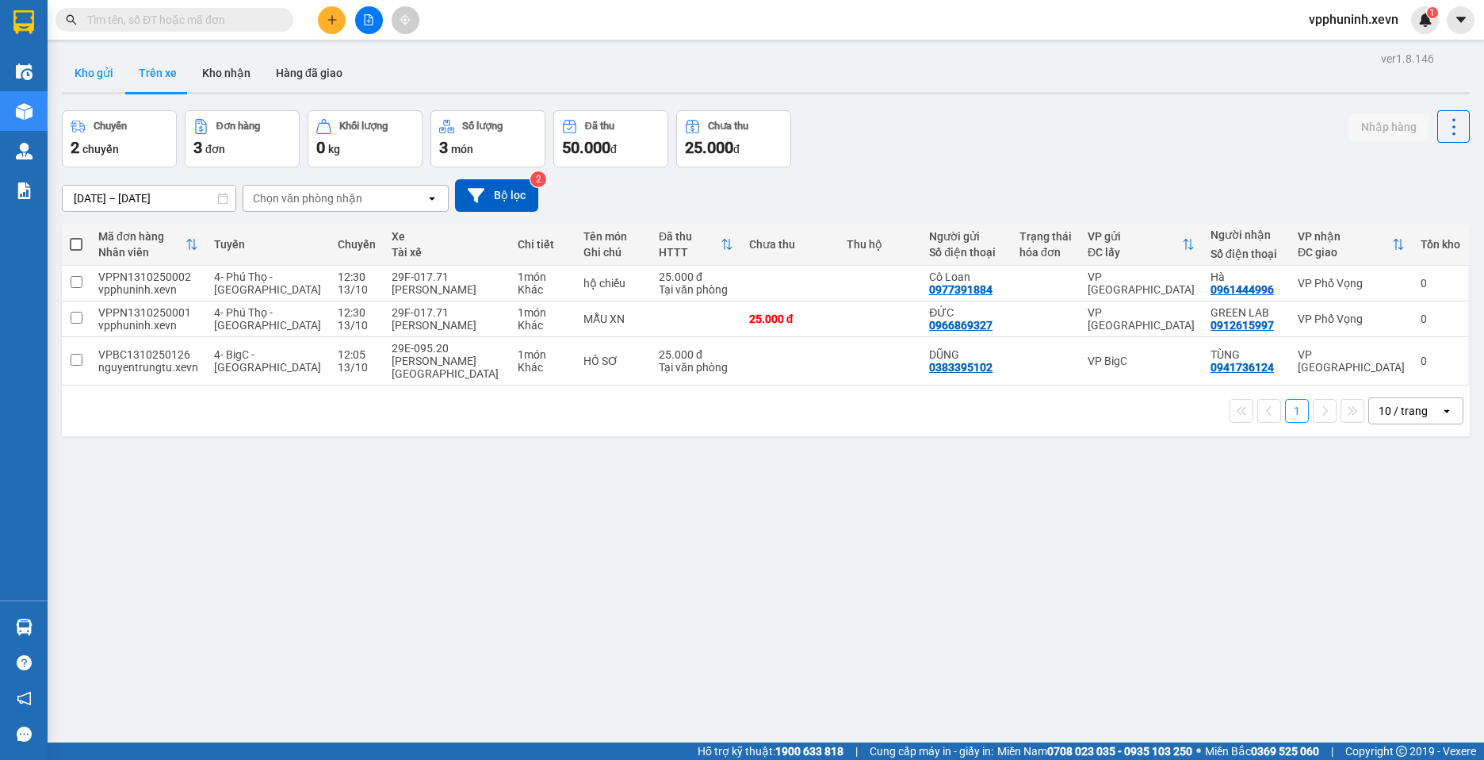
click at [98, 69] on button "Kho gửi" at bounding box center [94, 73] width 64 height 38
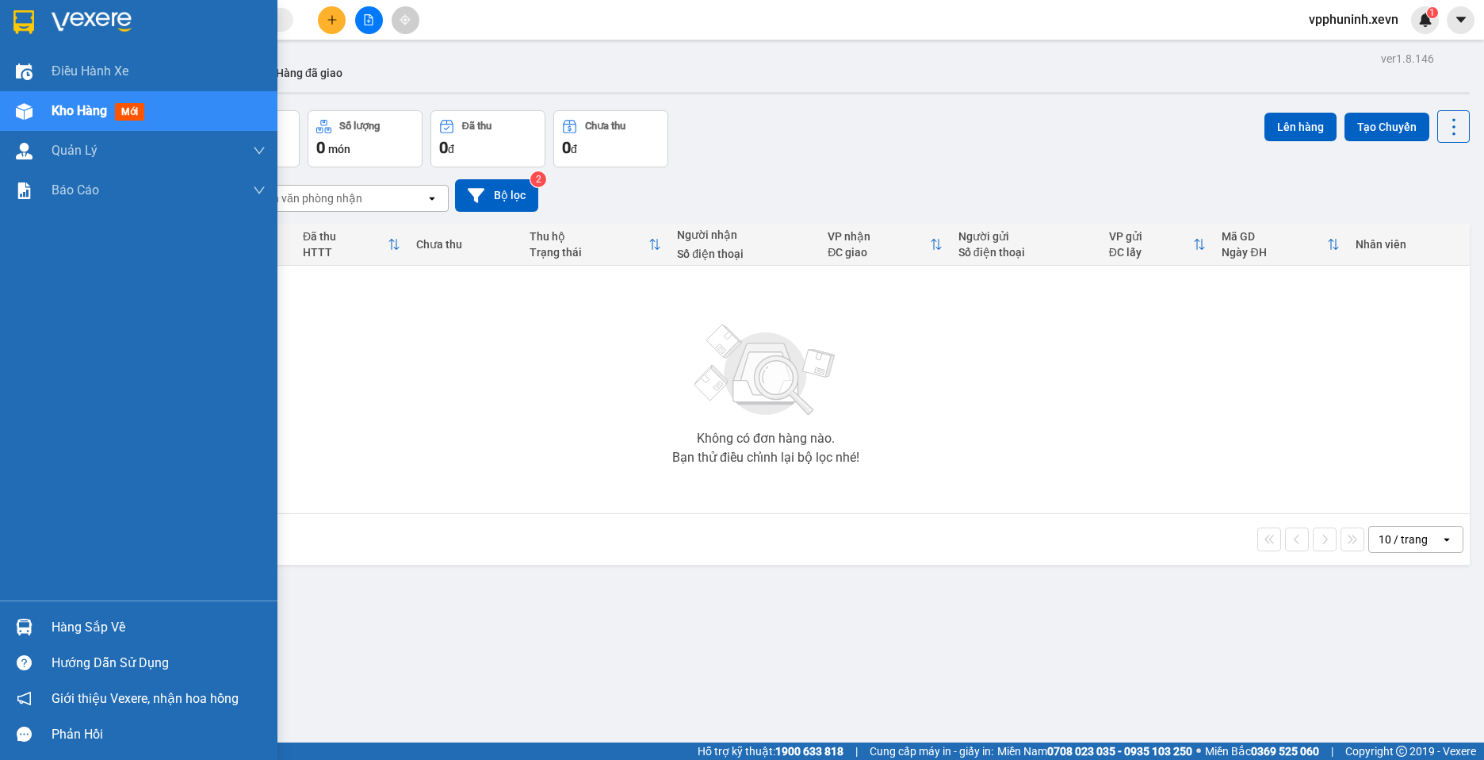
click at [25, 616] on div at bounding box center [24, 627] width 28 height 28
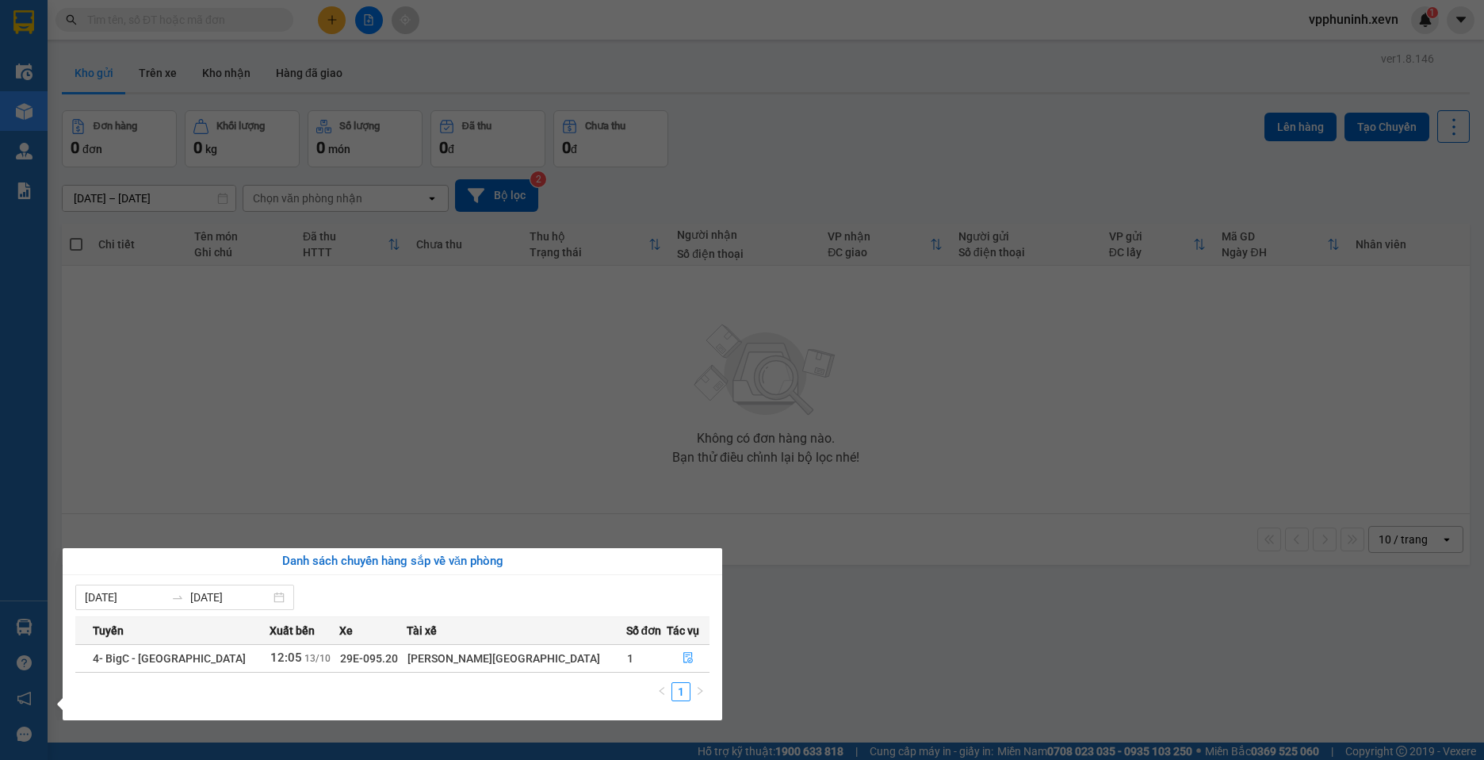
click at [909, 614] on section "Kết quả tìm kiếm ( 0 ) Bộ lọc No Data vpphuninh.xevn 1 Điều hành xe Kho hàng mớ…" at bounding box center [742, 380] width 1484 height 760
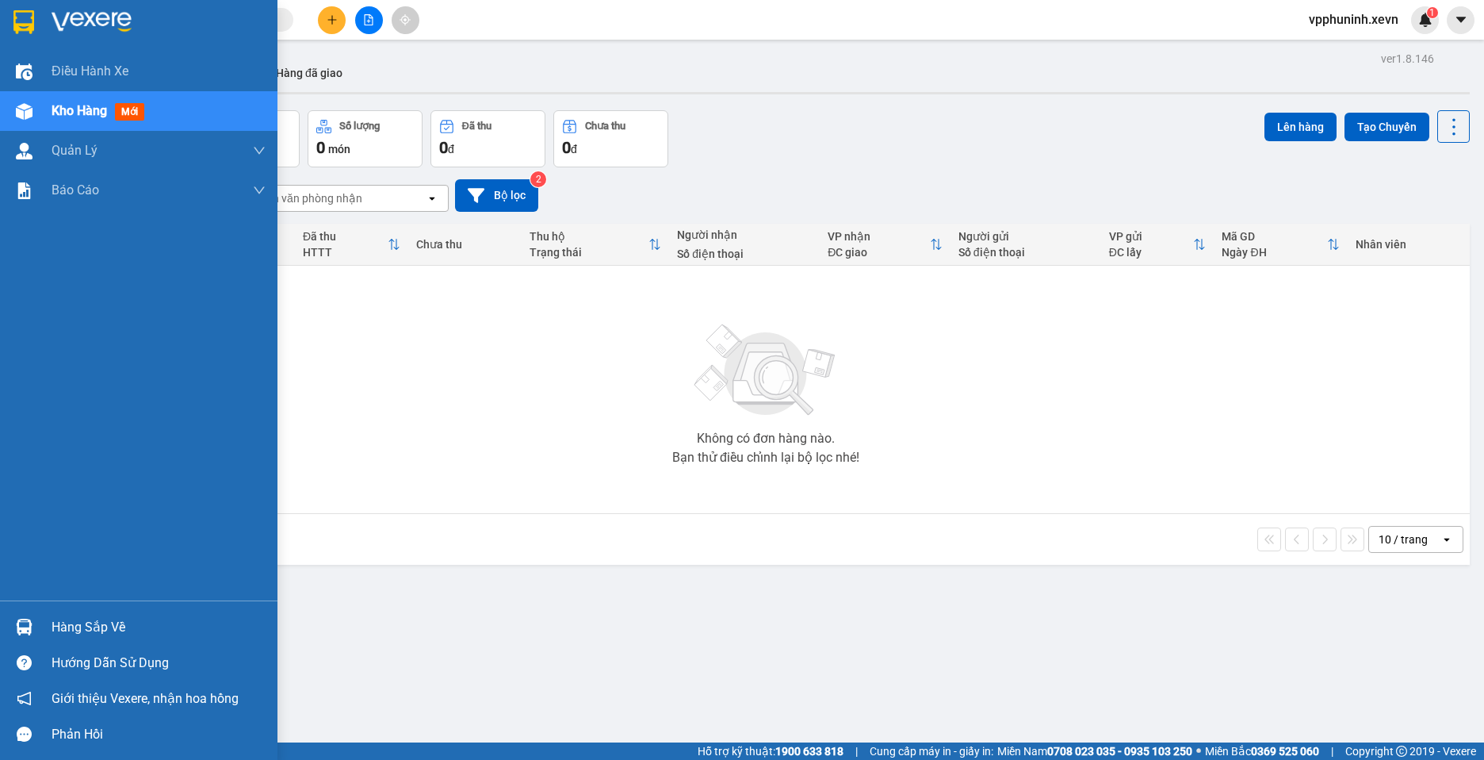
click at [33, 629] on div at bounding box center [24, 627] width 28 height 28
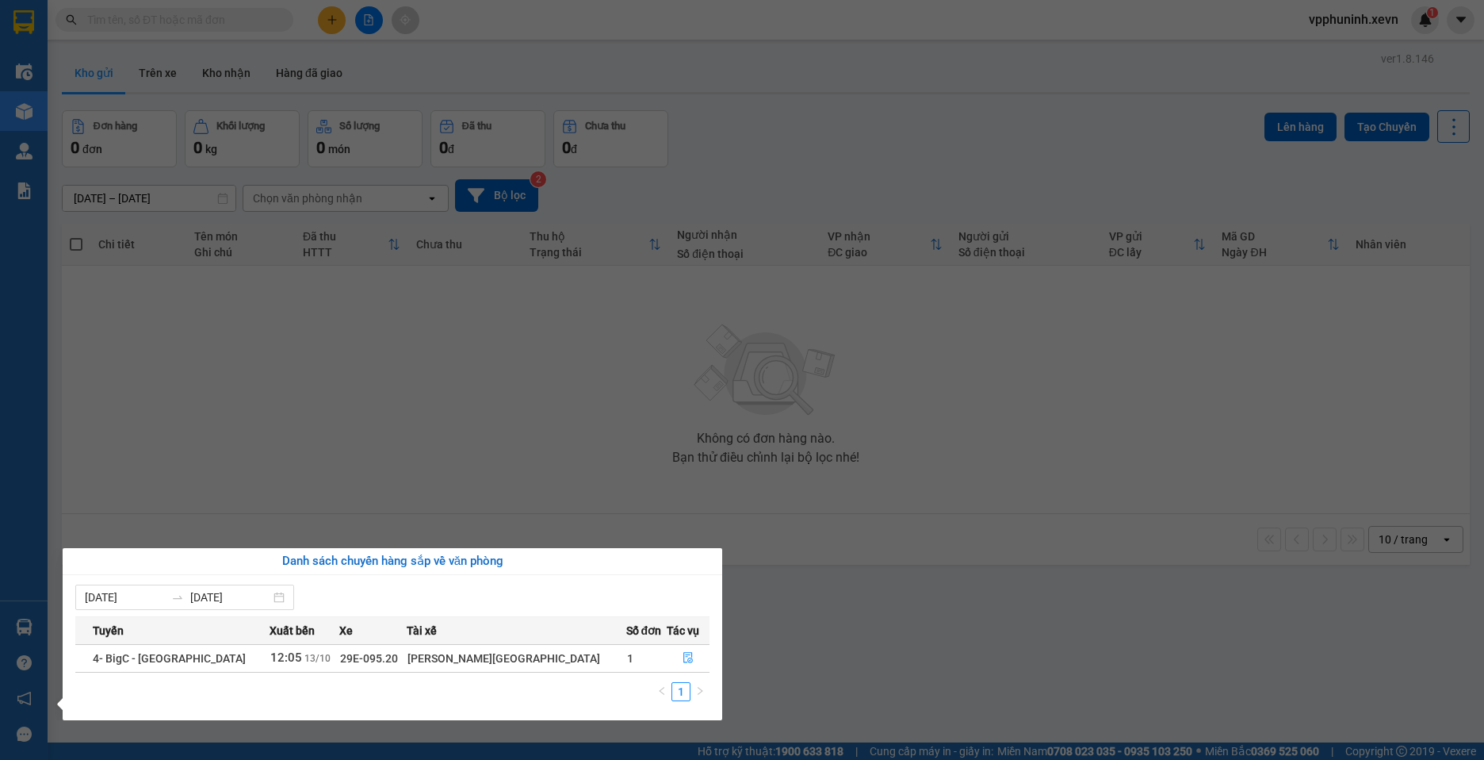
drag, startPoint x: 1047, startPoint y: 620, endPoint x: 1024, endPoint y: 587, distance: 40.9
click at [1048, 619] on section "Kết quả tìm kiếm ( 0 ) Bộ lọc No Data vpphuninh.xevn 1 Điều hành xe Kho hàng mớ…" at bounding box center [742, 380] width 1484 height 760
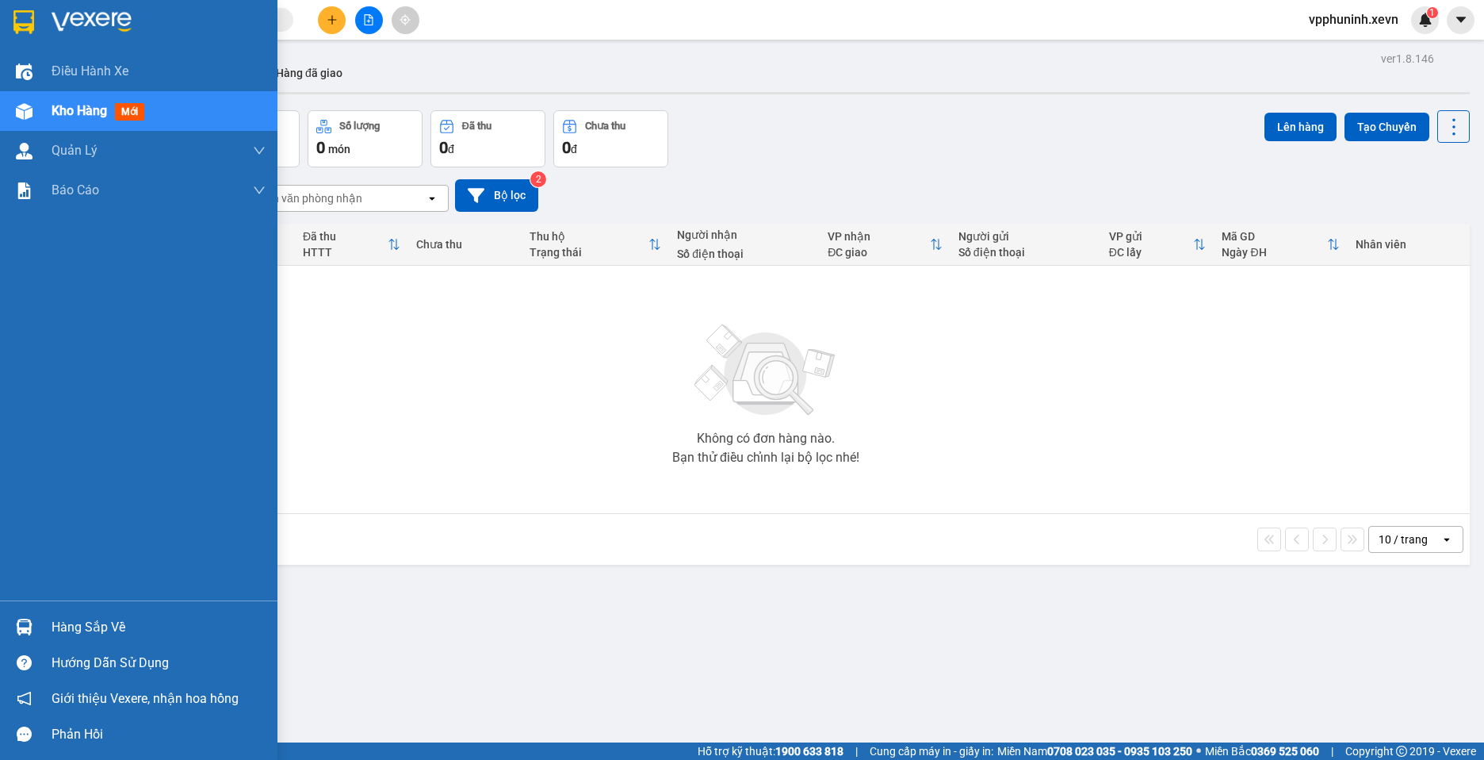
click at [29, 619] on img at bounding box center [24, 626] width 17 height 17
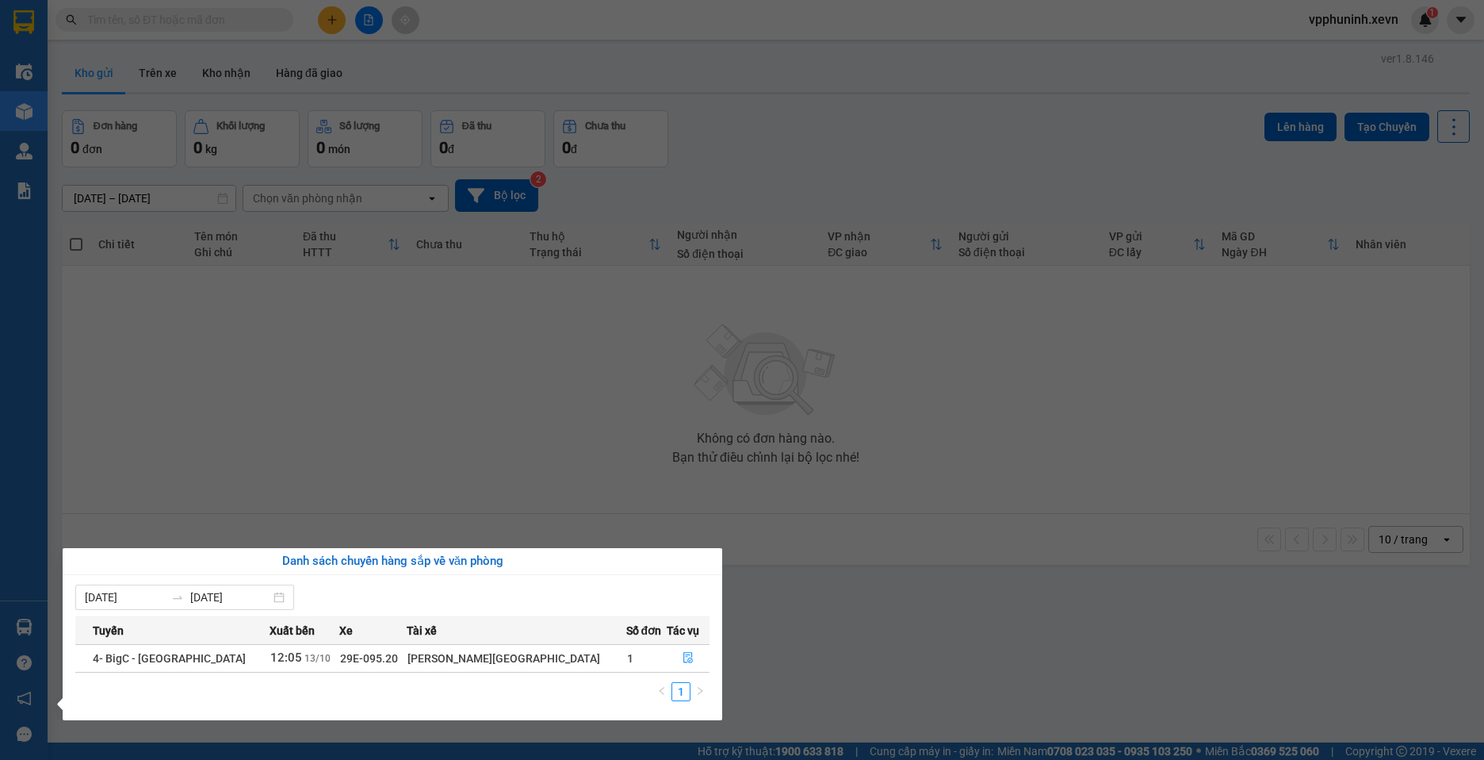
click at [931, 630] on section "Kết quả tìm kiếm ( 0 ) Bộ lọc No Data vpphuninh.xevn 1 Điều hành xe Kho hàng mớ…" at bounding box center [742, 380] width 1484 height 760
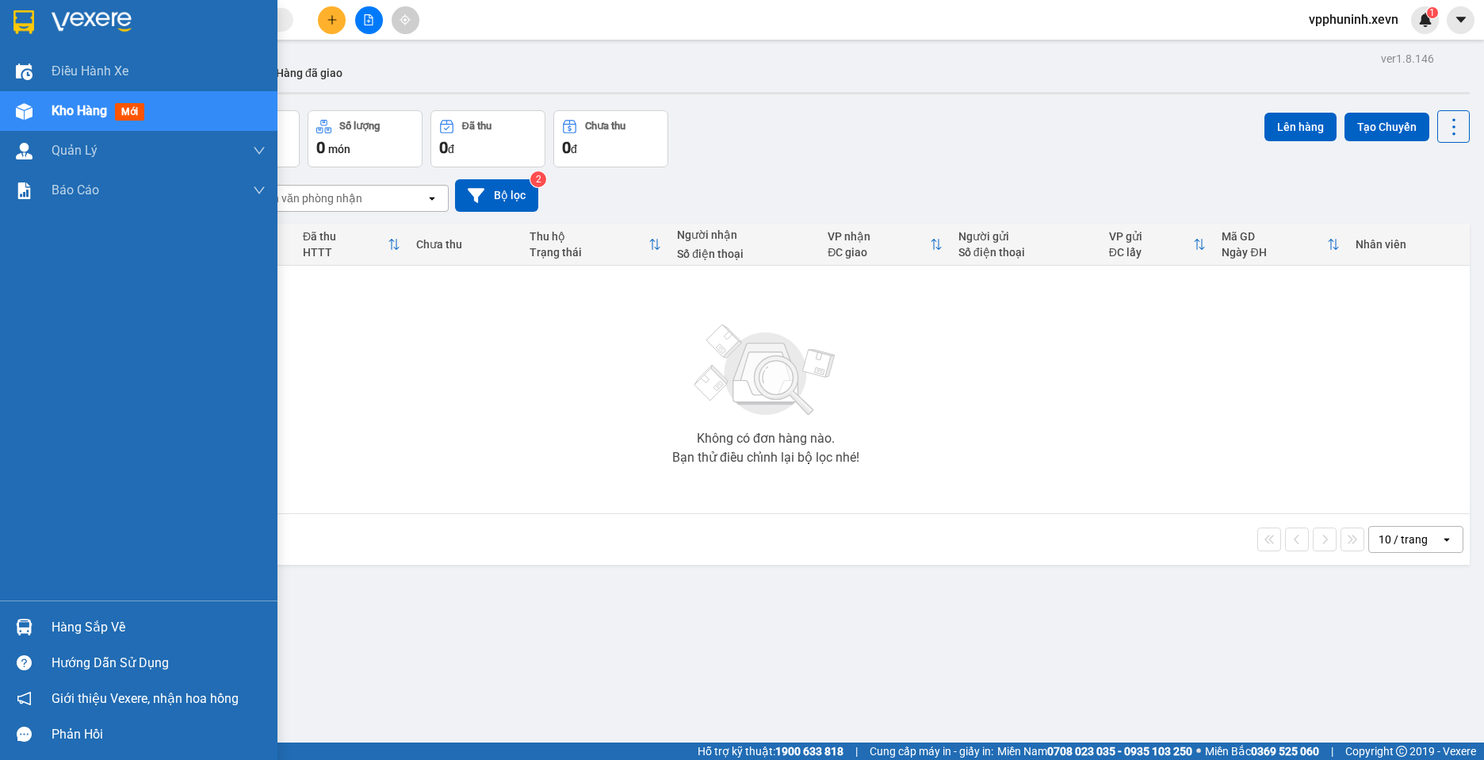
drag, startPoint x: 65, startPoint y: 615, endPoint x: 87, endPoint y: 611, distance: 22.5
click at [66, 615] on div "Hàng sắp về" at bounding box center [159, 627] width 214 height 24
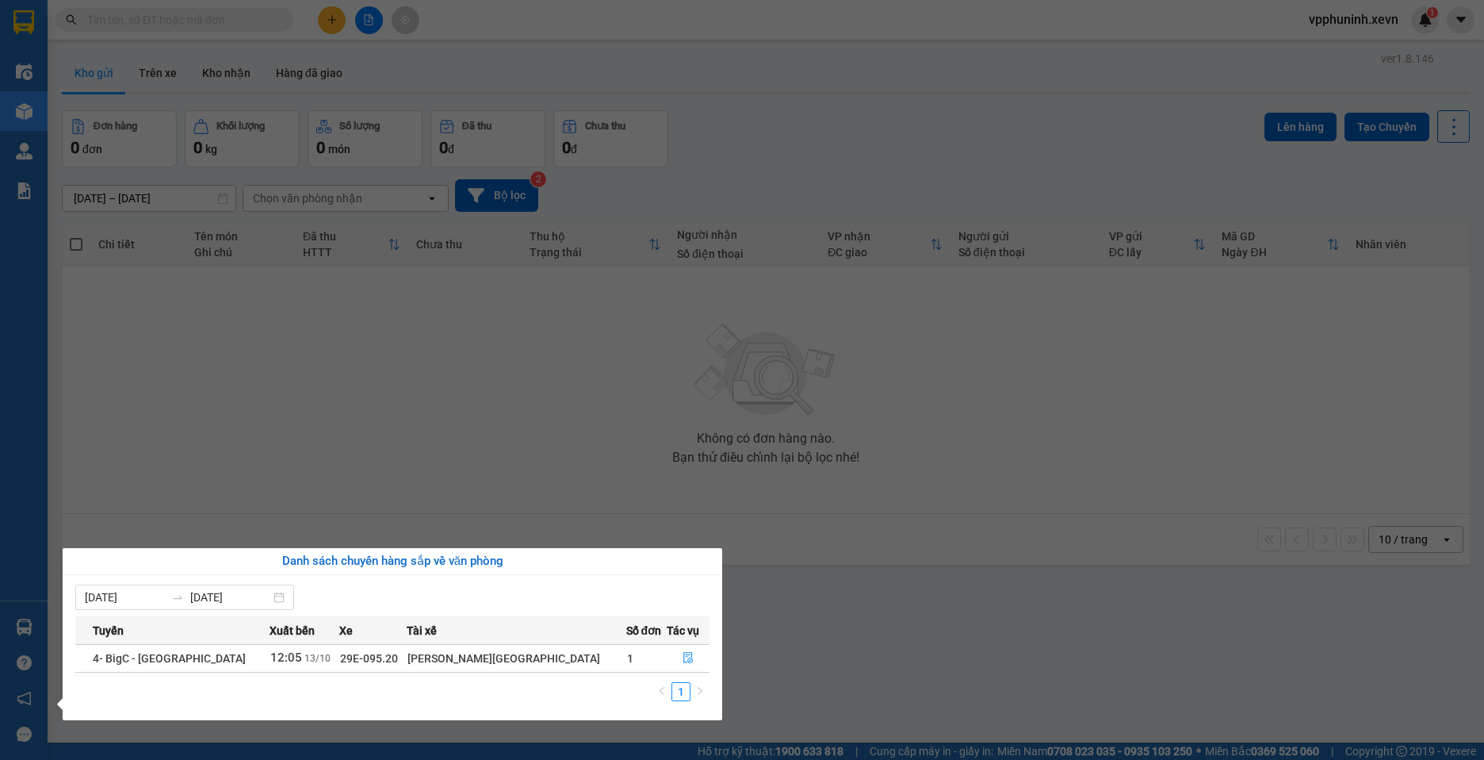
click at [981, 625] on section "Kết quả tìm kiếm ( 0 ) Bộ lọc No Data vpphuninh.xevn 1 Điều hành xe Kho hàng mớ…" at bounding box center [742, 380] width 1484 height 760
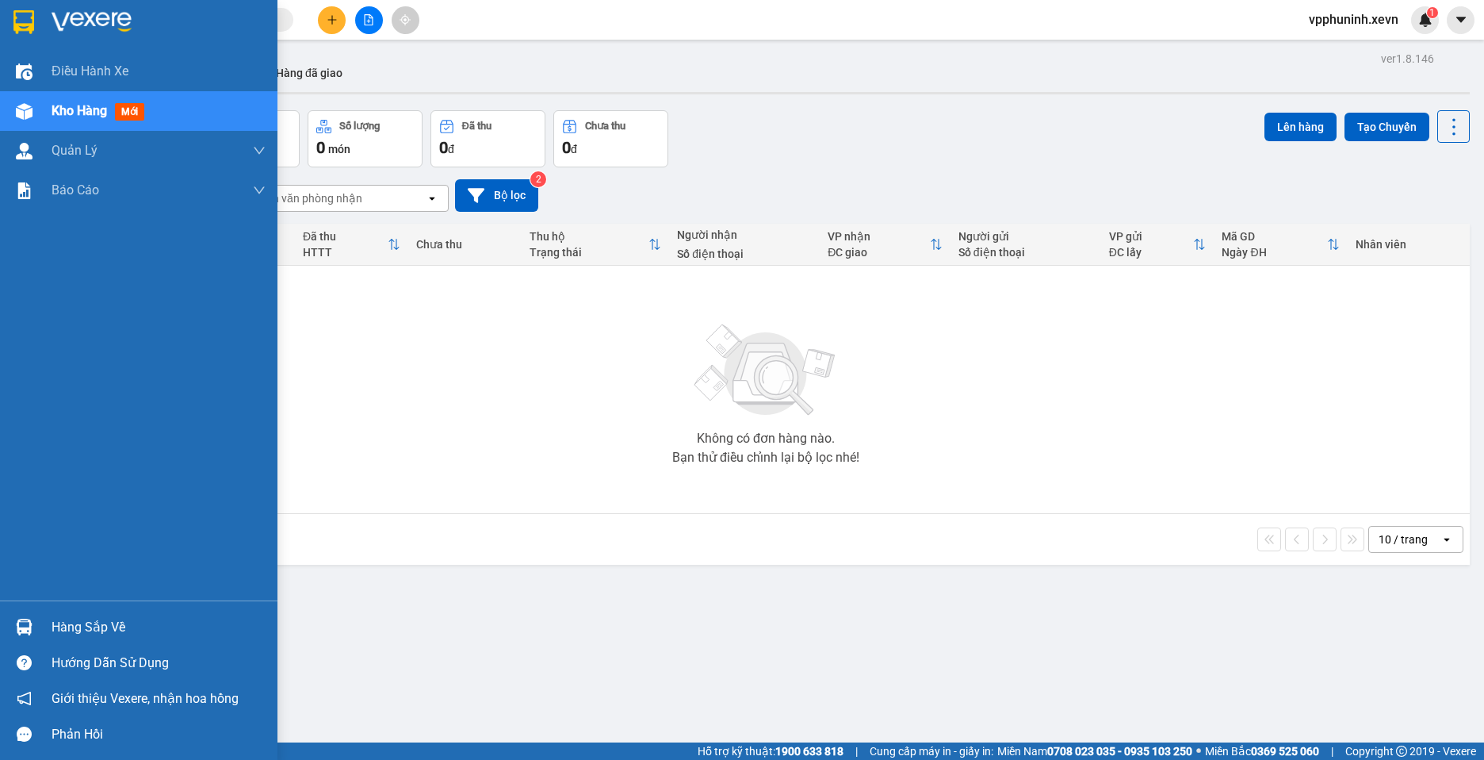
drag, startPoint x: 27, startPoint y: 615, endPoint x: 209, endPoint y: 609, distance: 182.5
click at [27, 616] on div at bounding box center [24, 627] width 28 height 28
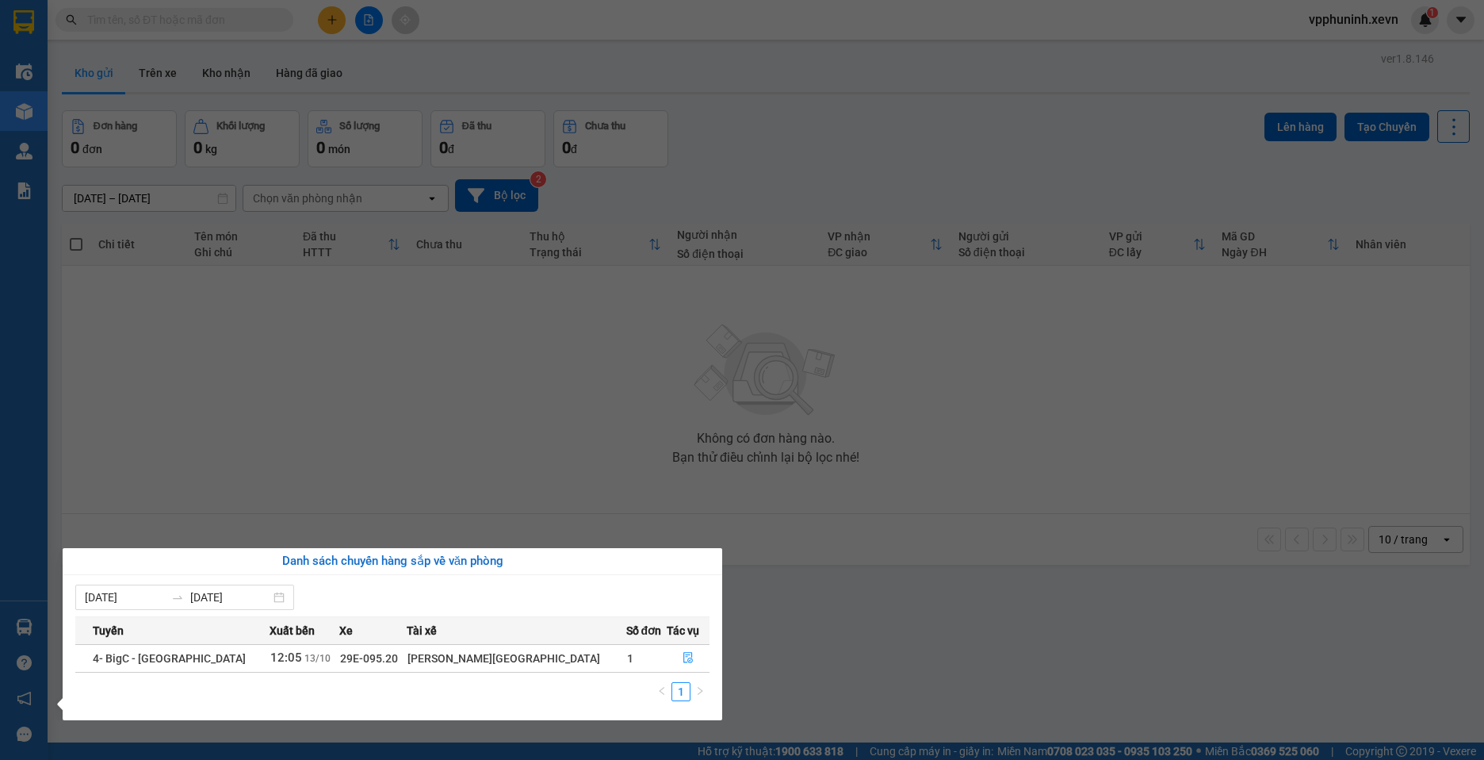
drag, startPoint x: 970, startPoint y: 590, endPoint x: 975, endPoint y: 648, distance: 58.1
click at [971, 590] on section "Kết quả tìm kiếm ( 0 ) Bộ lọc No Data vpphuninh.xevn 1 Điều hành xe Kho hàng mớ…" at bounding box center [742, 380] width 1484 height 760
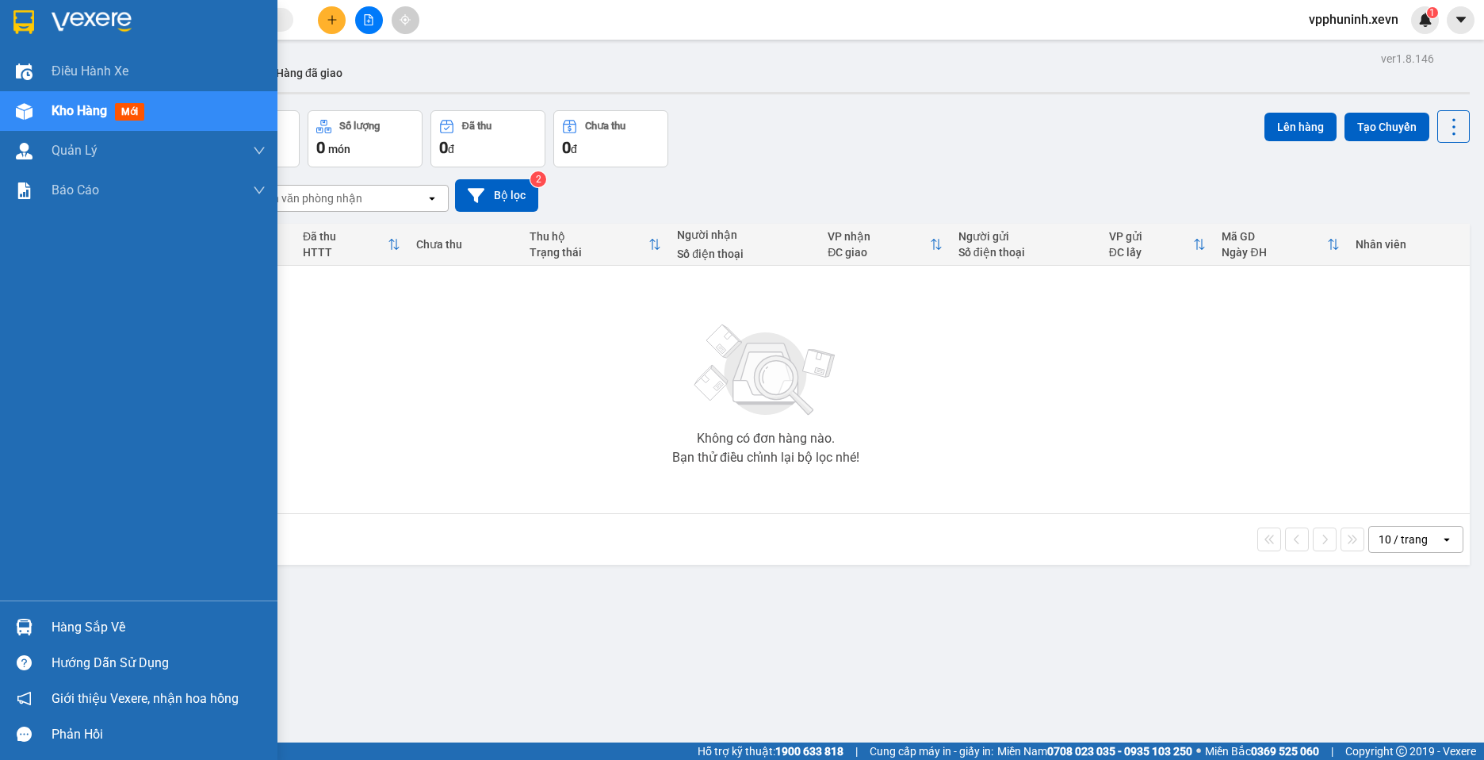
click at [67, 622] on div "Hàng sắp về" at bounding box center [159, 627] width 214 height 24
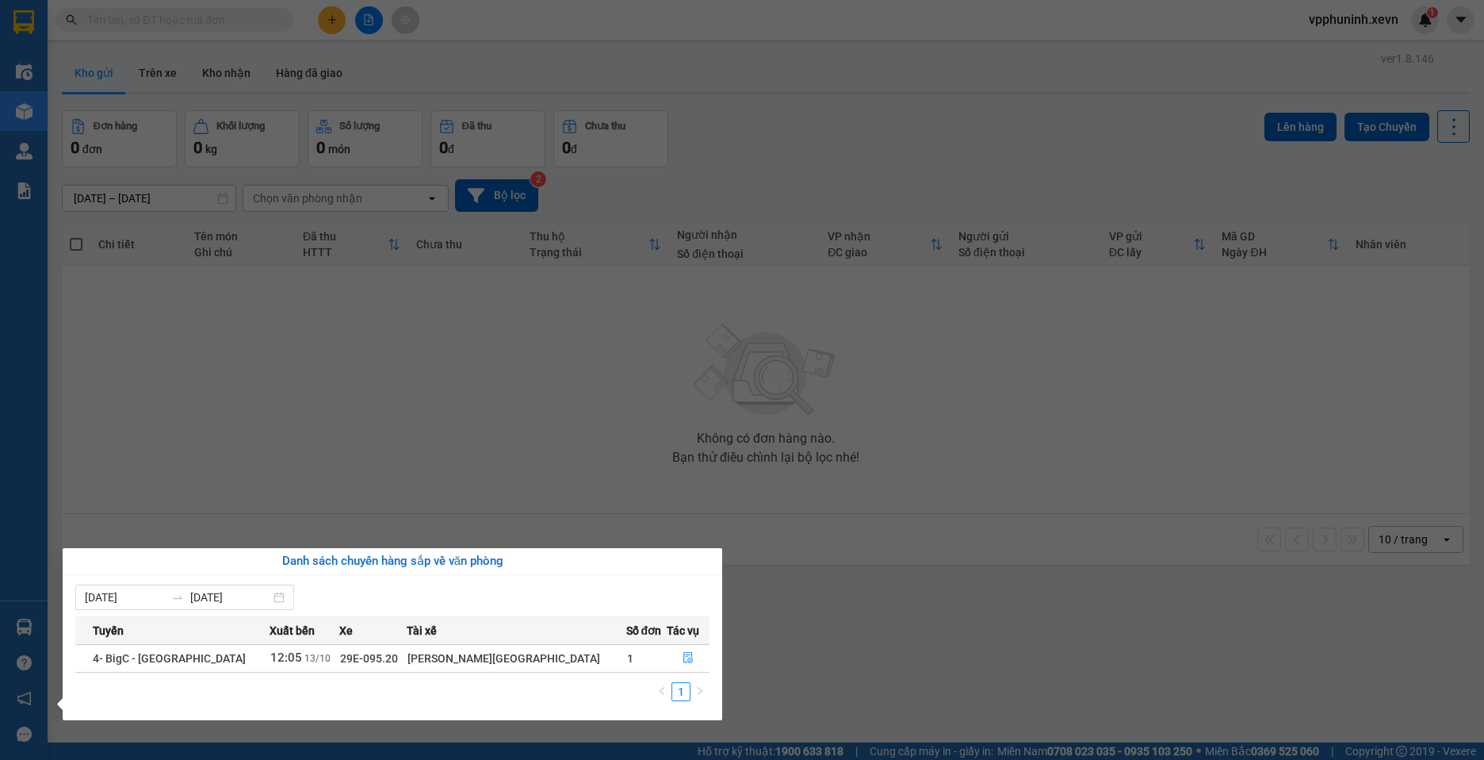
click at [1099, 596] on section "Kết quả tìm kiếm ( 0 ) Bộ lọc No Data vpphuninh.xevn 1 Điều hành xe Kho hàng mớ…" at bounding box center [742, 380] width 1484 height 760
